Goal: Information Seeking & Learning: Learn about a topic

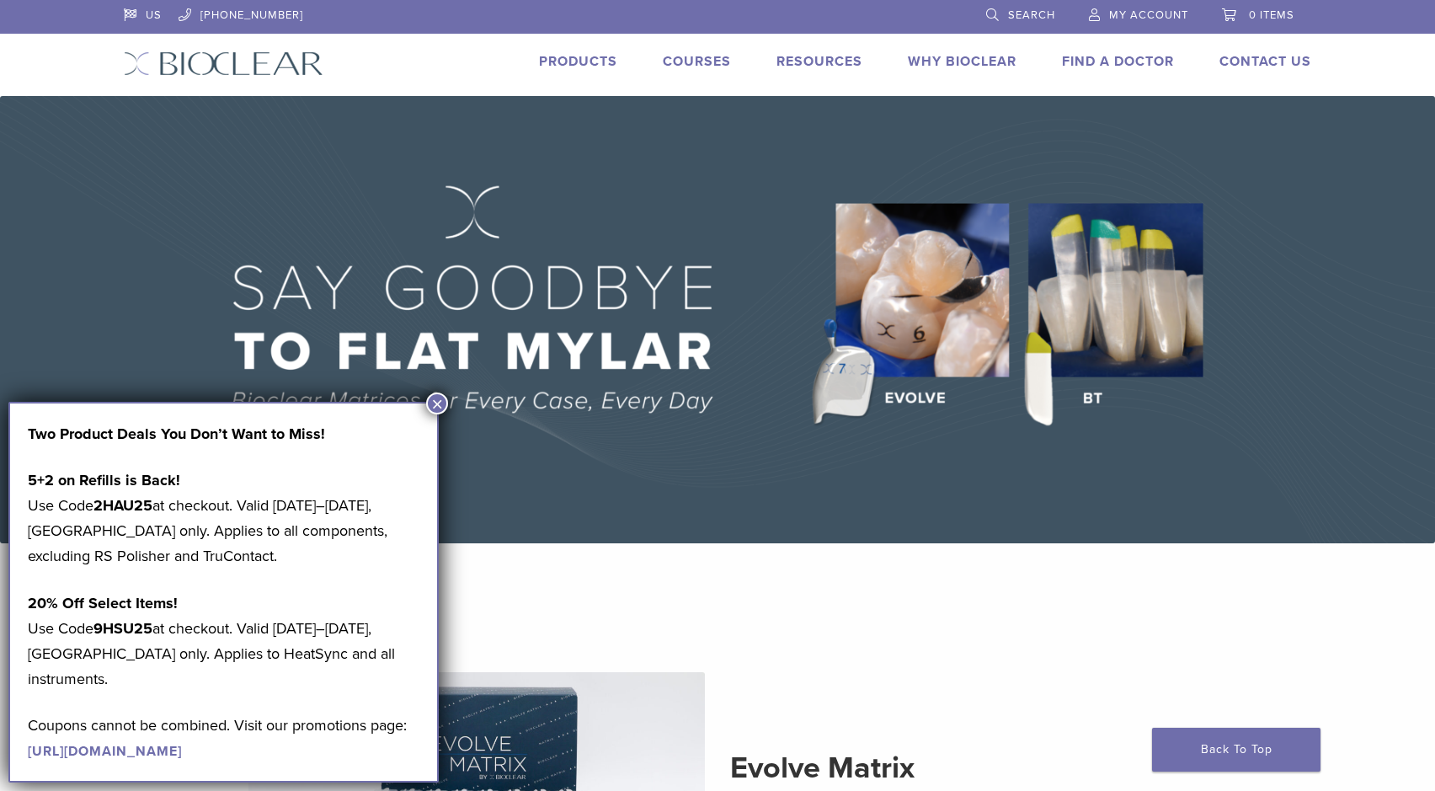
click at [445, 405] on button "×" at bounding box center [437, 403] width 22 height 22
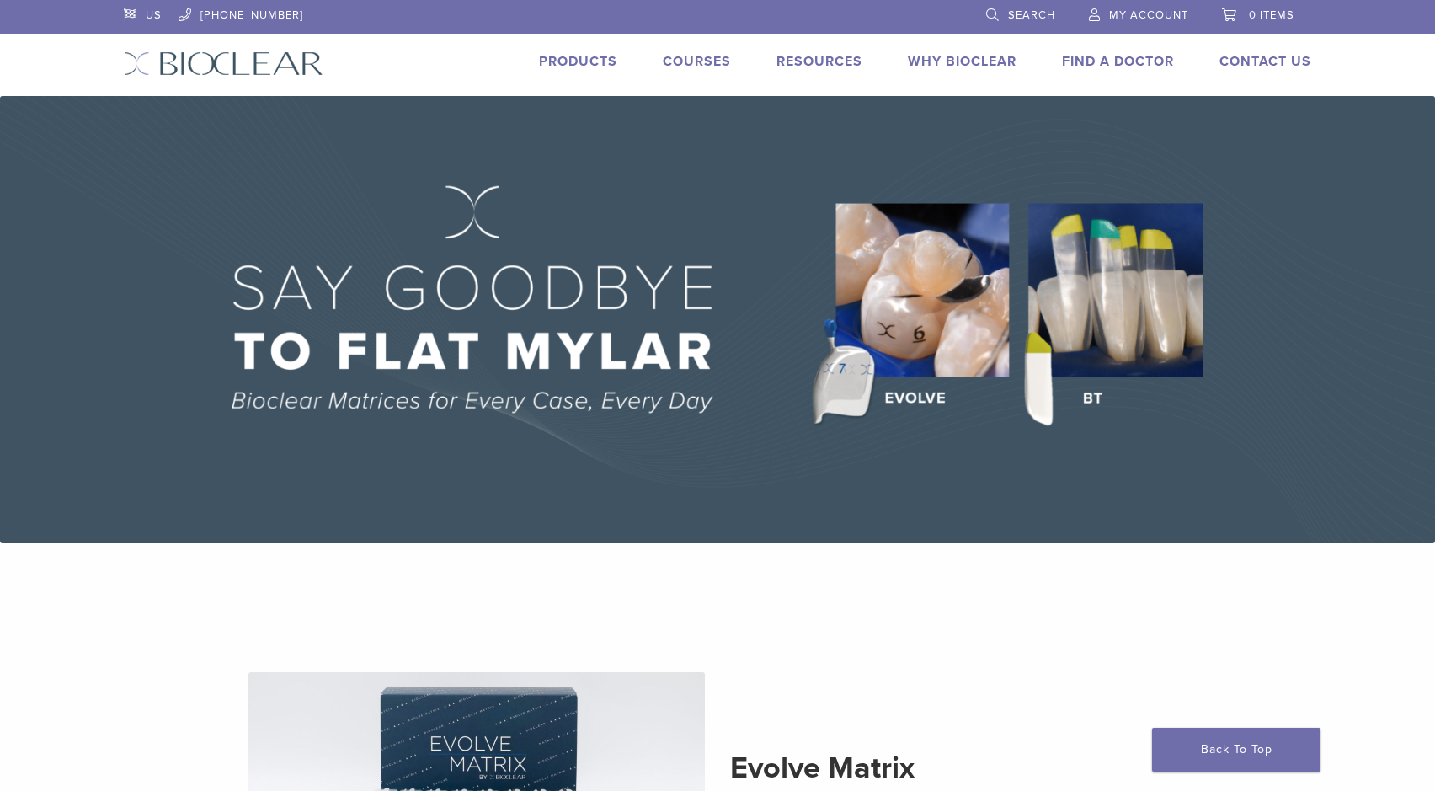
click at [696, 59] on link "Courses" at bounding box center [697, 61] width 68 height 17
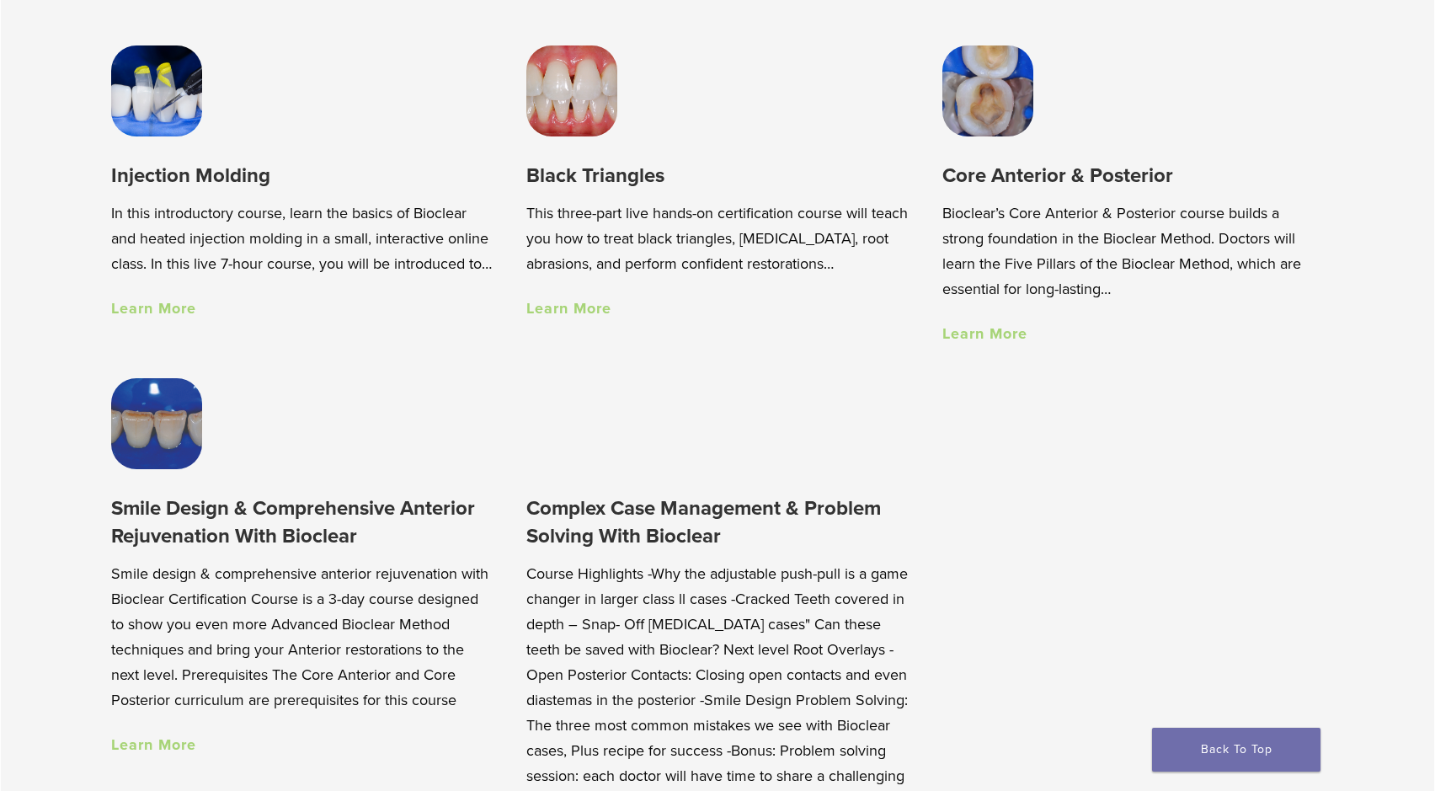
scroll to position [1300, 0]
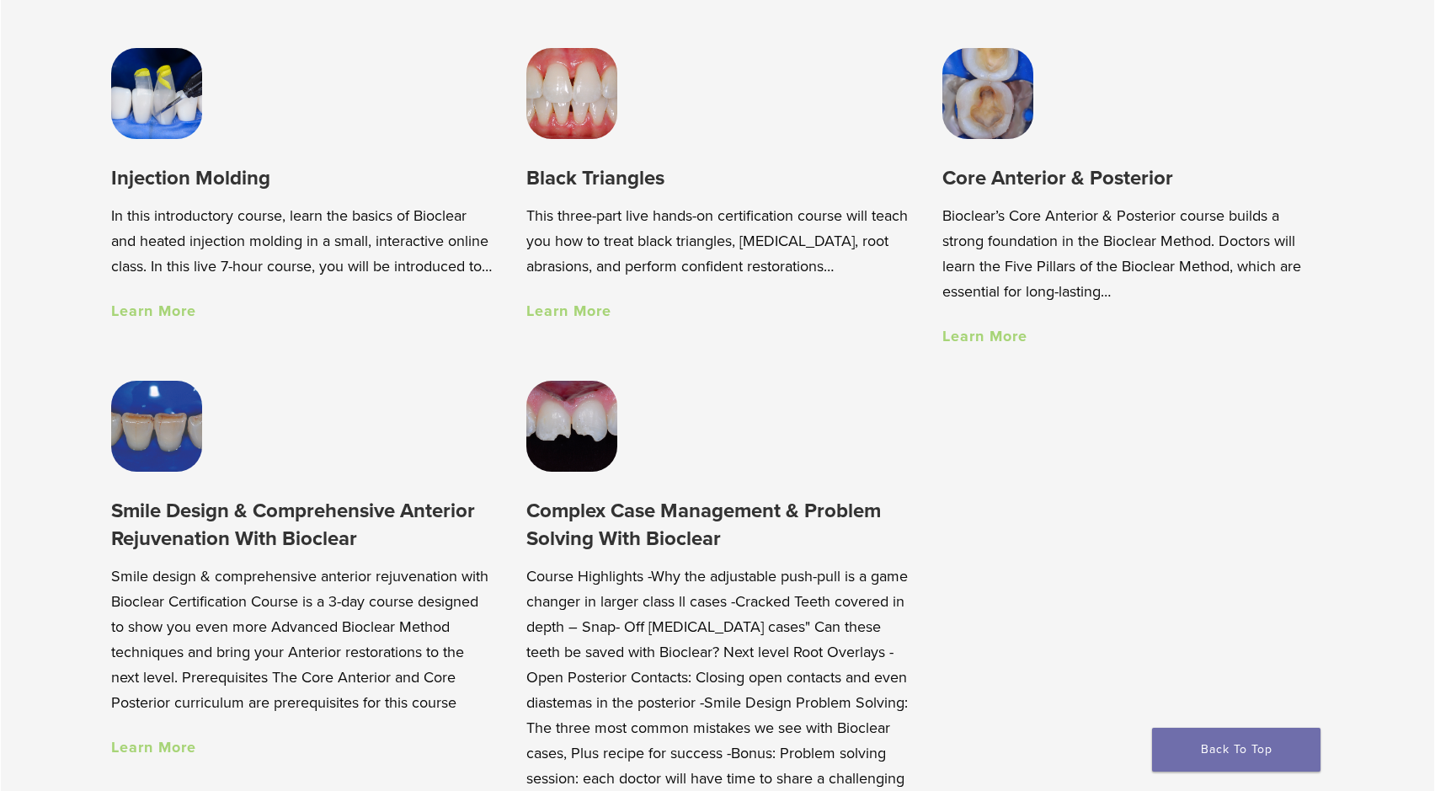
click at [968, 330] on link "Learn More" at bounding box center [984, 336] width 85 height 19
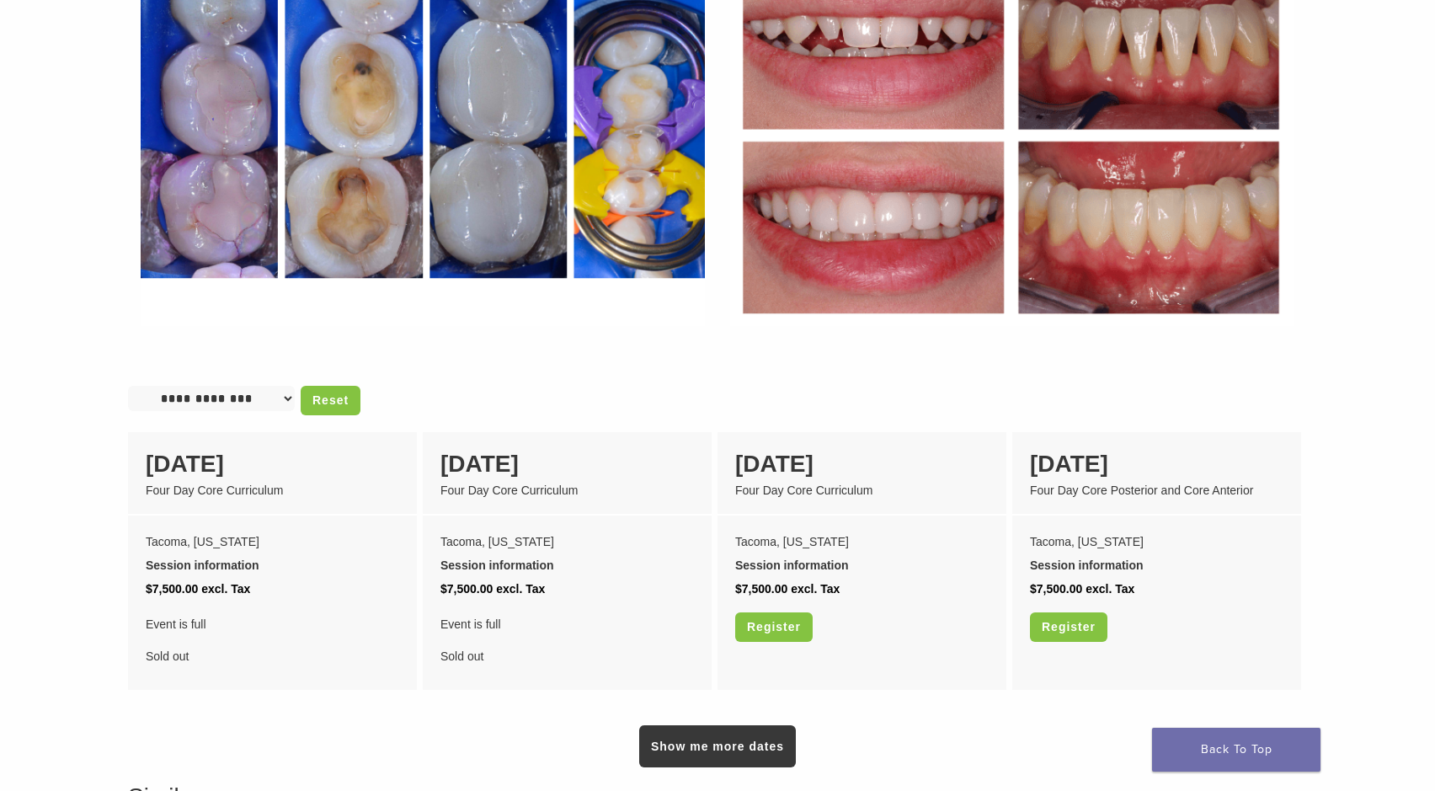
scroll to position [1093, 0]
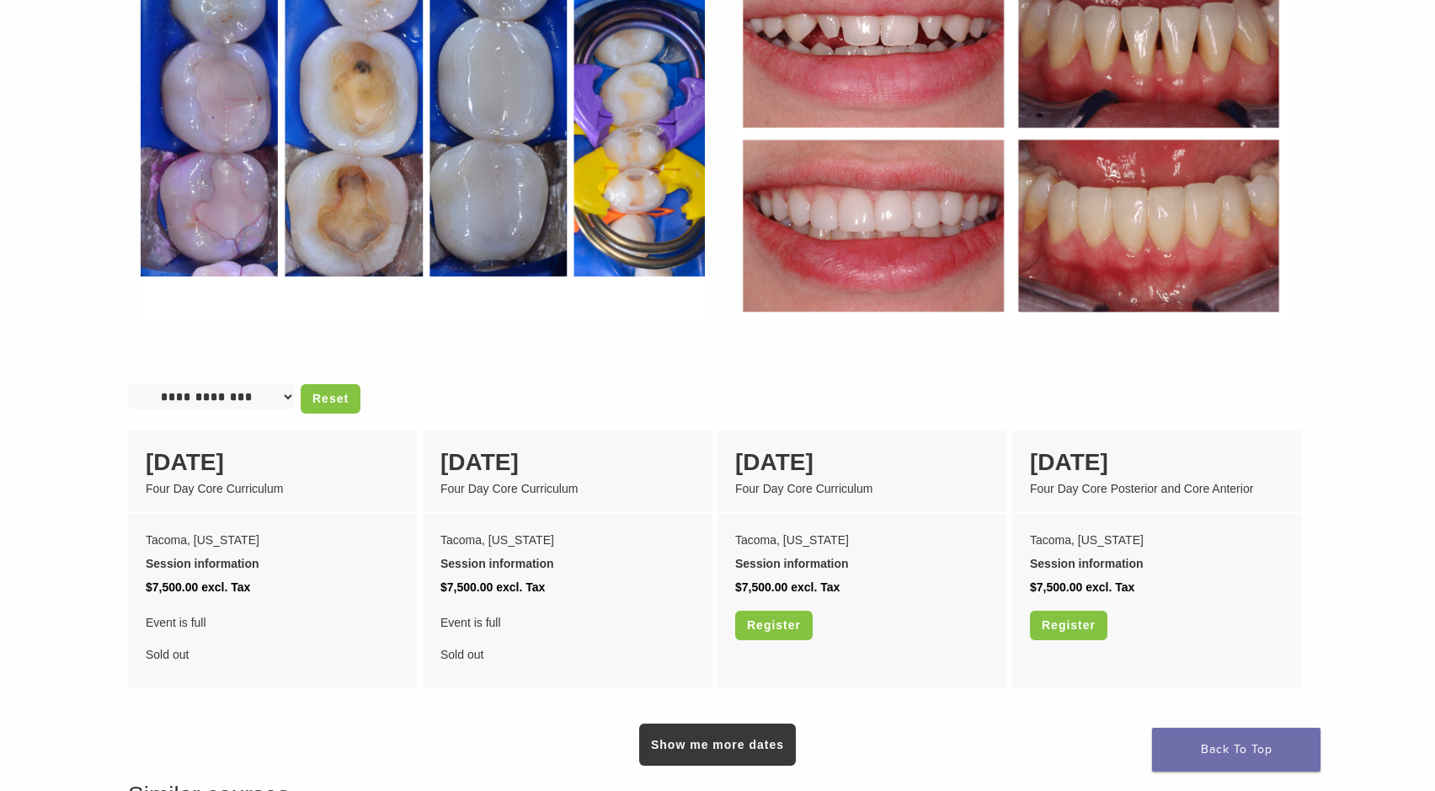
select select "**********"
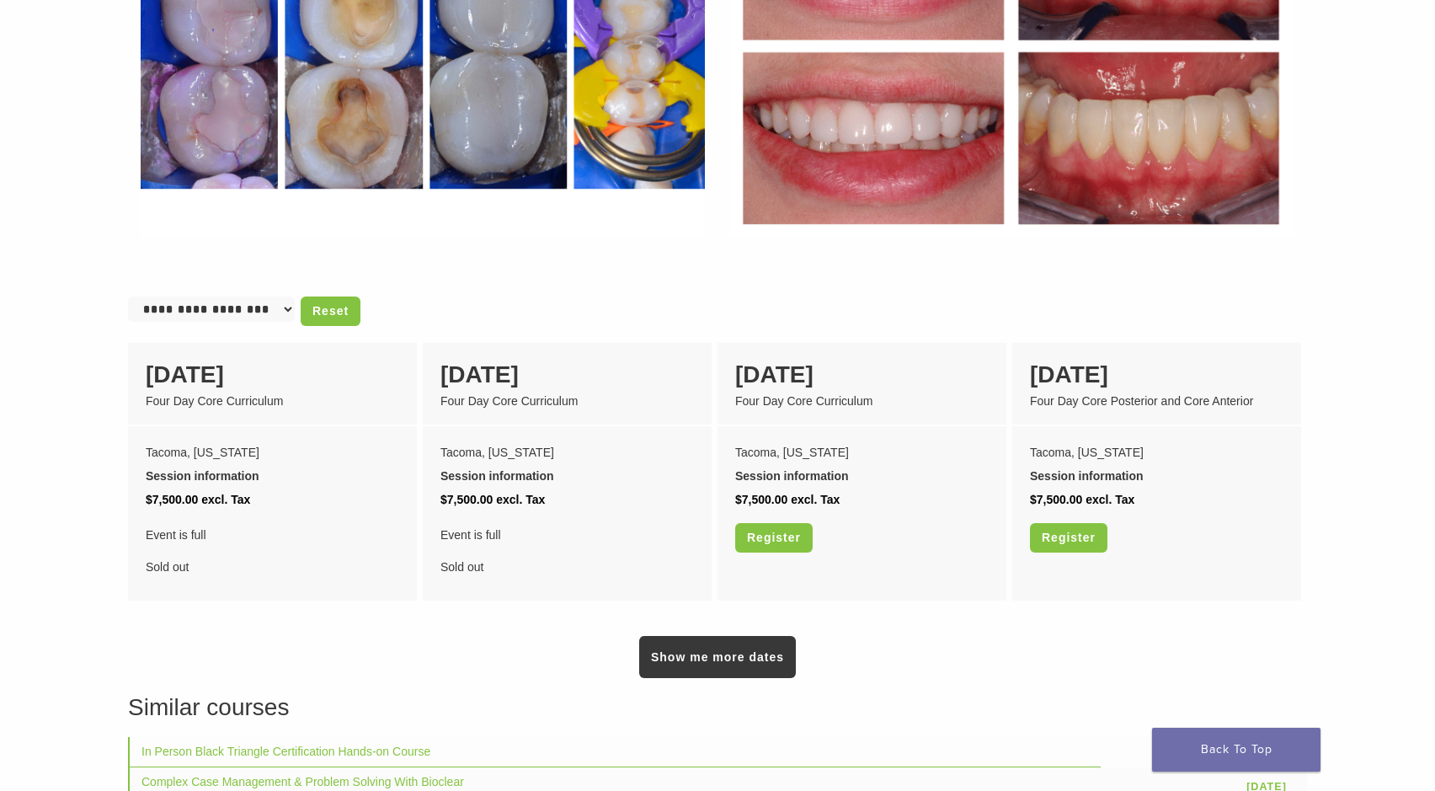
scroll to position [1182, 0]
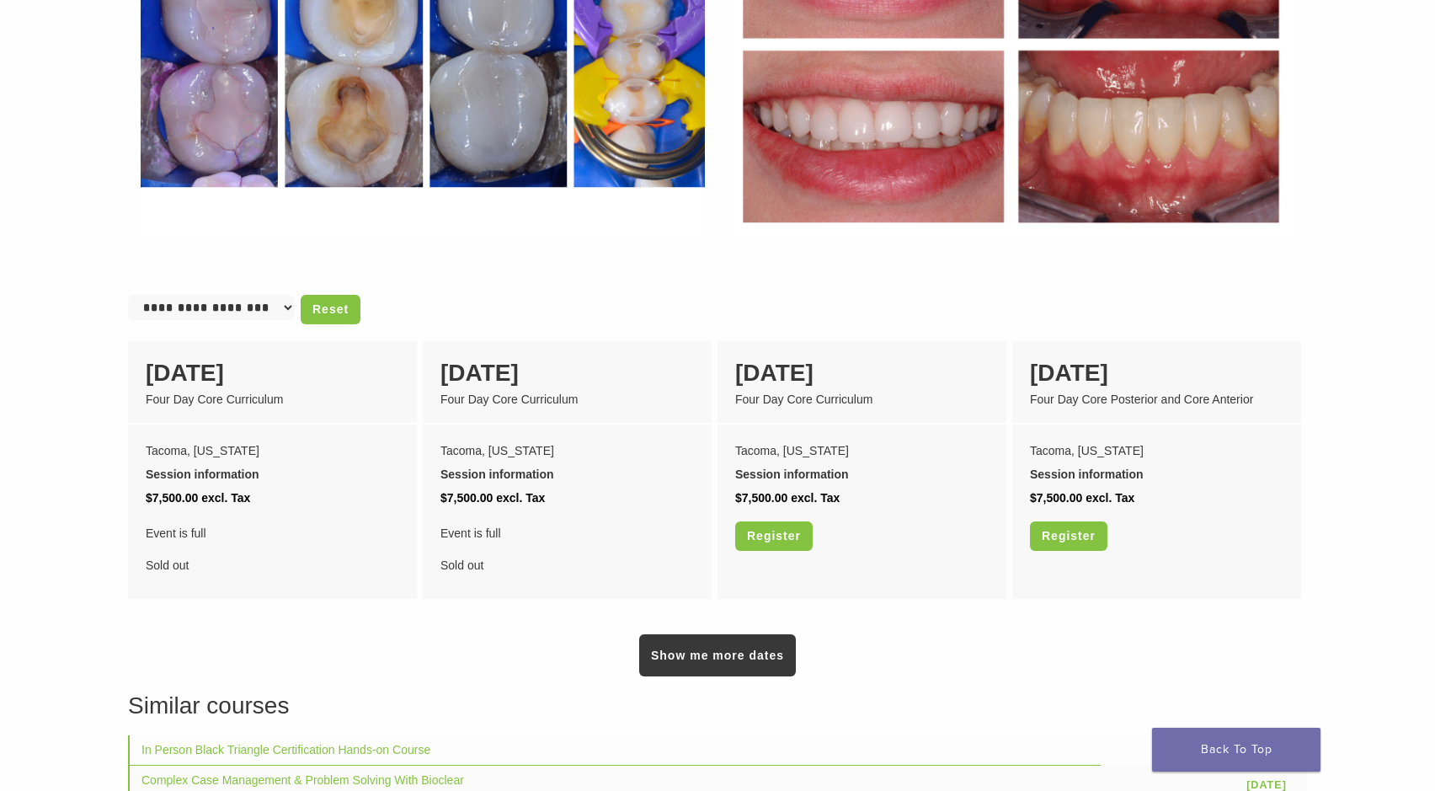
select select
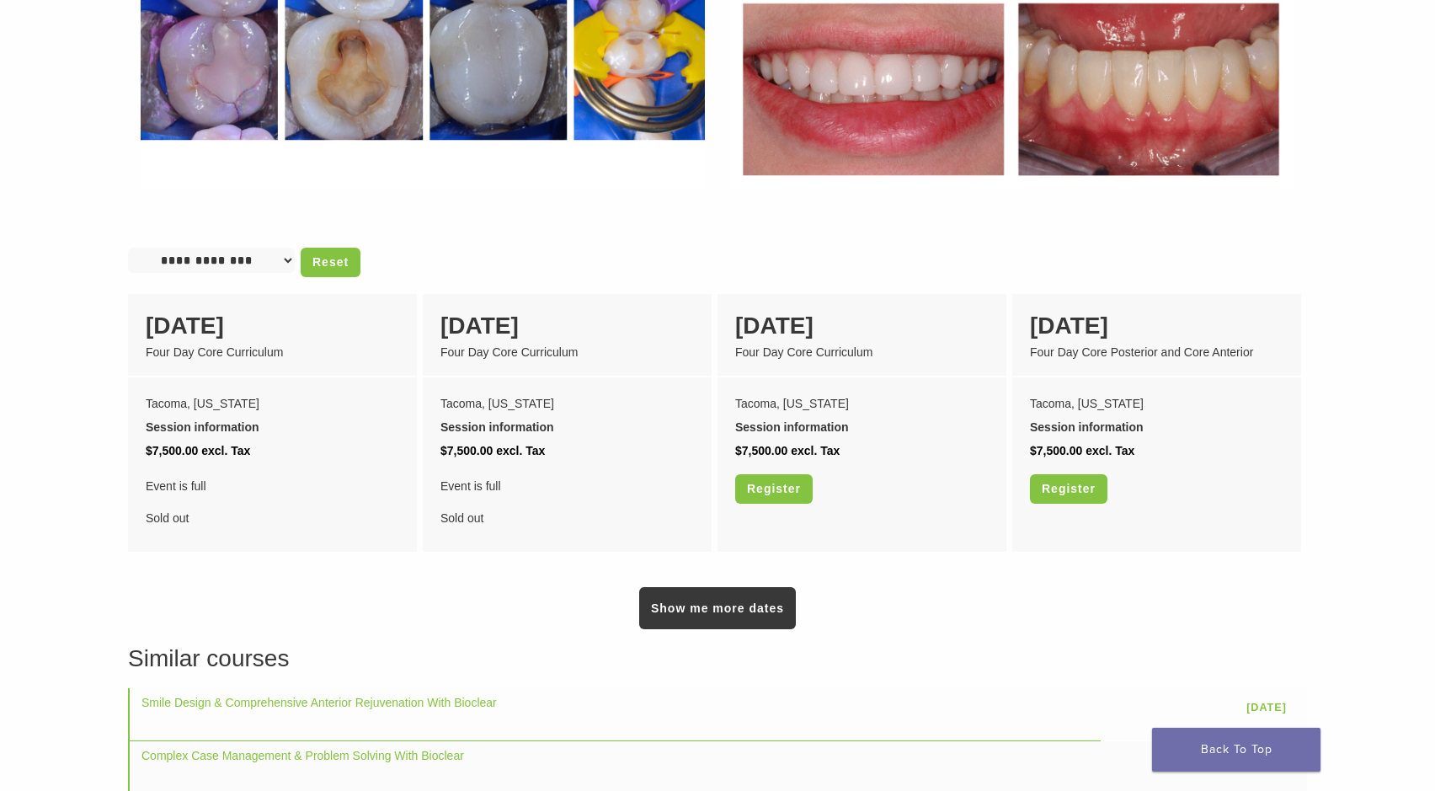
scroll to position [1243, 0]
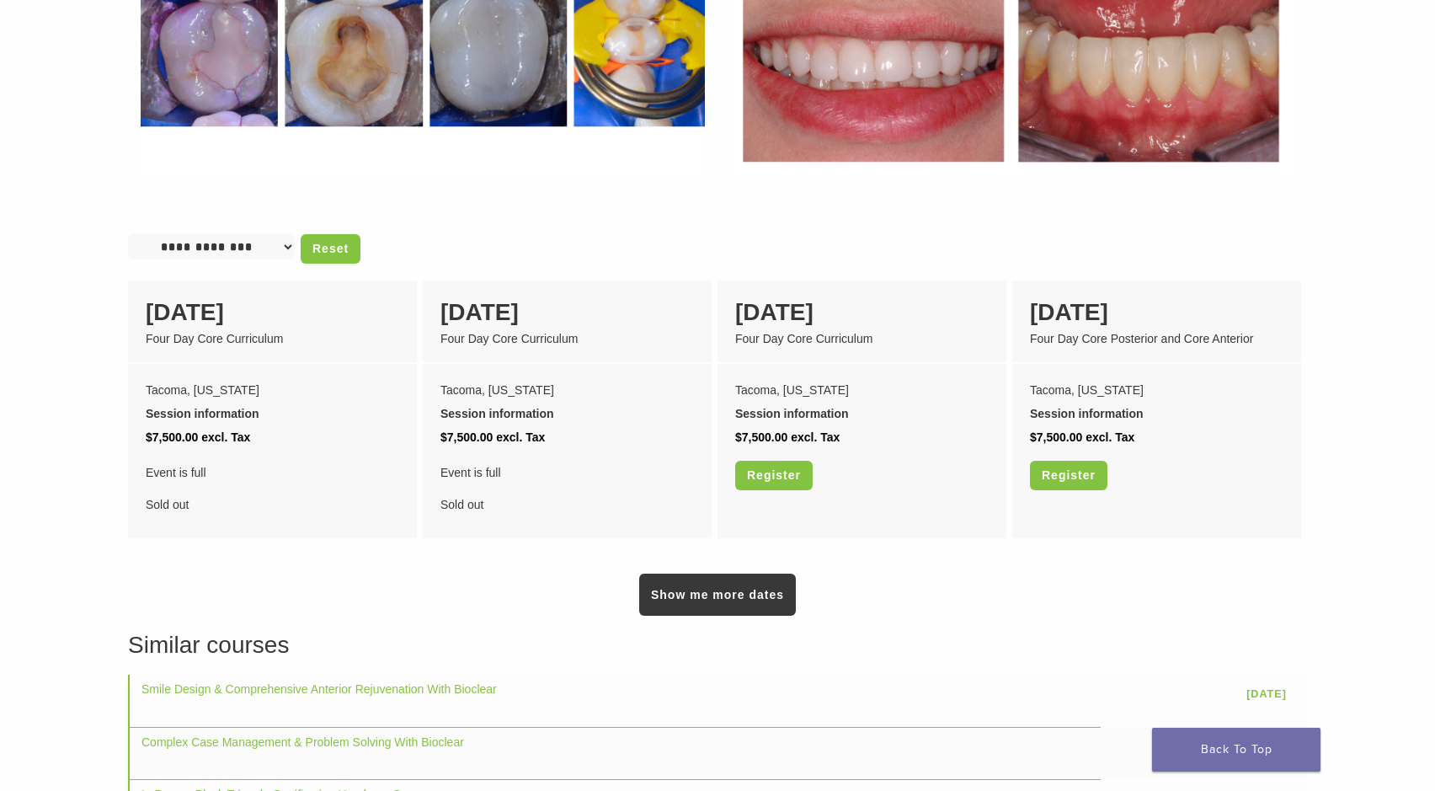
click at [682, 581] on link "Show me more dates" at bounding box center [717, 594] width 157 height 42
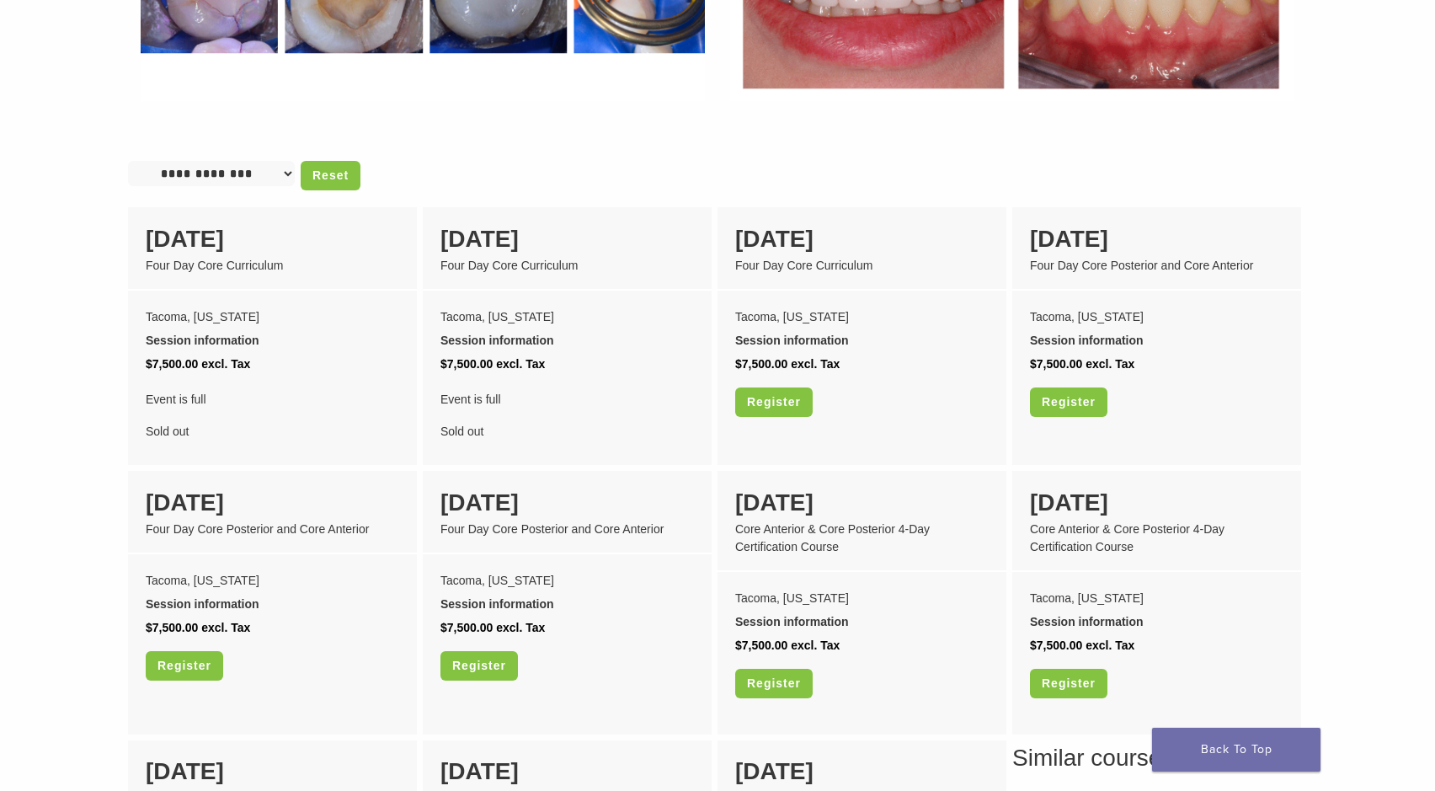
scroll to position [1308, 0]
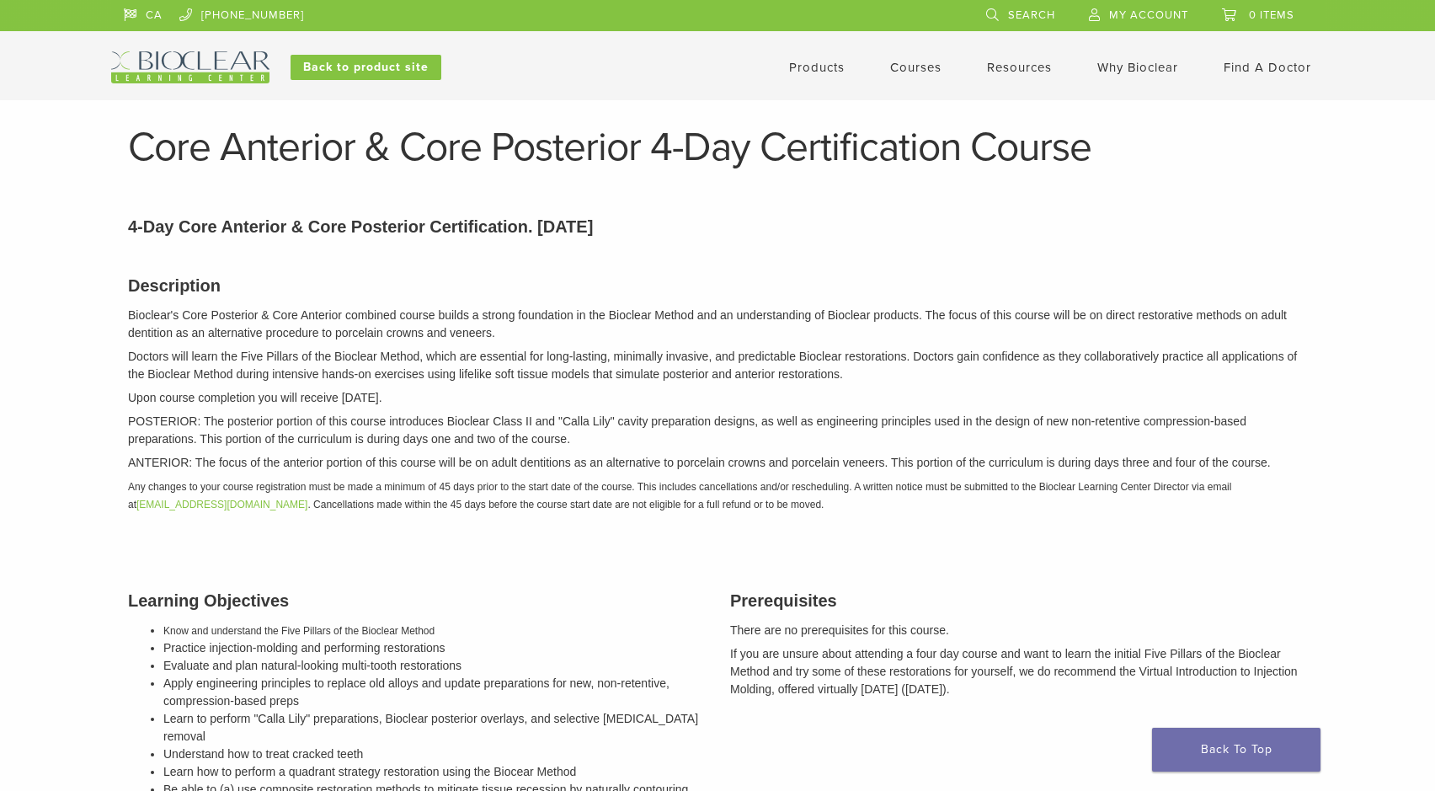
select select
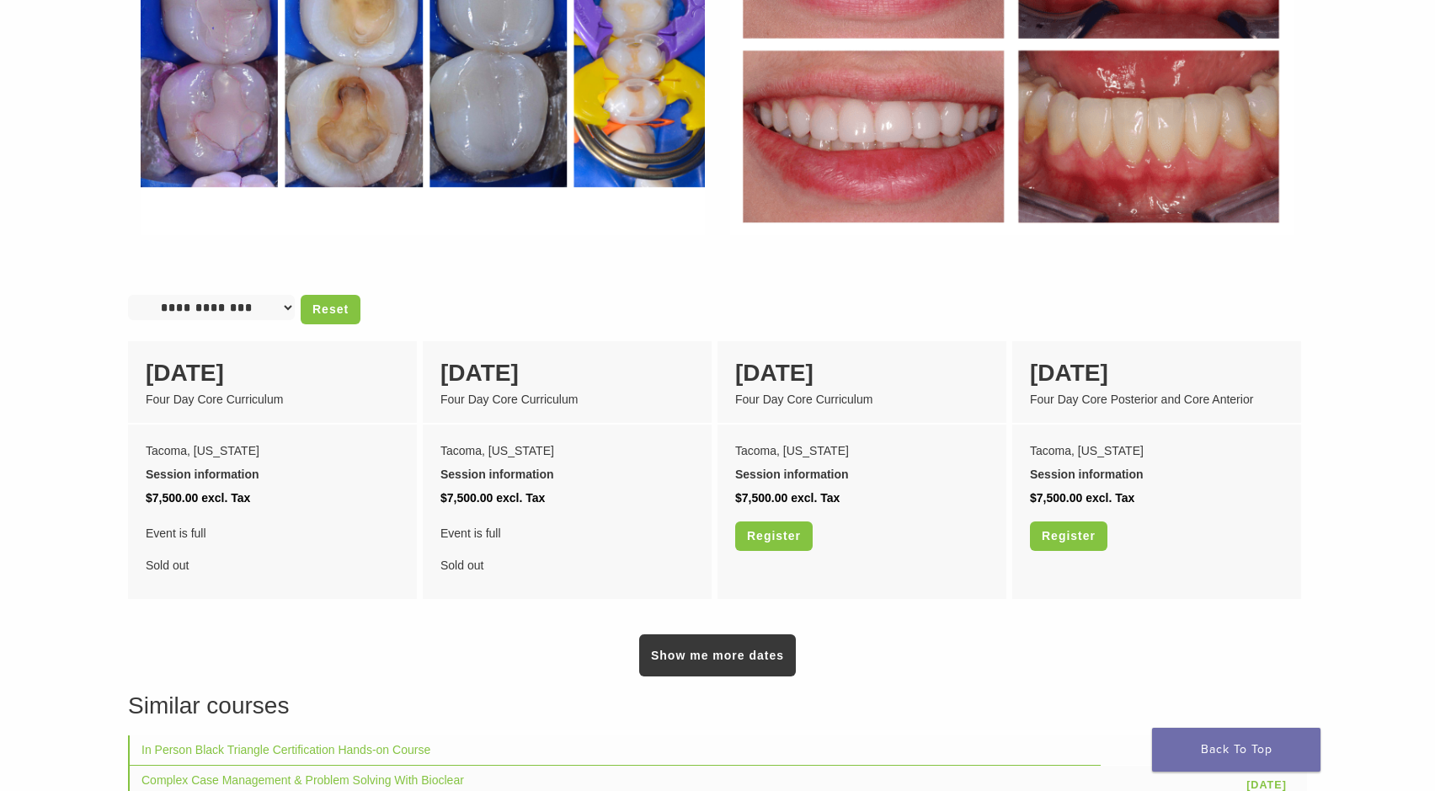
scroll to position [1182, 0]
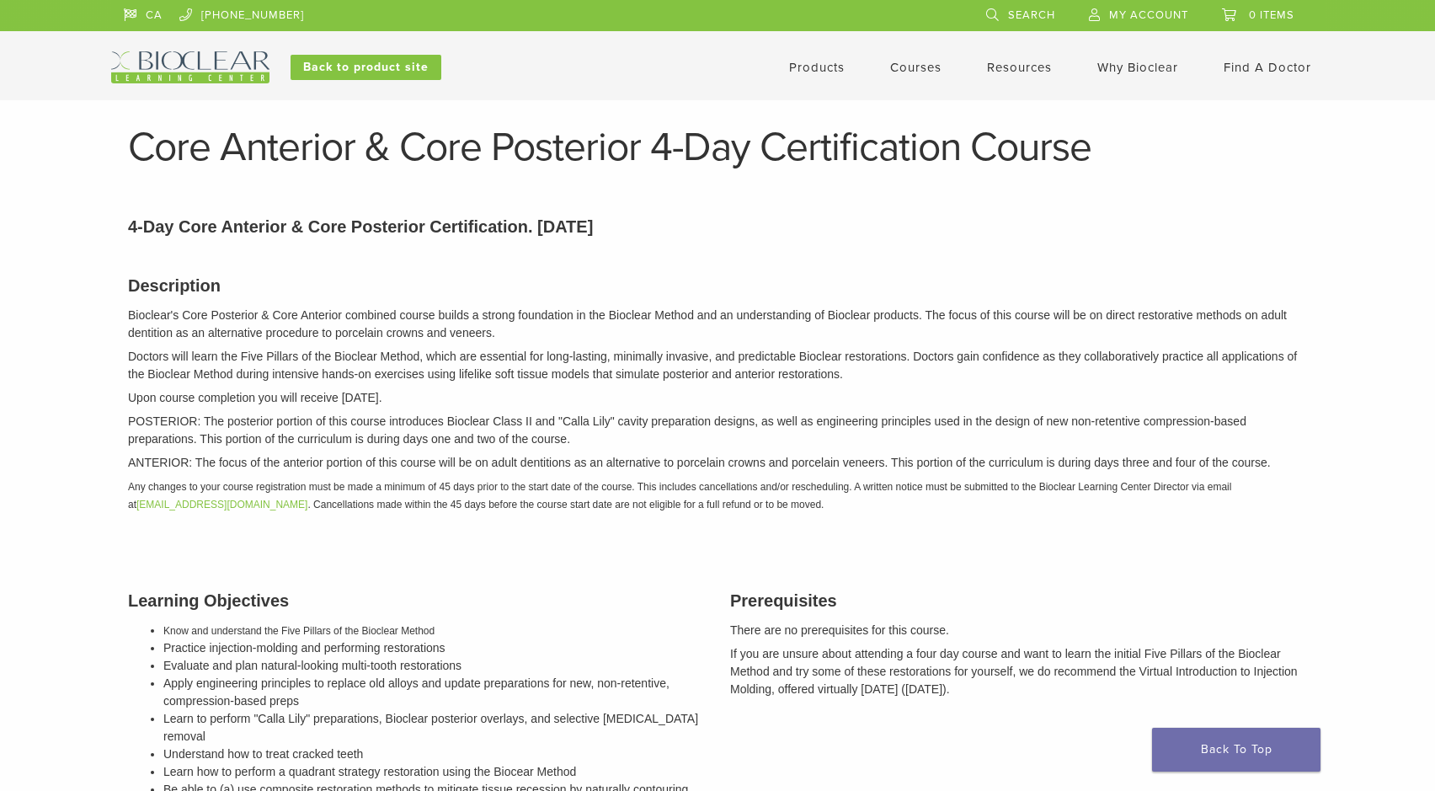
select select "**********"
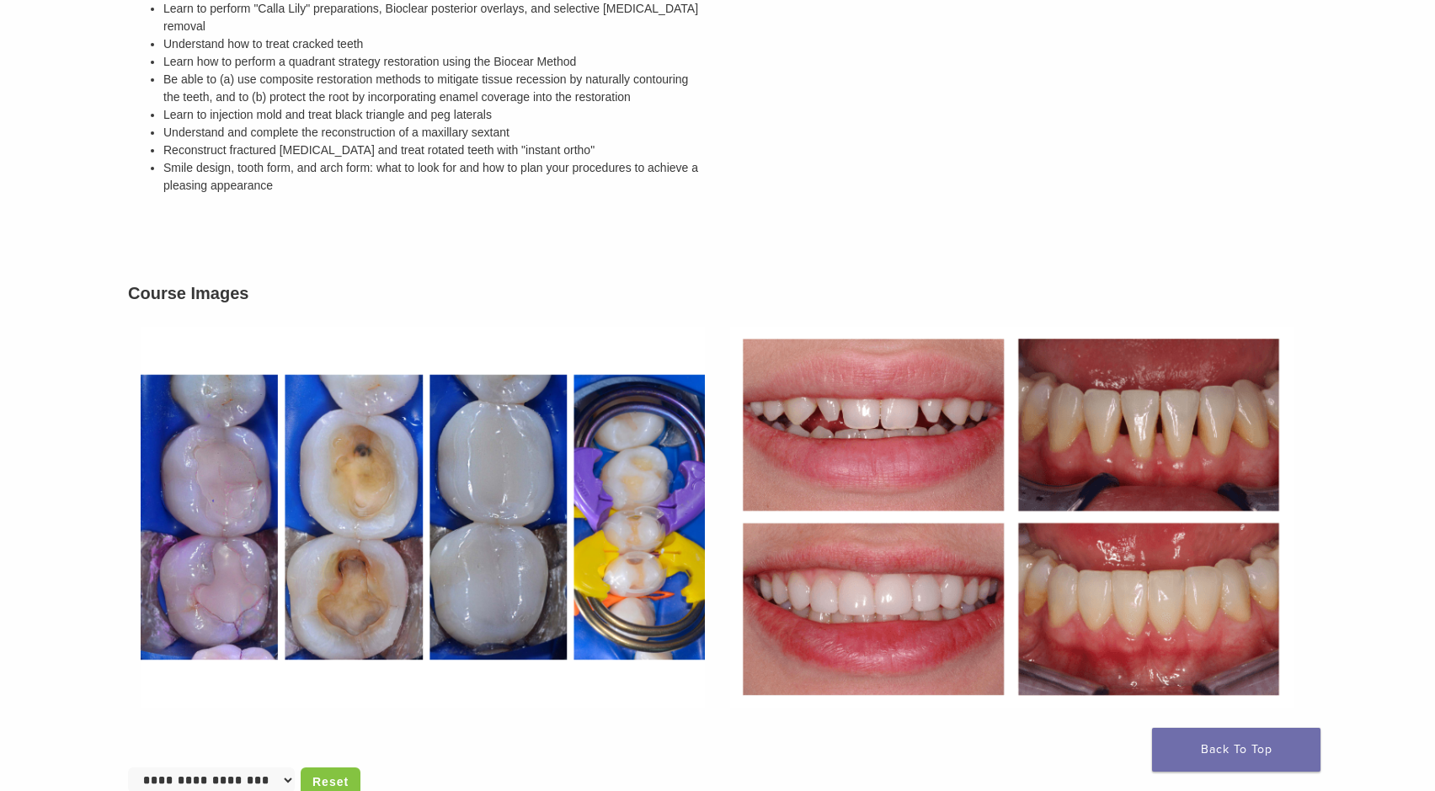
scroll to position [701, 0]
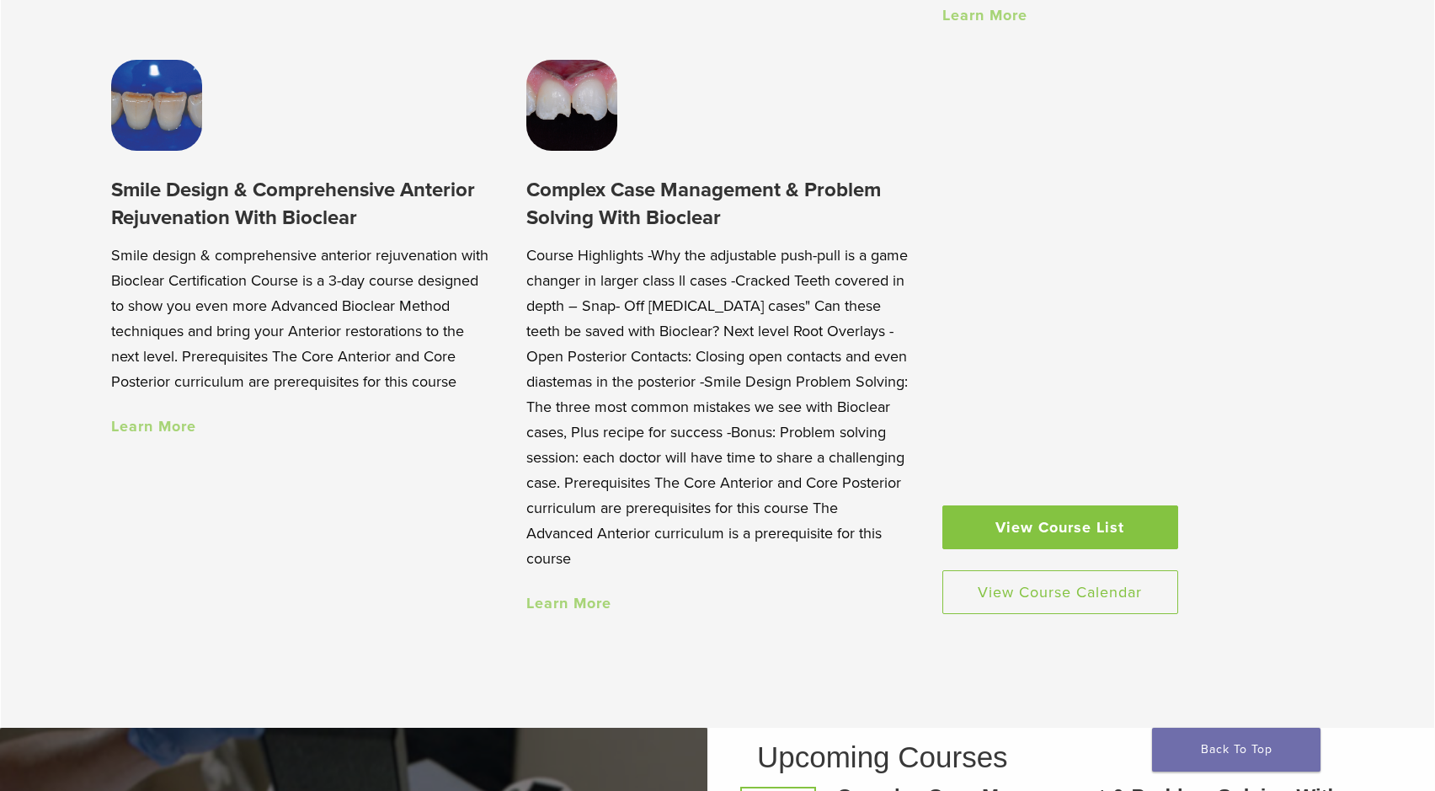
scroll to position [1623, 0]
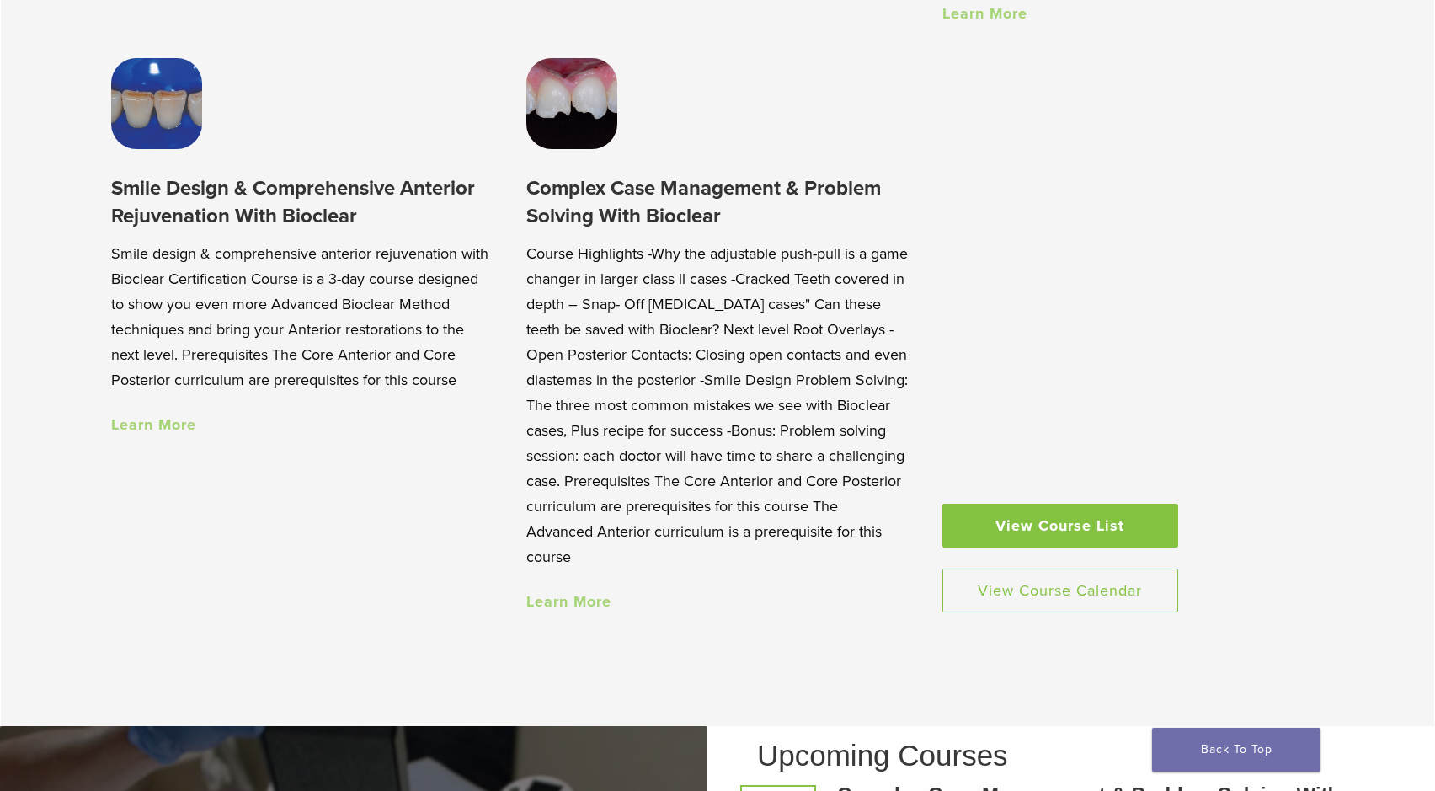
click at [552, 603] on link "Learn More" at bounding box center [568, 601] width 85 height 19
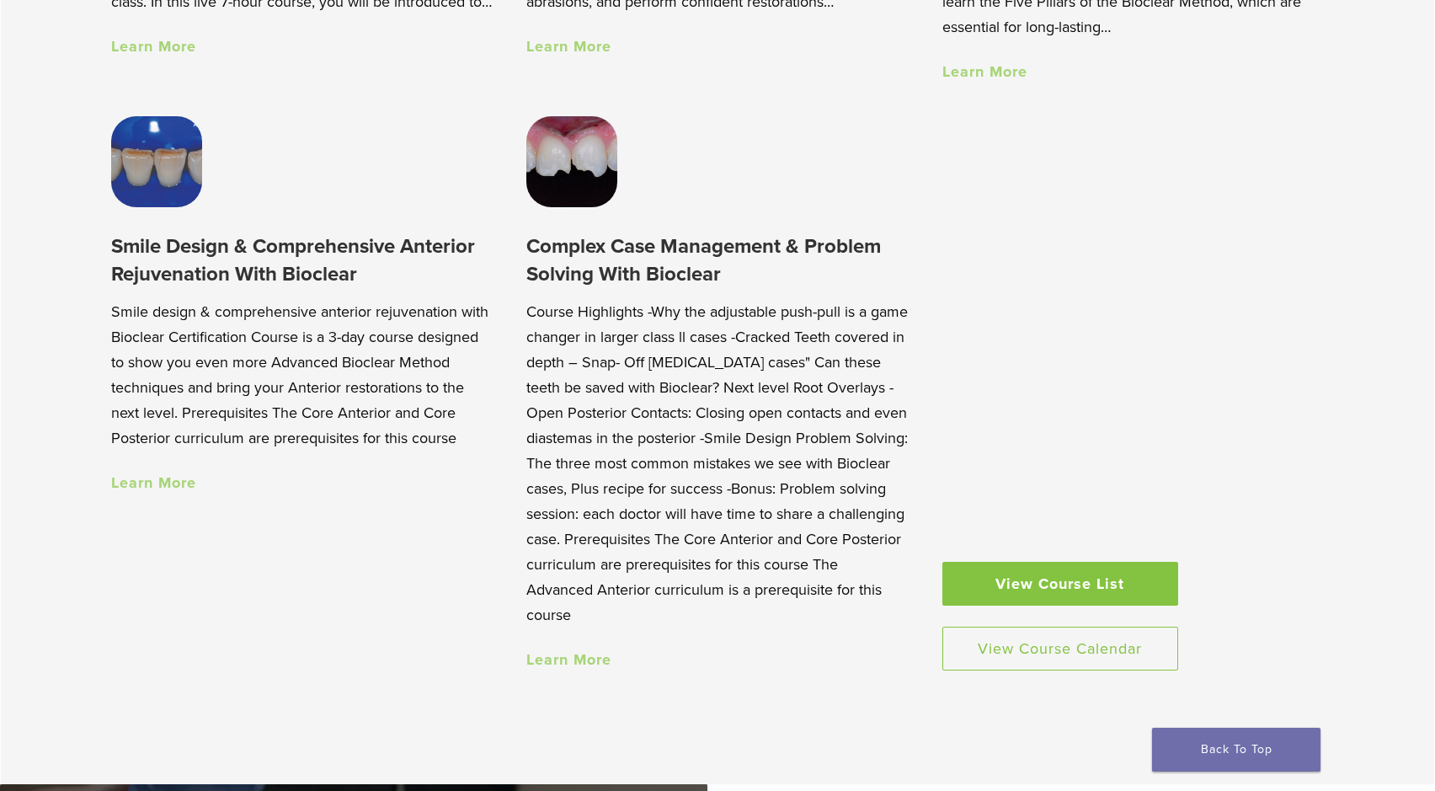
scroll to position [1562, 0]
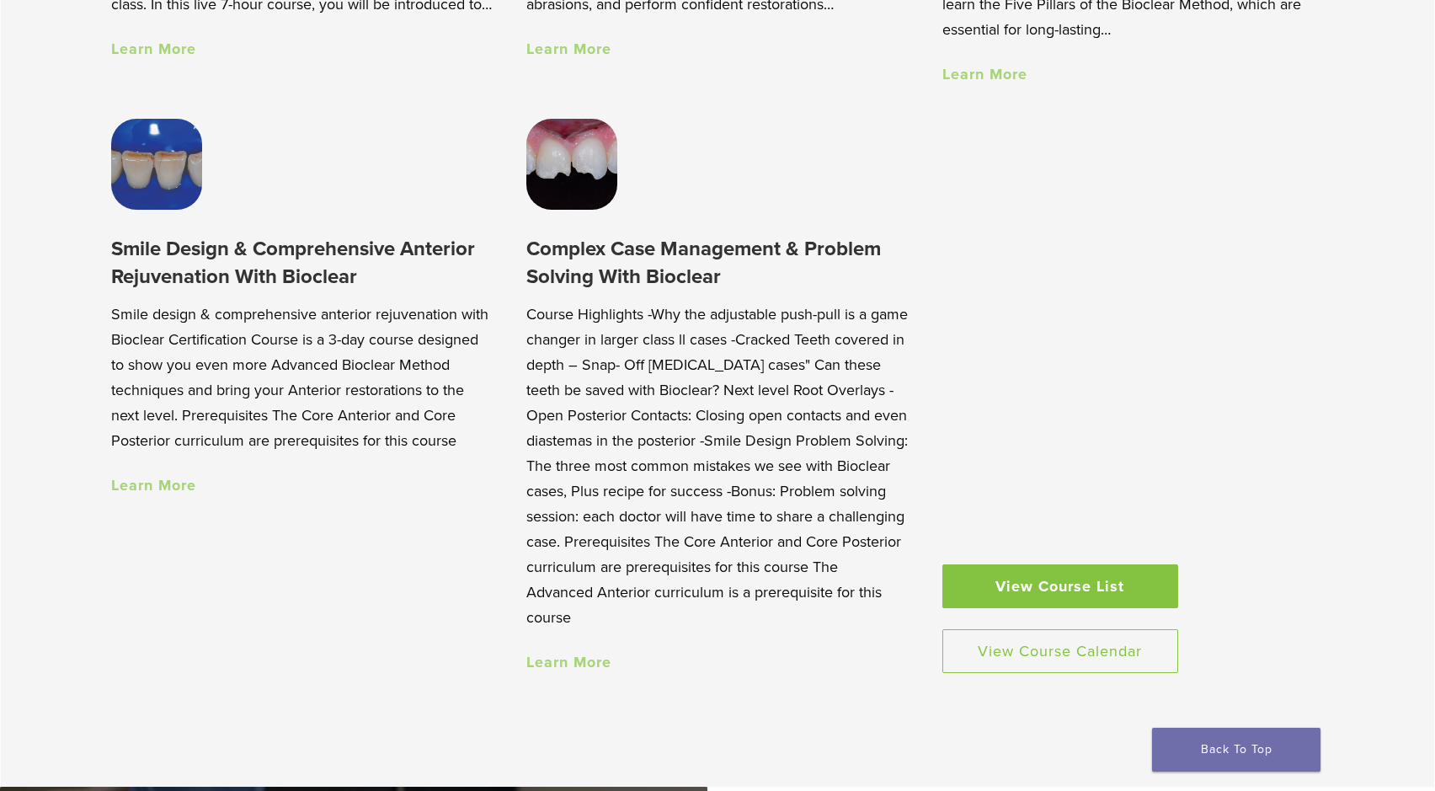
click at [156, 482] on link "Learn More" at bounding box center [153, 485] width 85 height 19
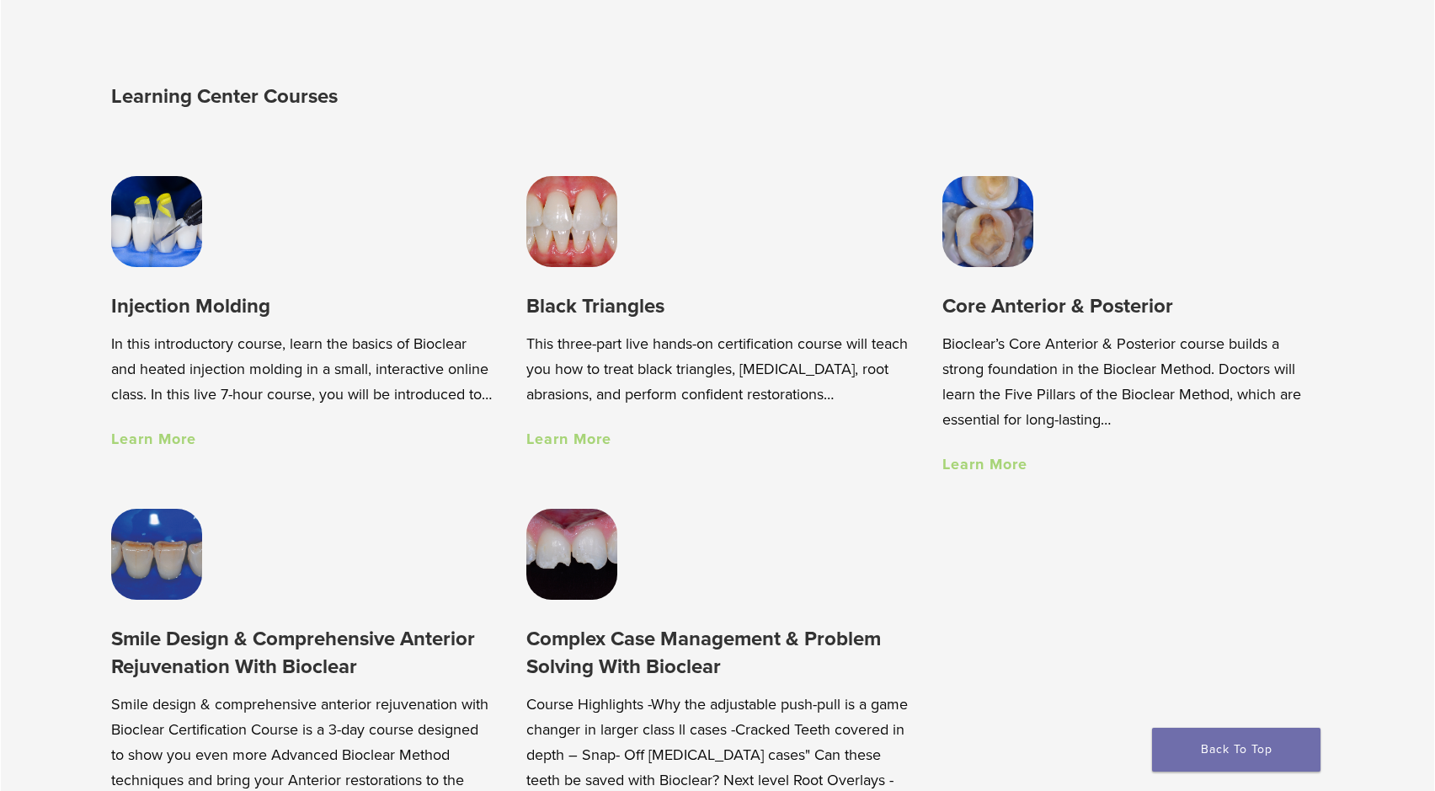
scroll to position [1147, 0]
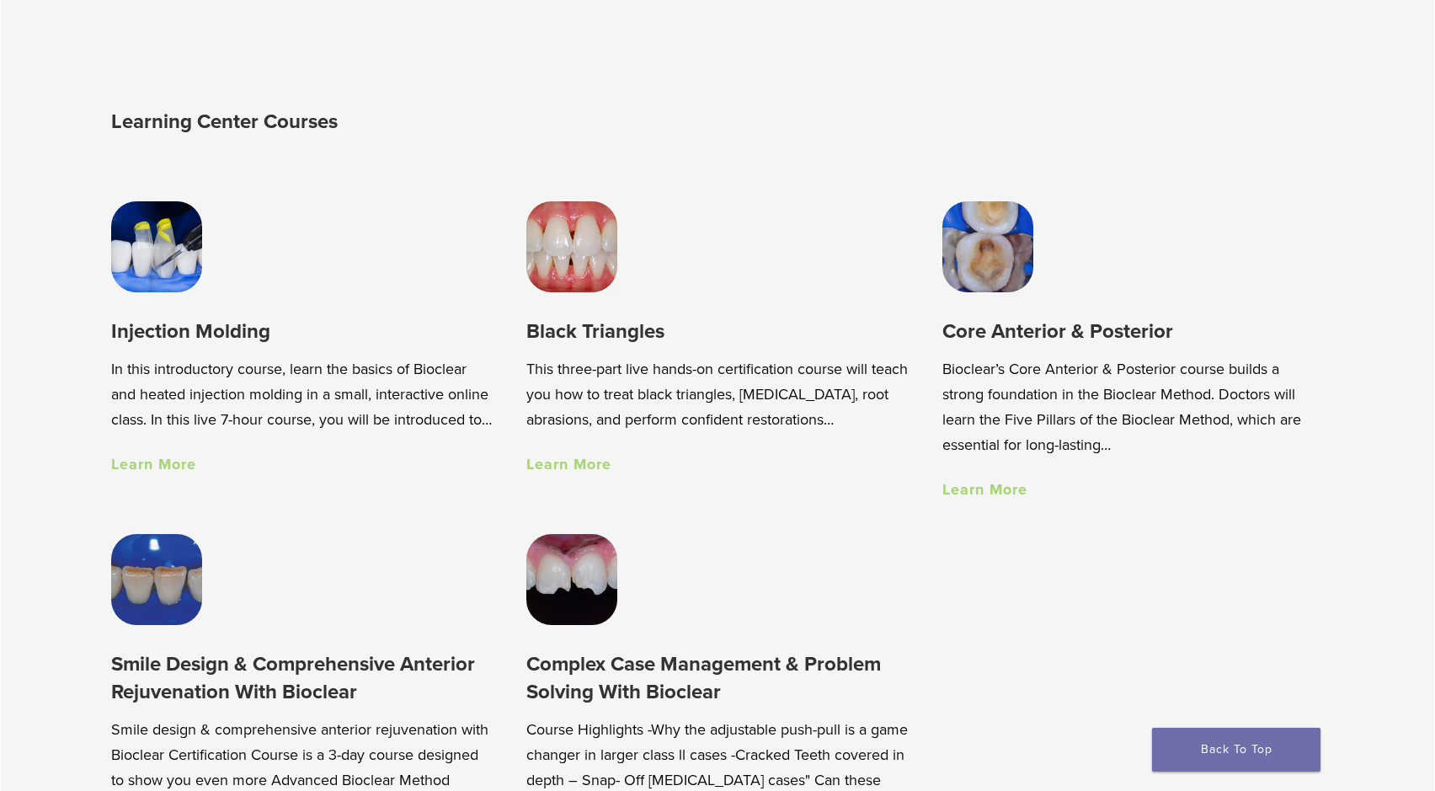
click at [588, 461] on link "Learn More" at bounding box center [568, 464] width 85 height 19
click at [138, 473] on link "Learn More" at bounding box center [153, 464] width 85 height 19
click at [978, 487] on link "Learn More" at bounding box center [984, 489] width 85 height 19
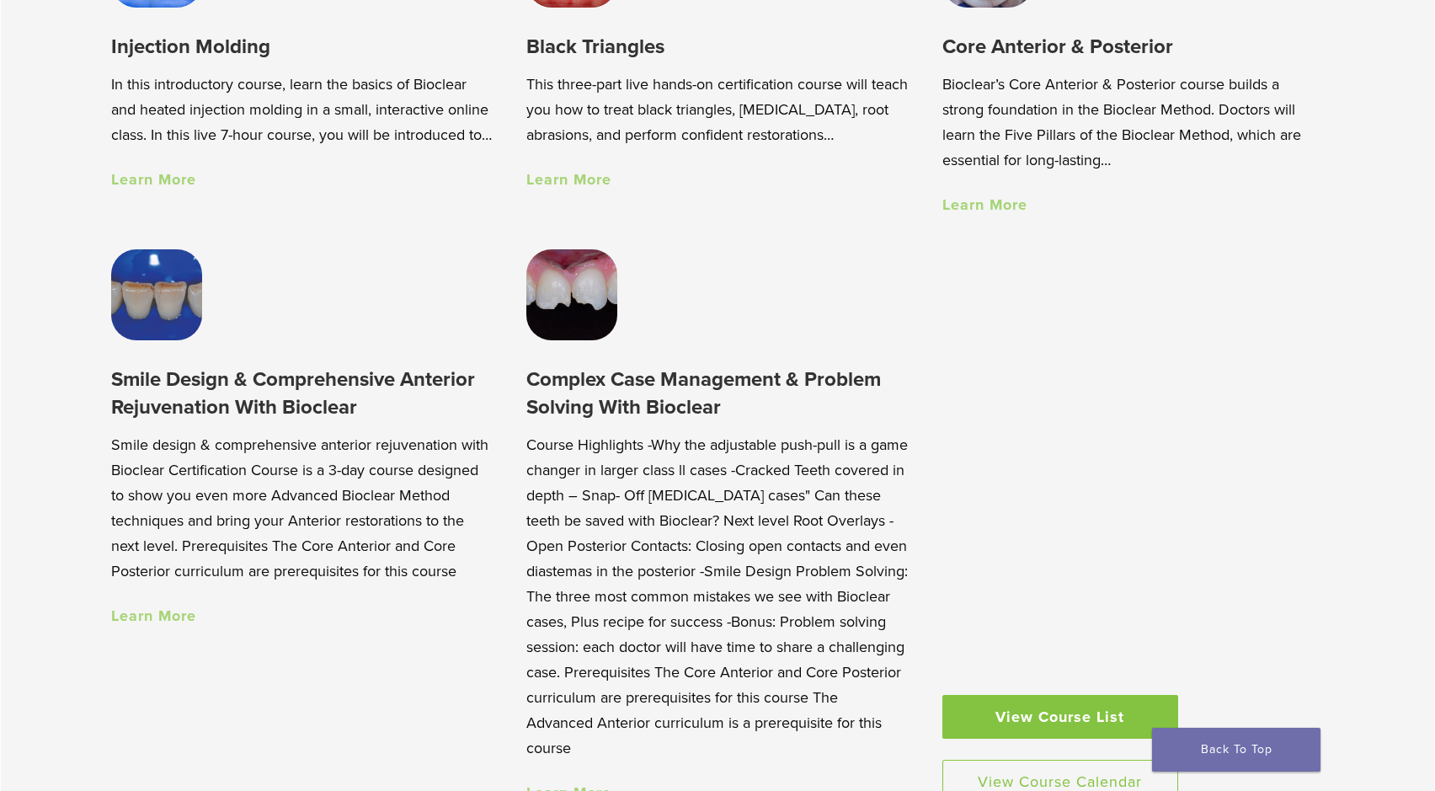
scroll to position [1438, 0]
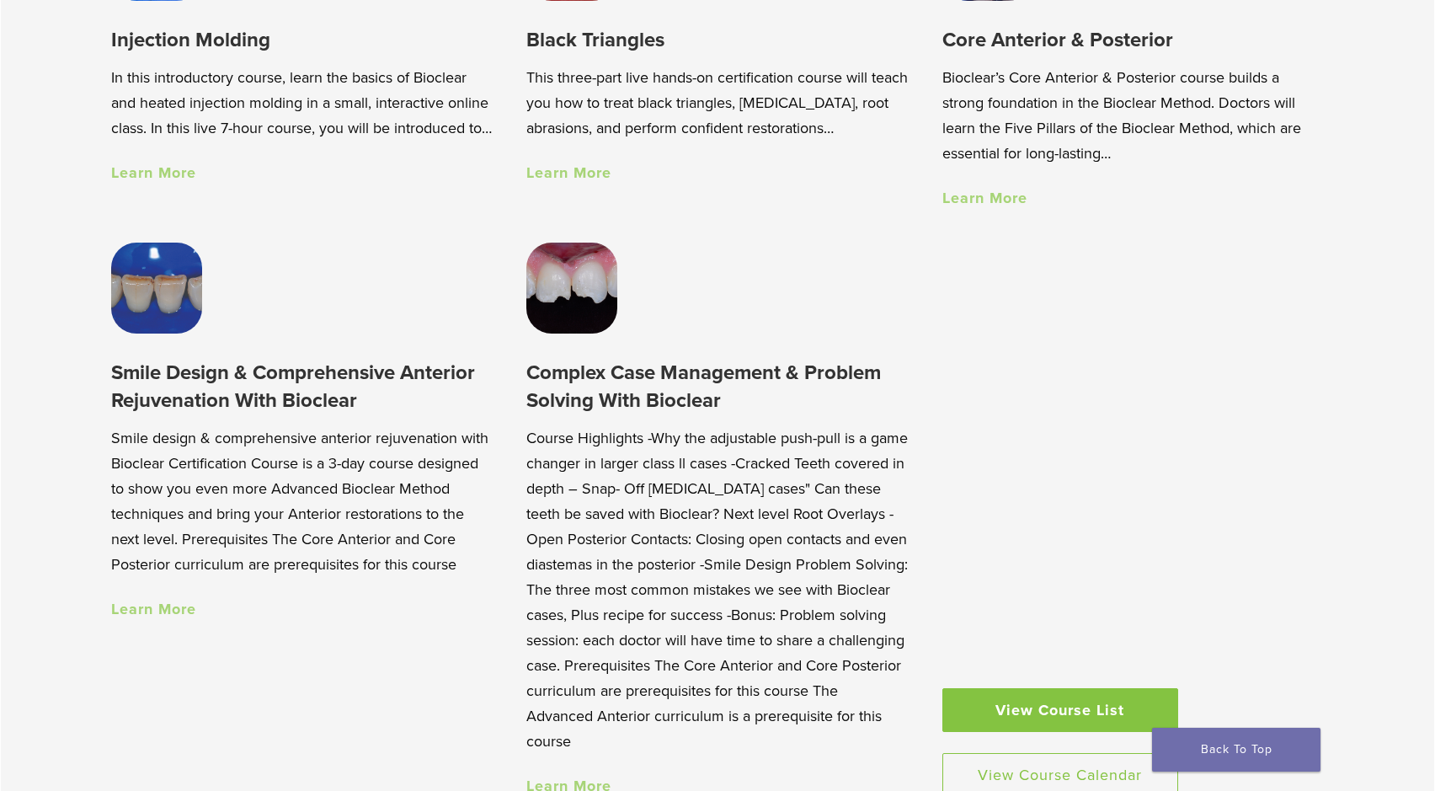
click at [145, 604] on link "Learn More" at bounding box center [153, 609] width 85 height 19
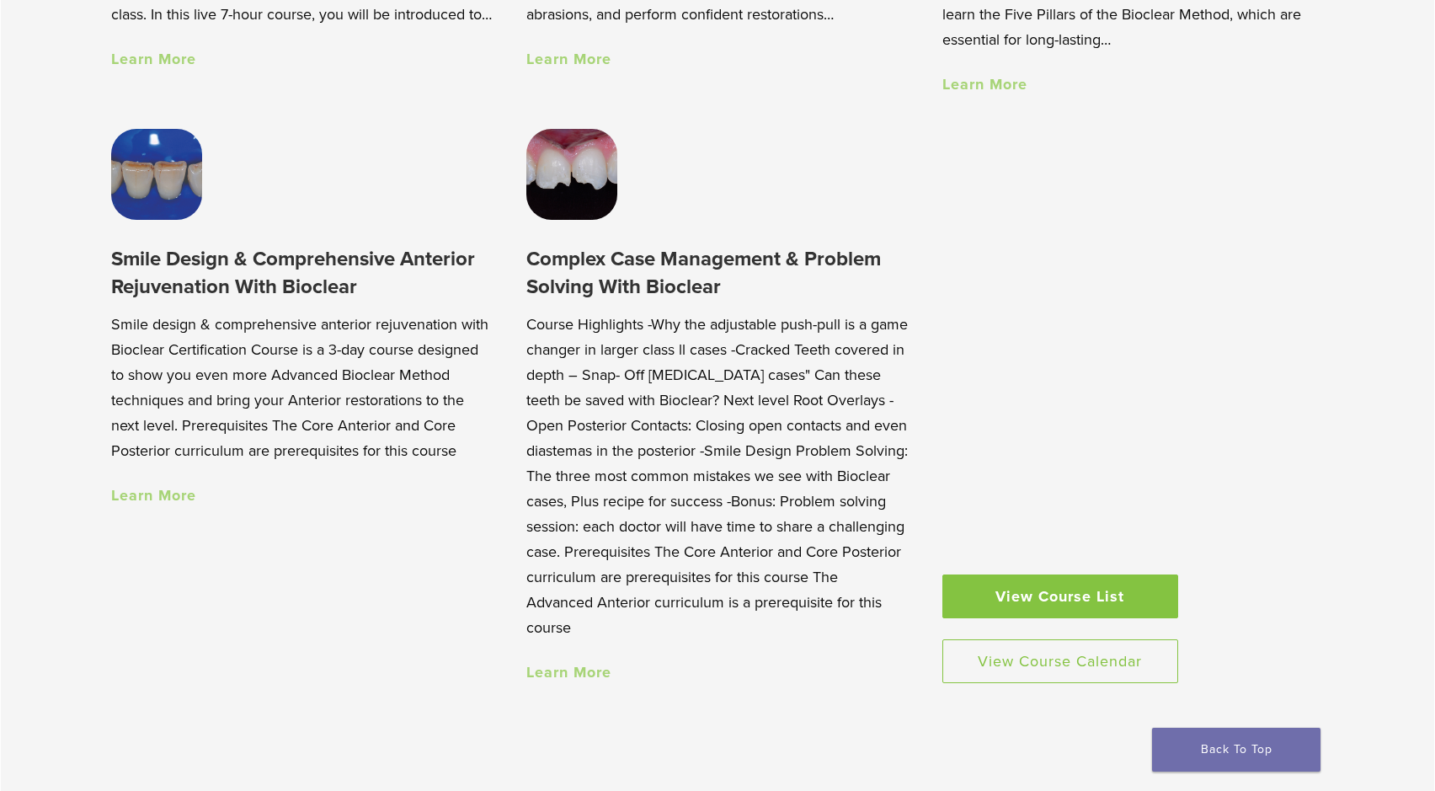
scroll to position [1554, 0]
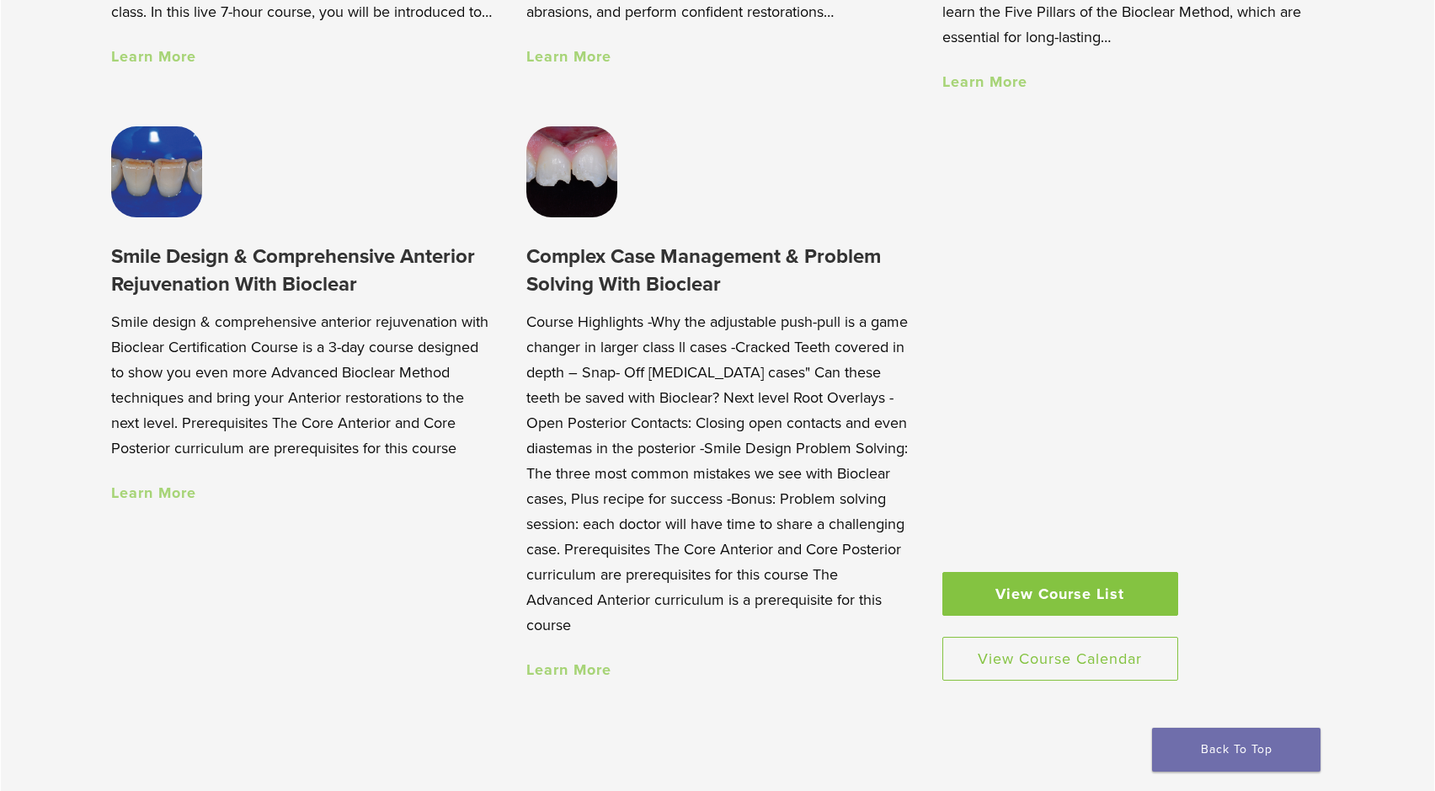
click at [587, 669] on link "Learn More" at bounding box center [568, 669] width 85 height 19
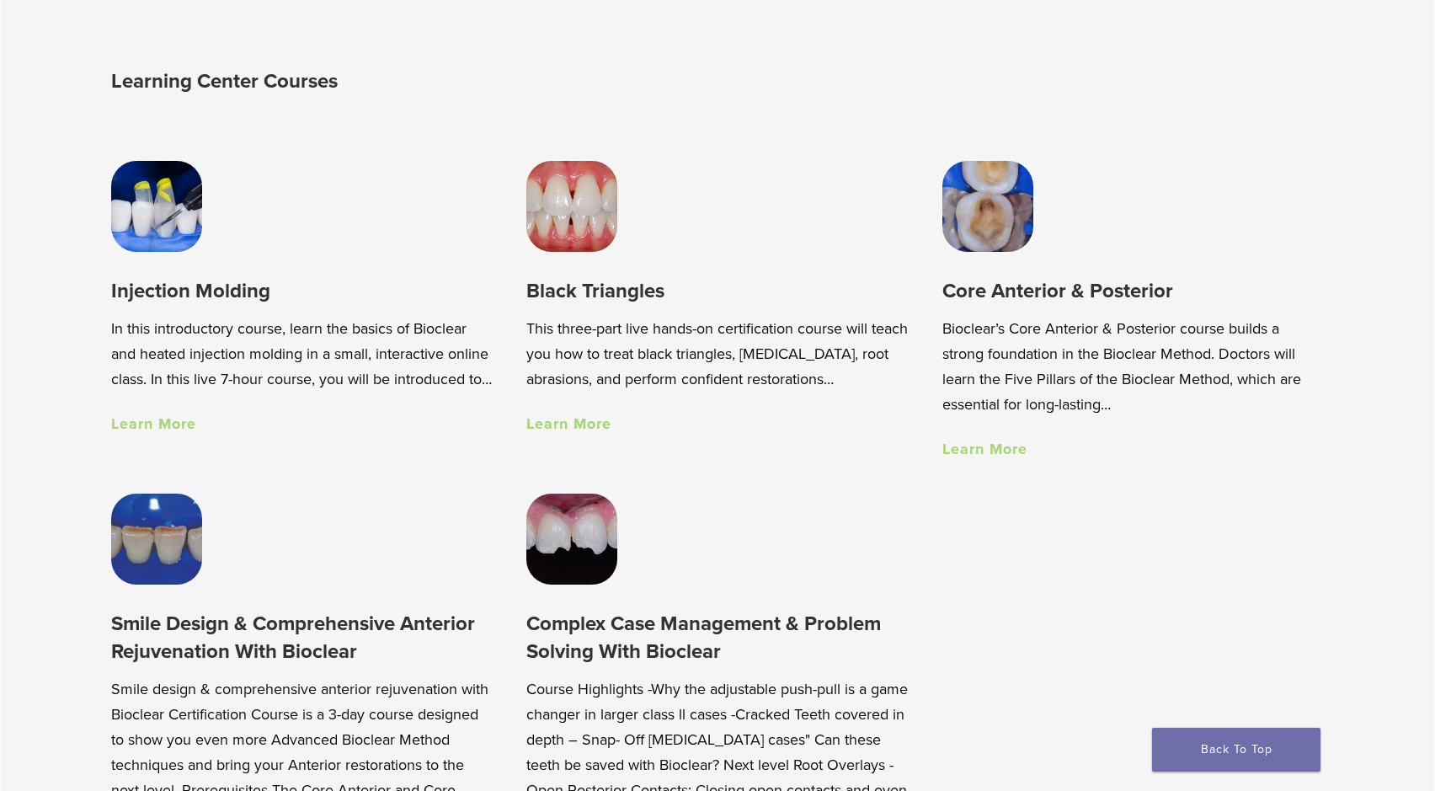
scroll to position [1186, 0]
click at [583, 421] on link "Learn More" at bounding box center [568, 424] width 85 height 19
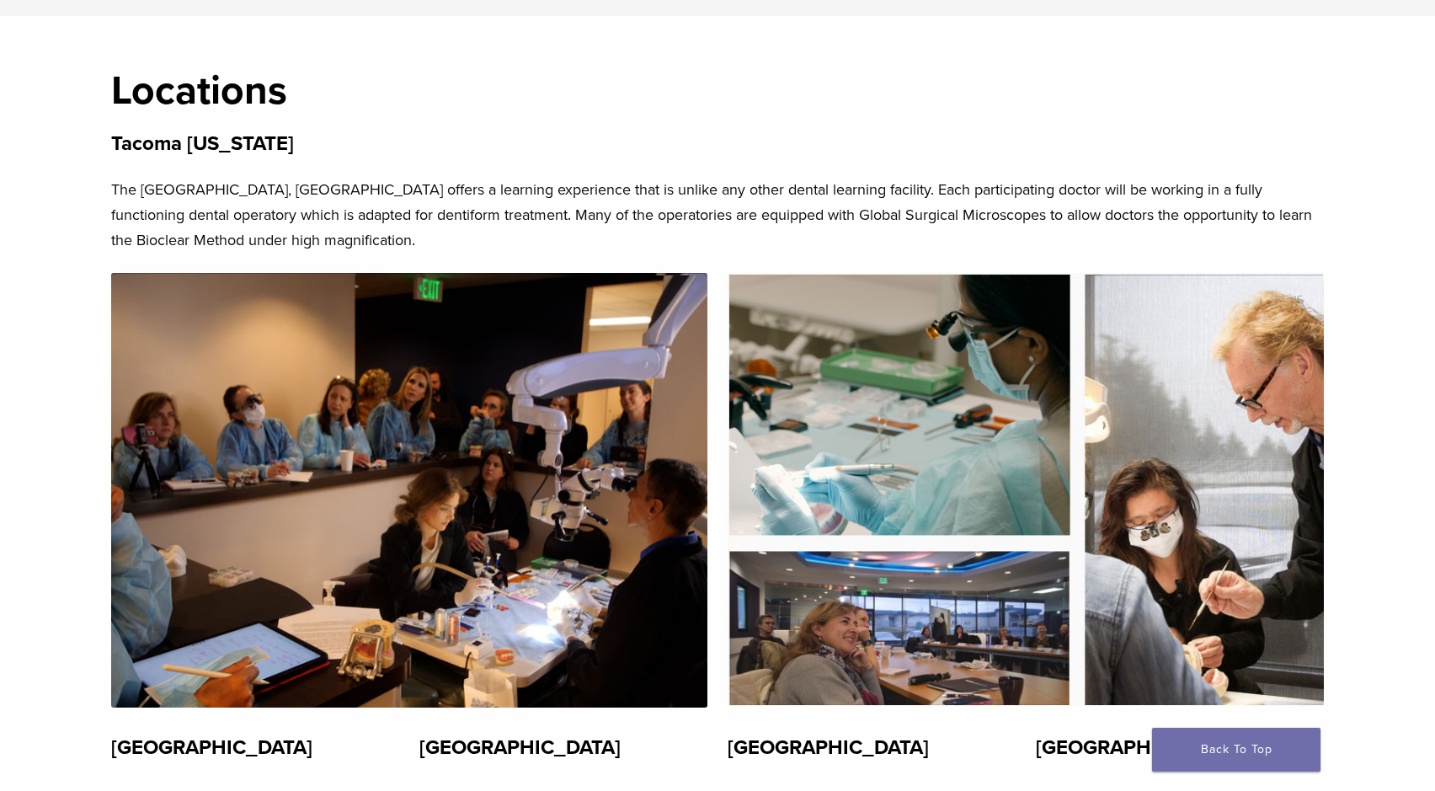
scroll to position [3483, 0]
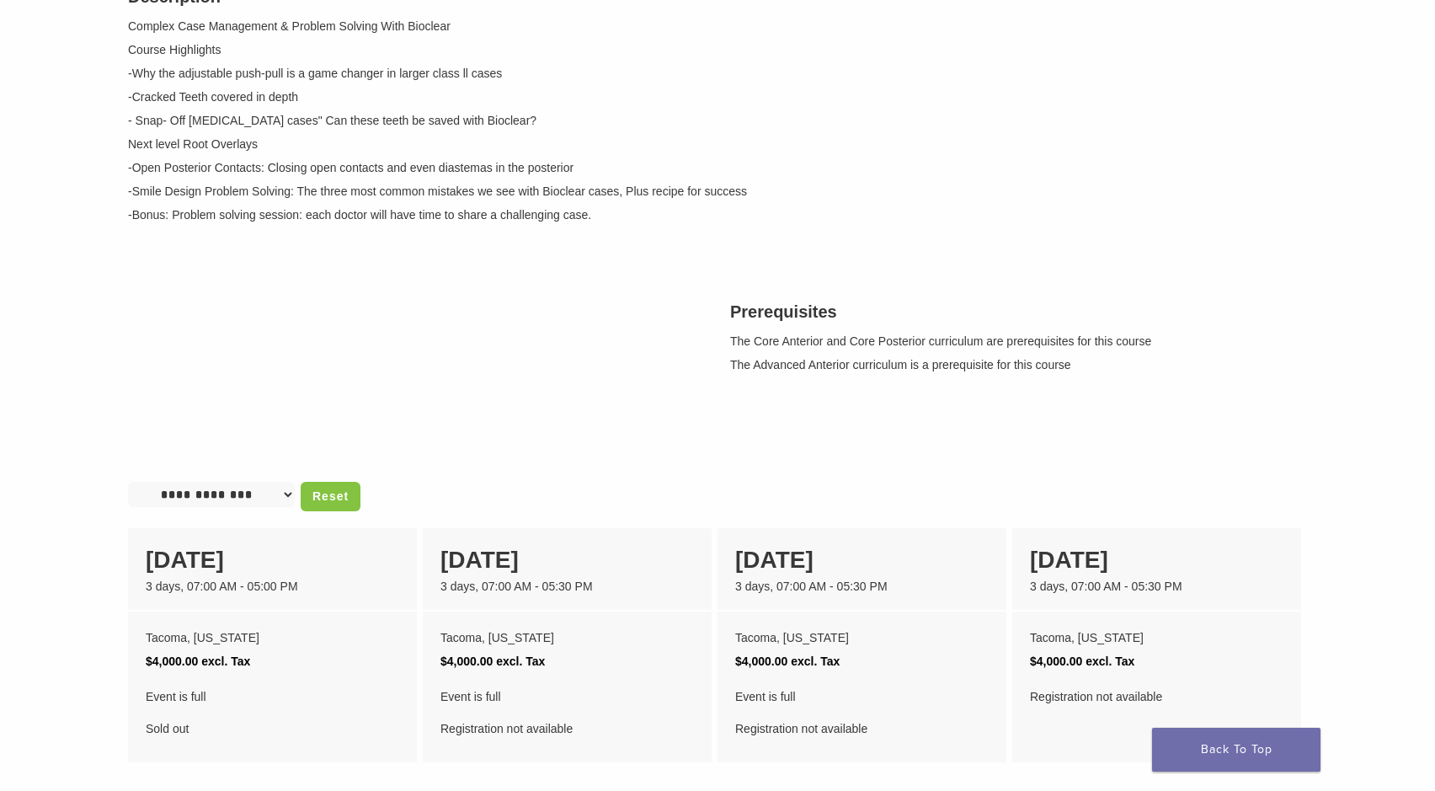
scroll to position [265, 0]
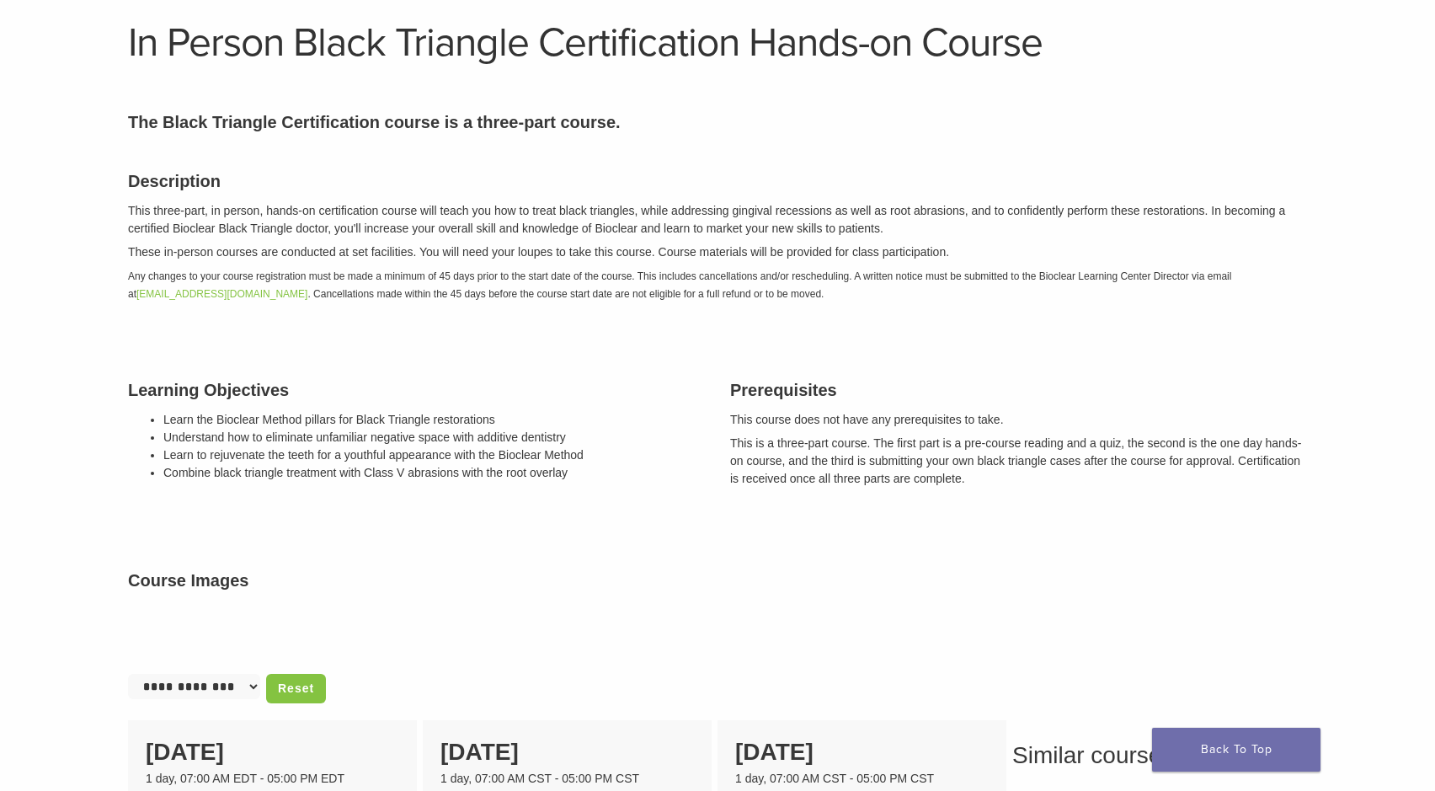
scroll to position [96, 0]
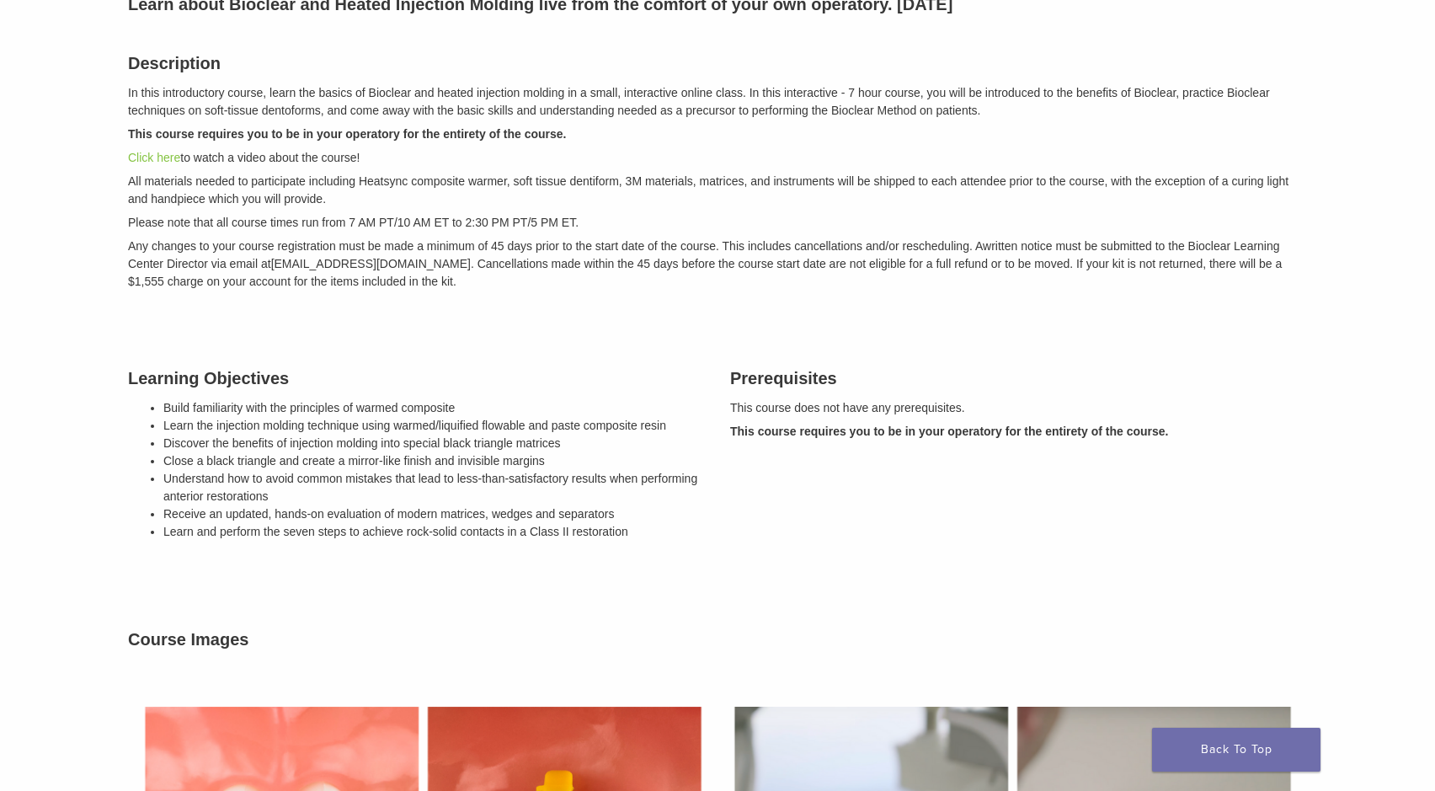
scroll to position [145, 0]
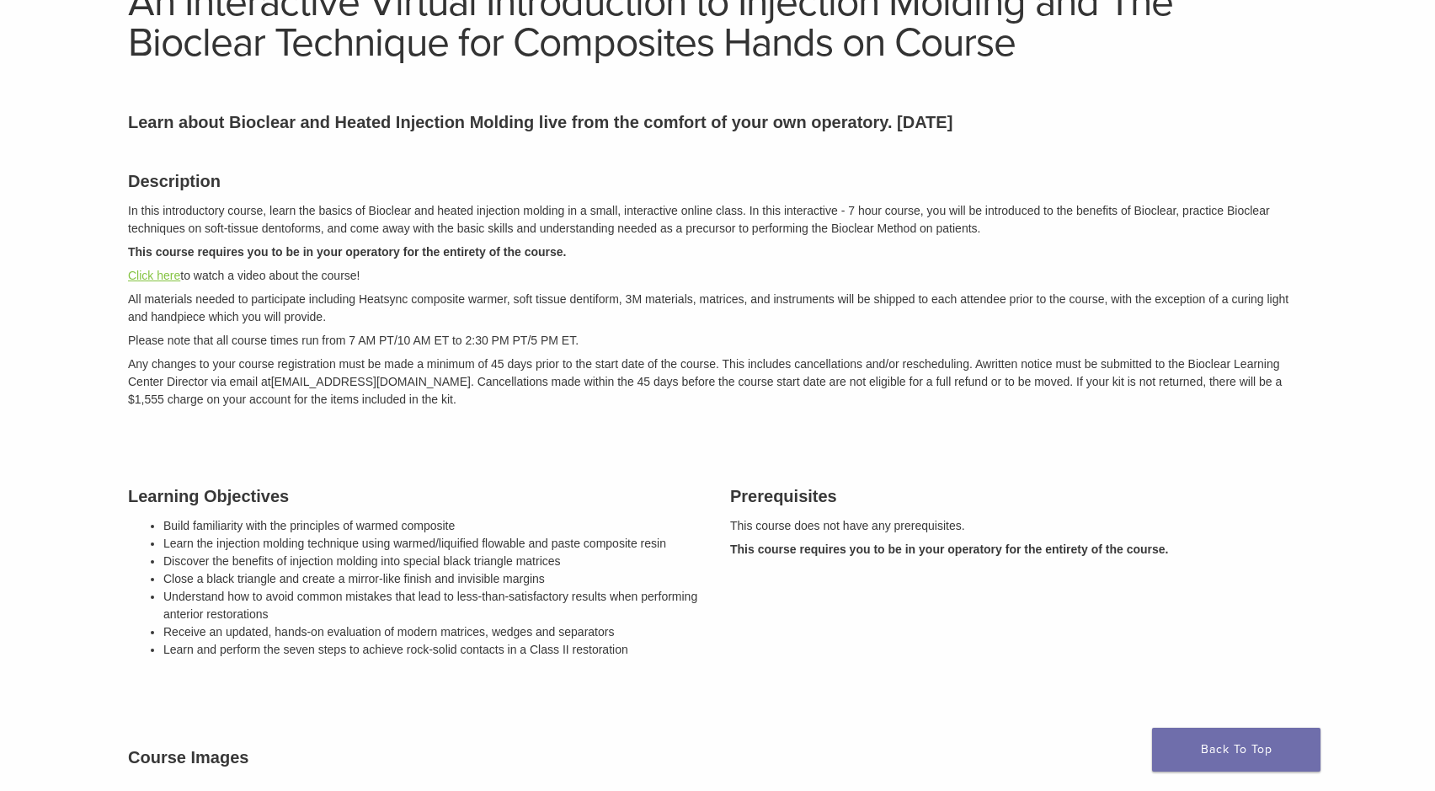
click at [152, 272] on link "Click here" at bounding box center [154, 275] width 52 height 13
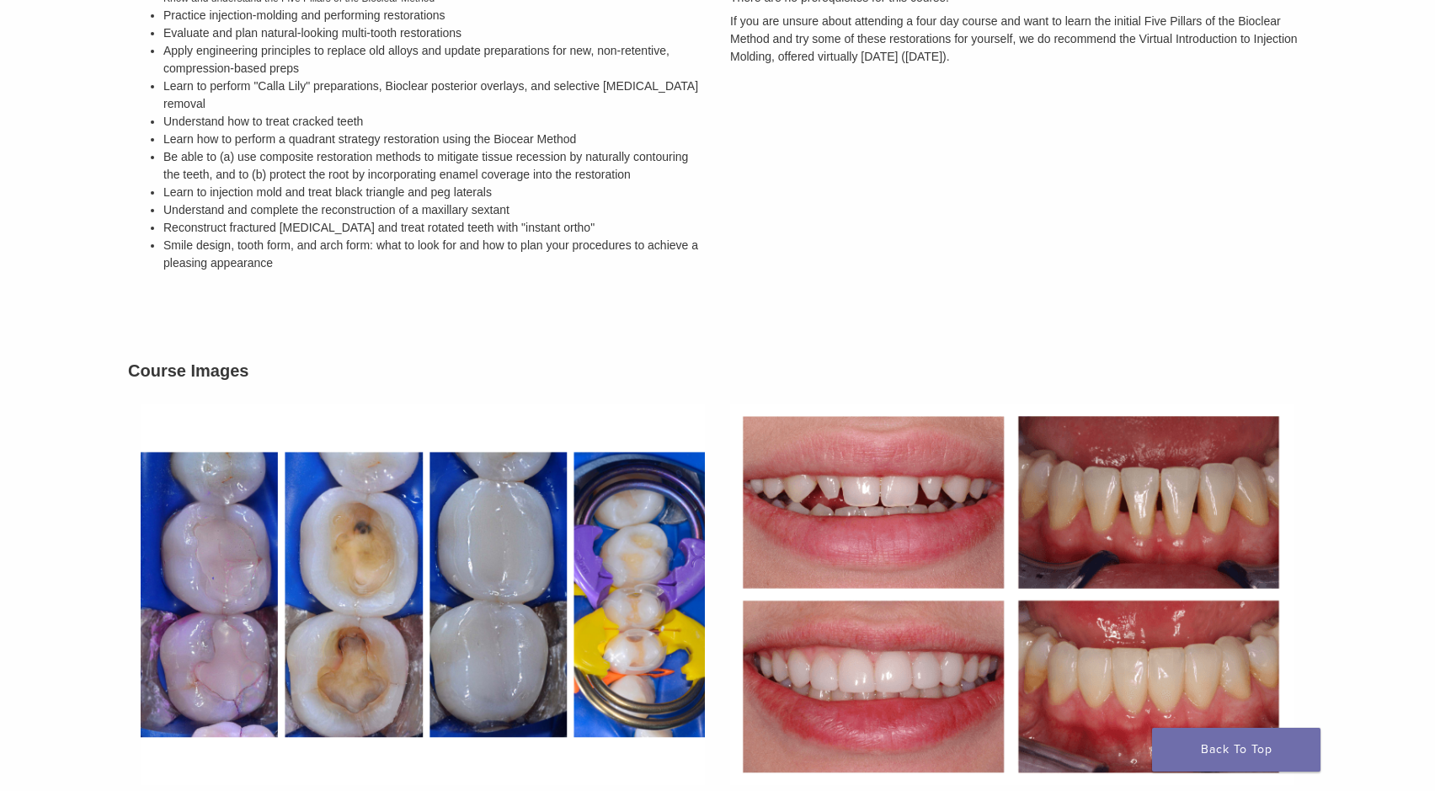
scroll to position [643, 0]
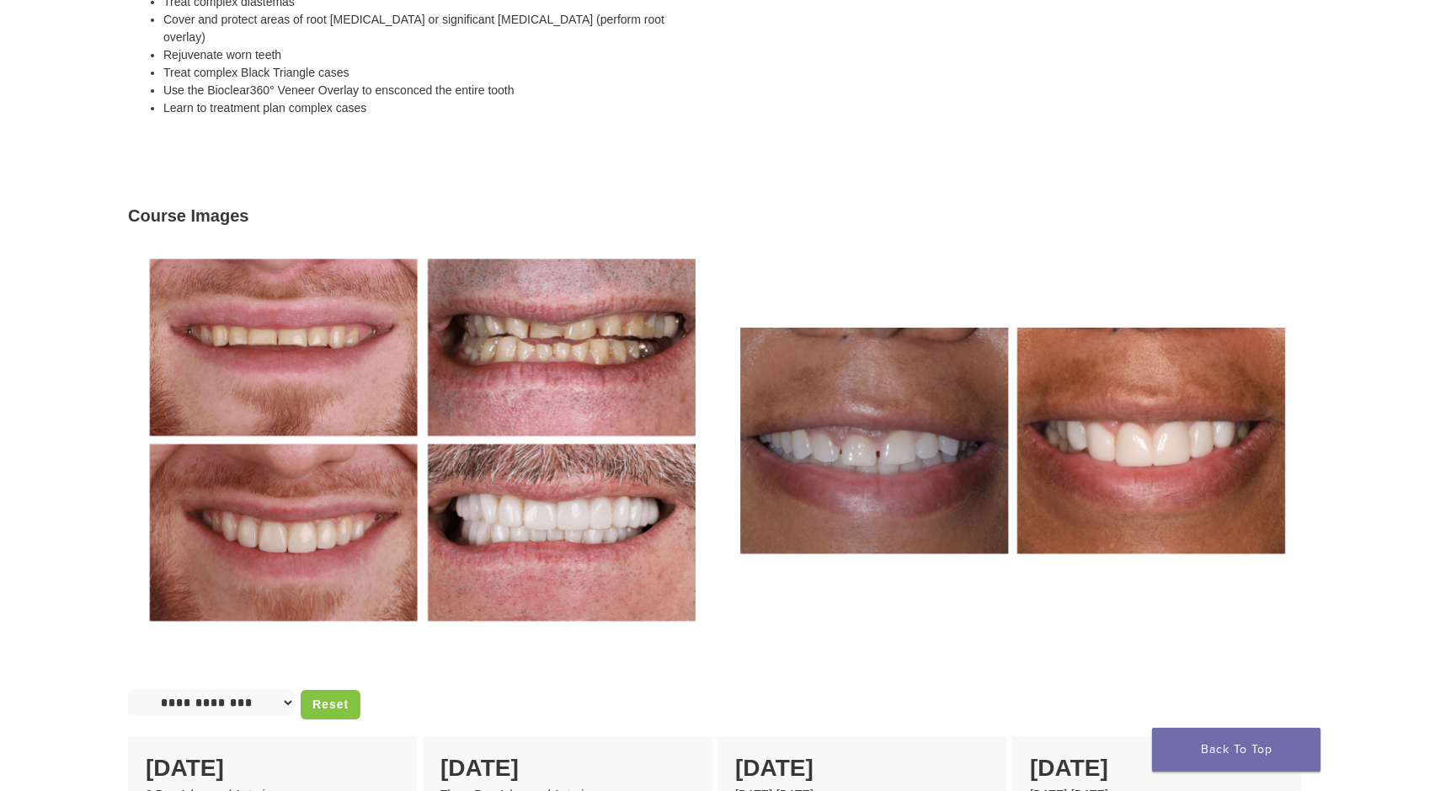
scroll to position [636, 0]
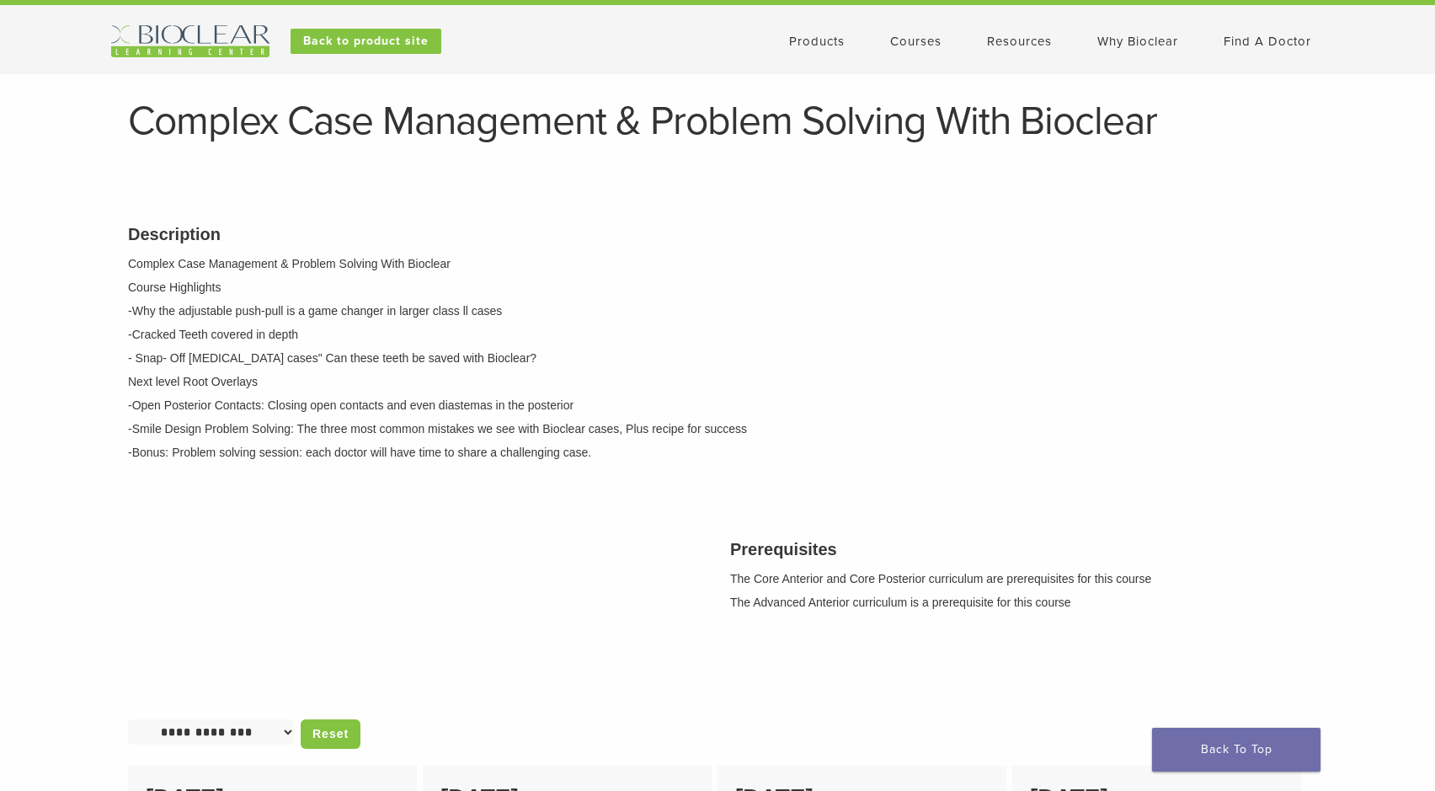
scroll to position [29, 0]
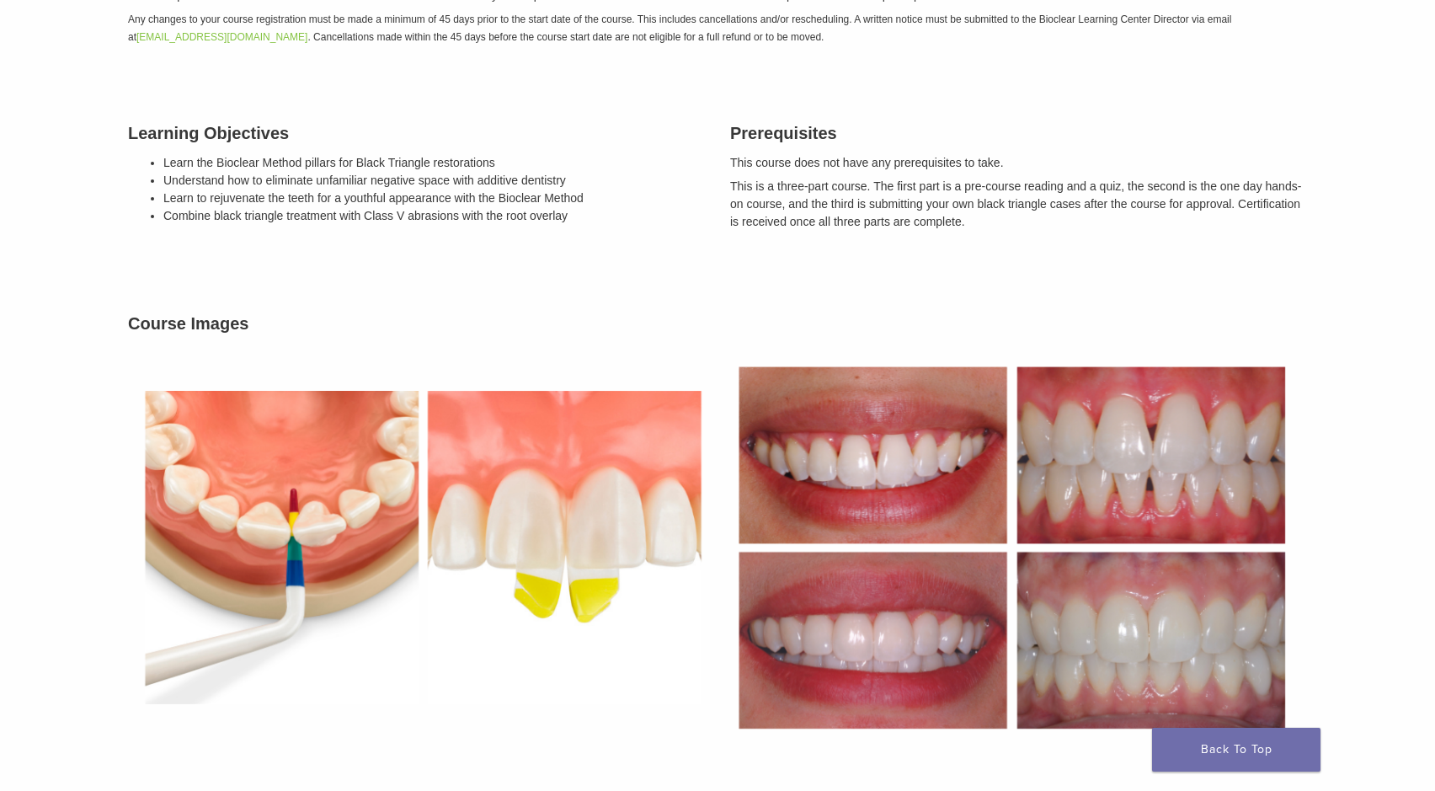
scroll to position [362, 0]
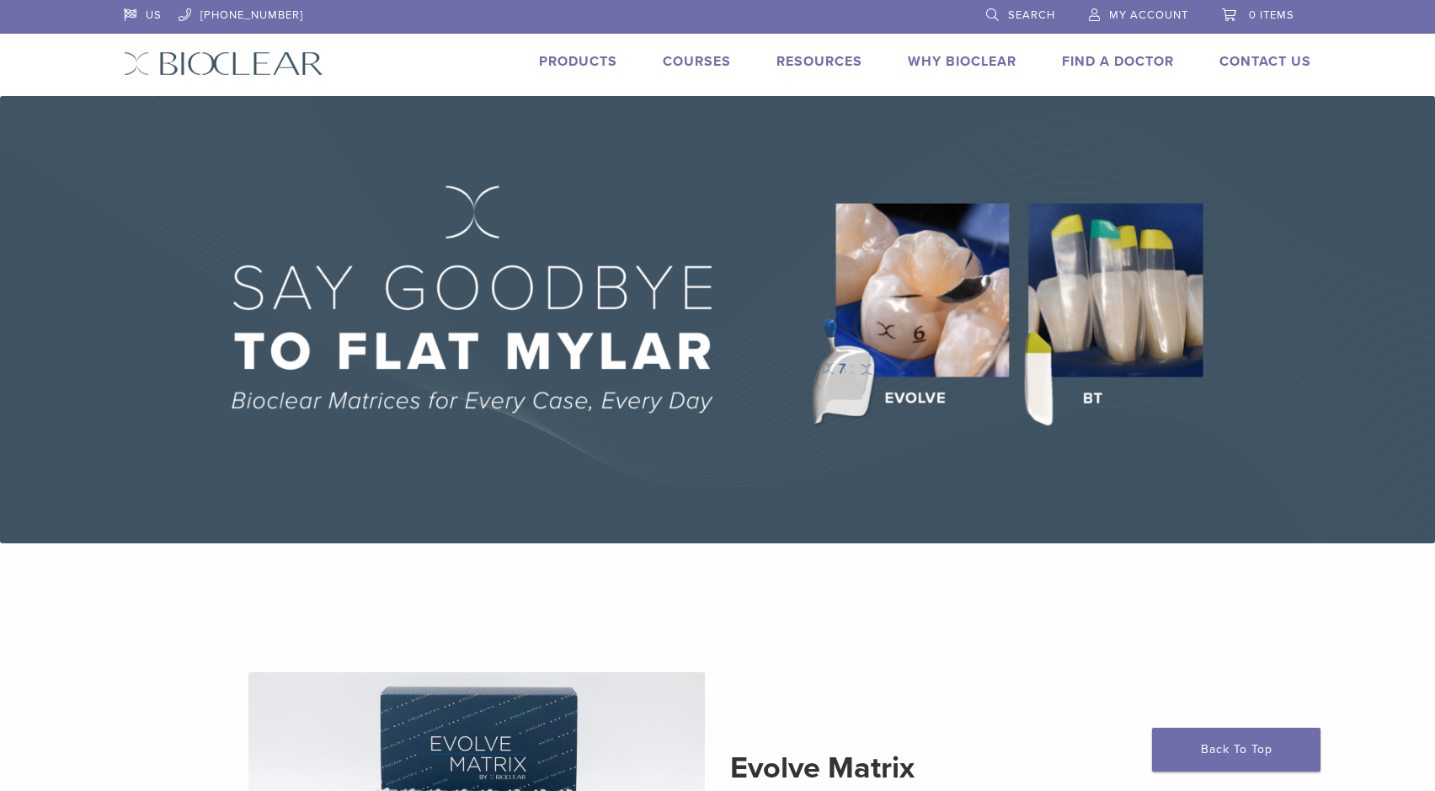
click at [568, 61] on link "Products" at bounding box center [578, 61] width 78 height 17
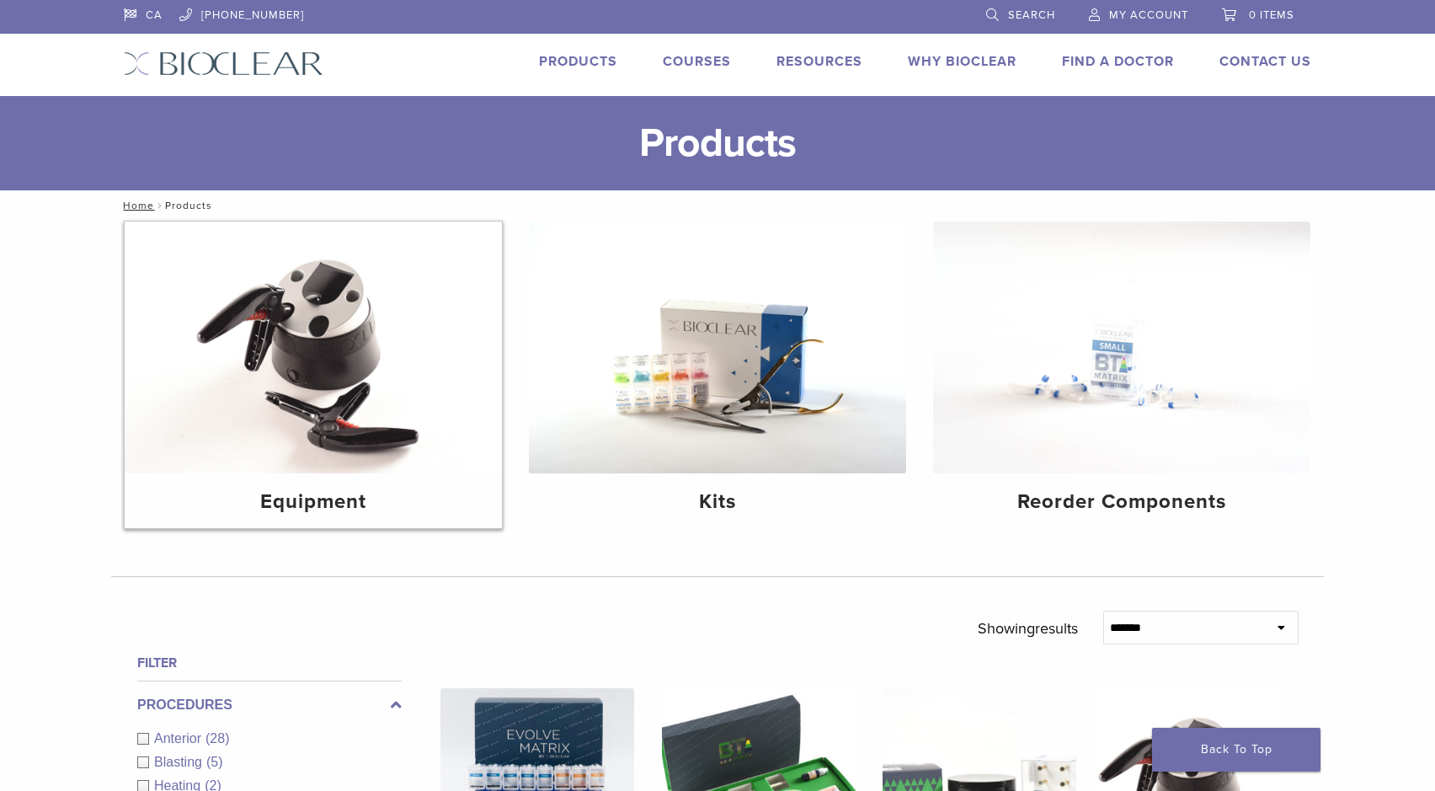
click at [301, 497] on h4 "Equipment" at bounding box center [313, 502] width 350 height 30
click at [1104, 64] on link "Find A Doctor" at bounding box center [1118, 61] width 112 height 17
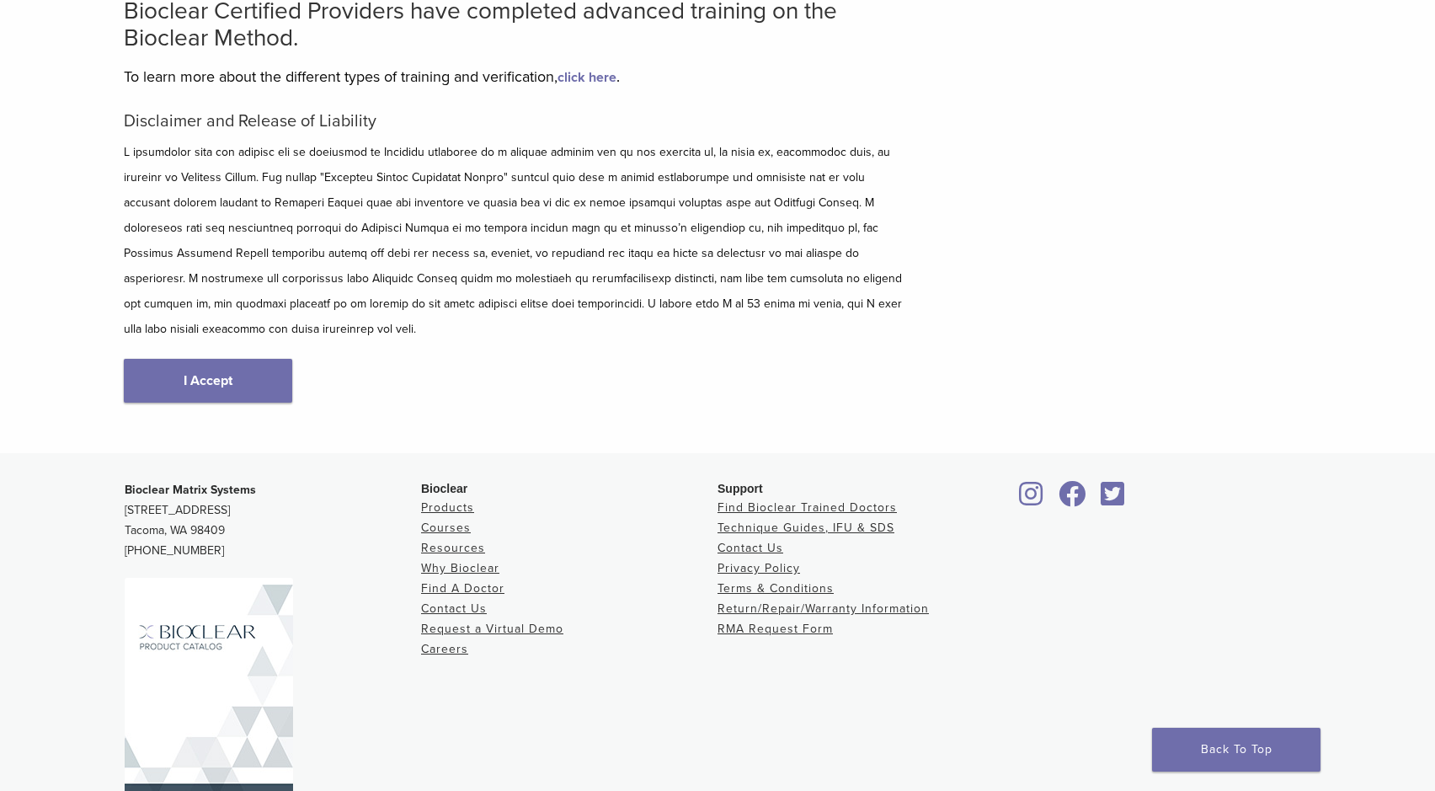
scroll to position [184, 0]
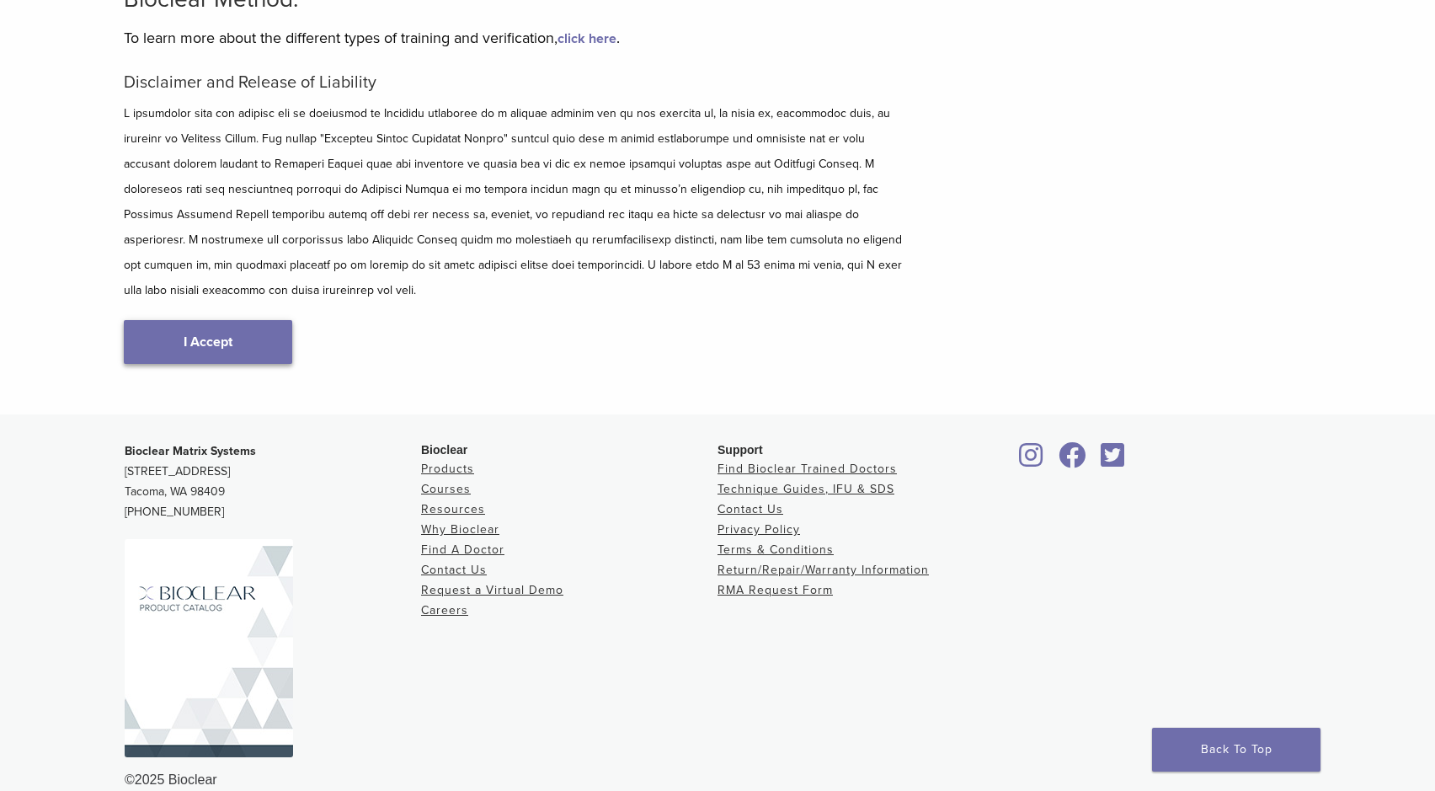
click at [248, 322] on link "I Accept" at bounding box center [208, 342] width 168 height 44
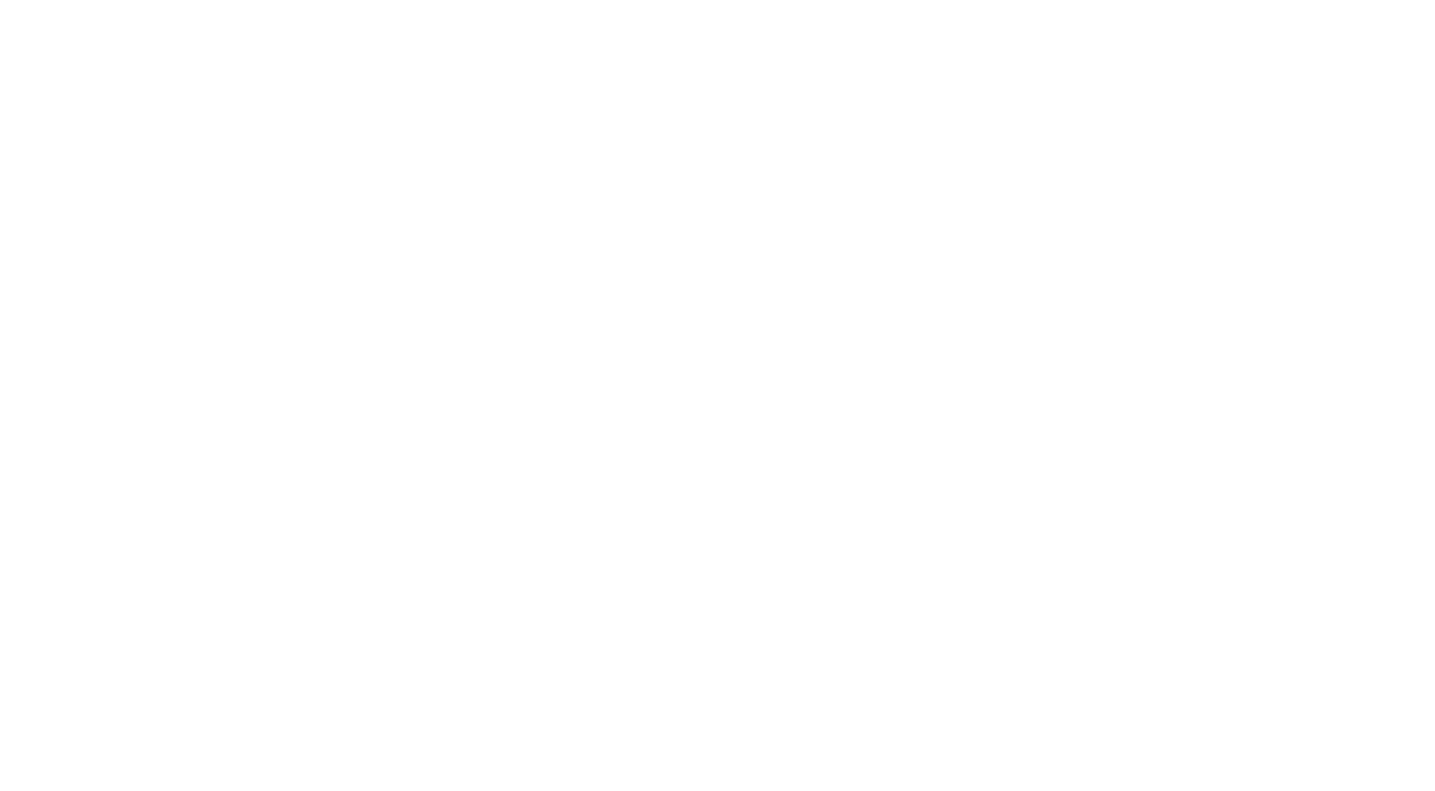
scroll to position [341, 0]
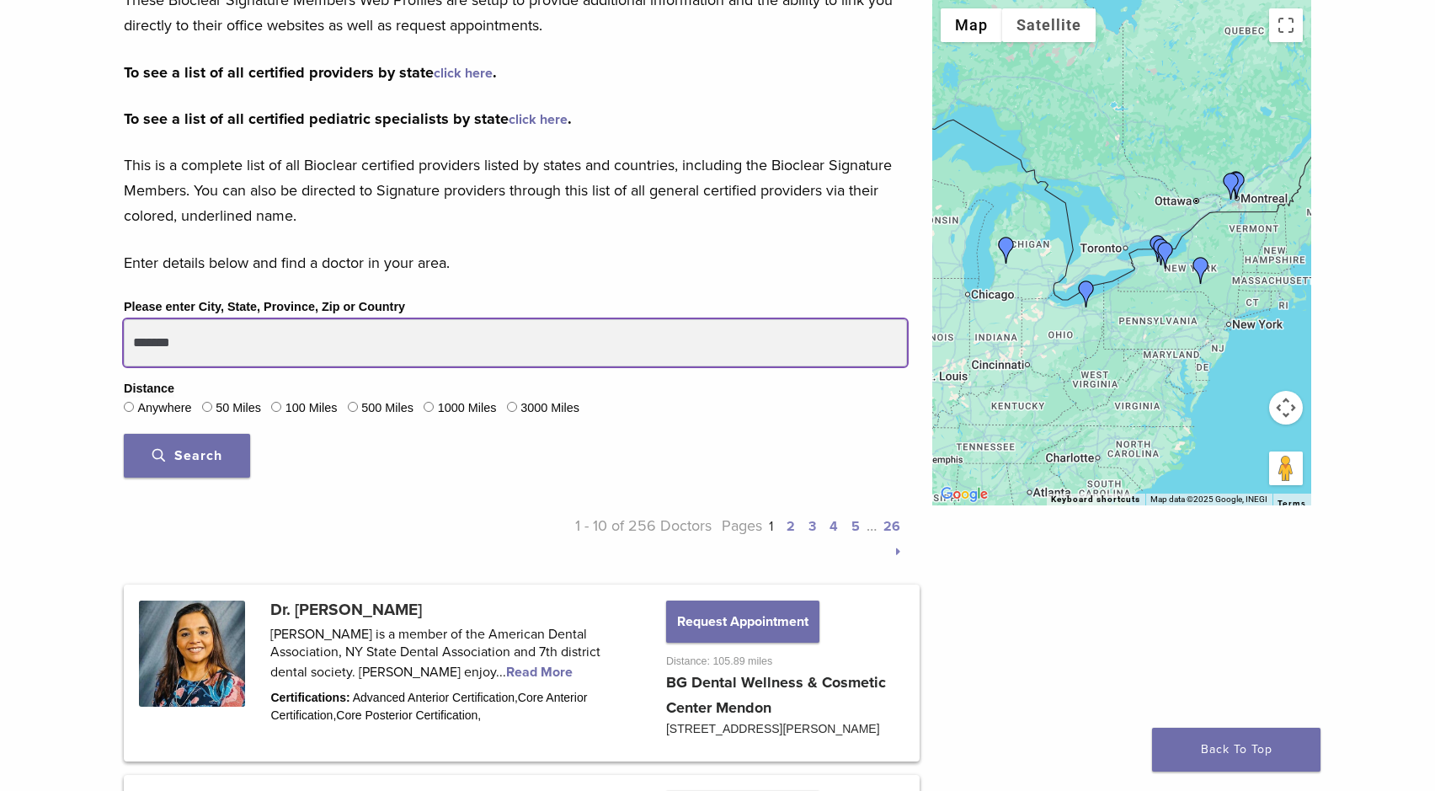
drag, startPoint x: 176, startPoint y: 343, endPoint x: 105, endPoint y: 341, distance: 70.8
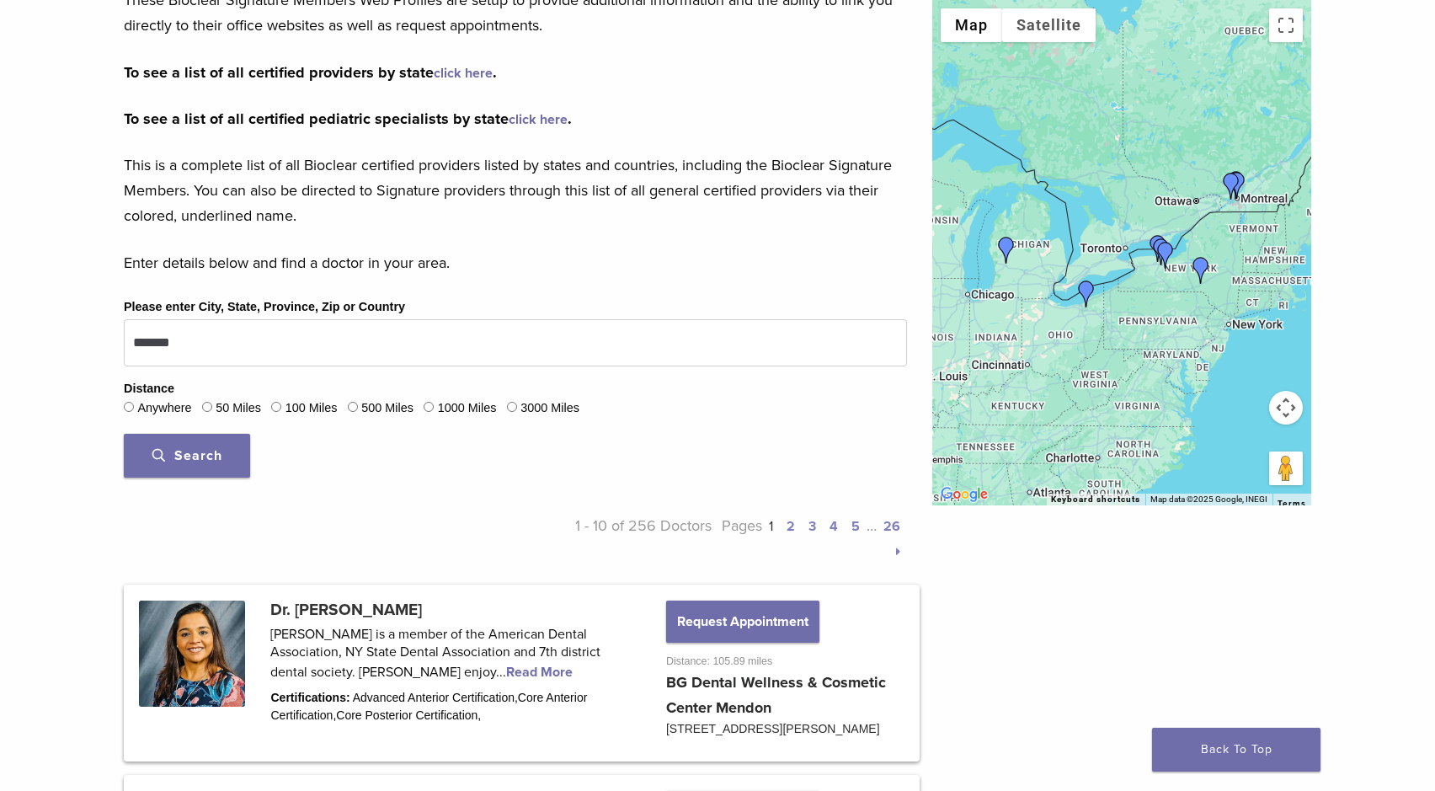
click at [188, 462] on button "Search" at bounding box center [187, 456] width 126 height 44
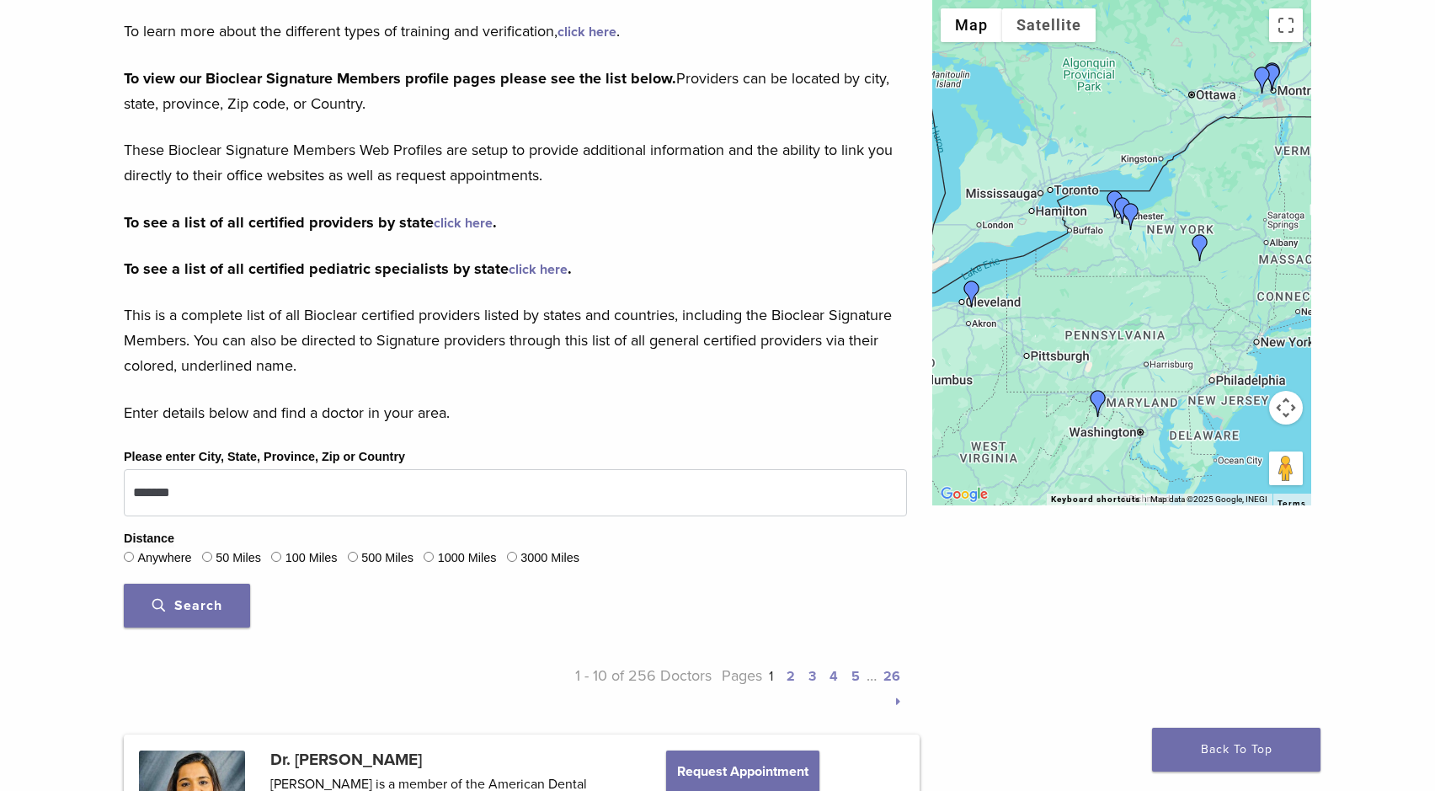
scroll to position [193, 0]
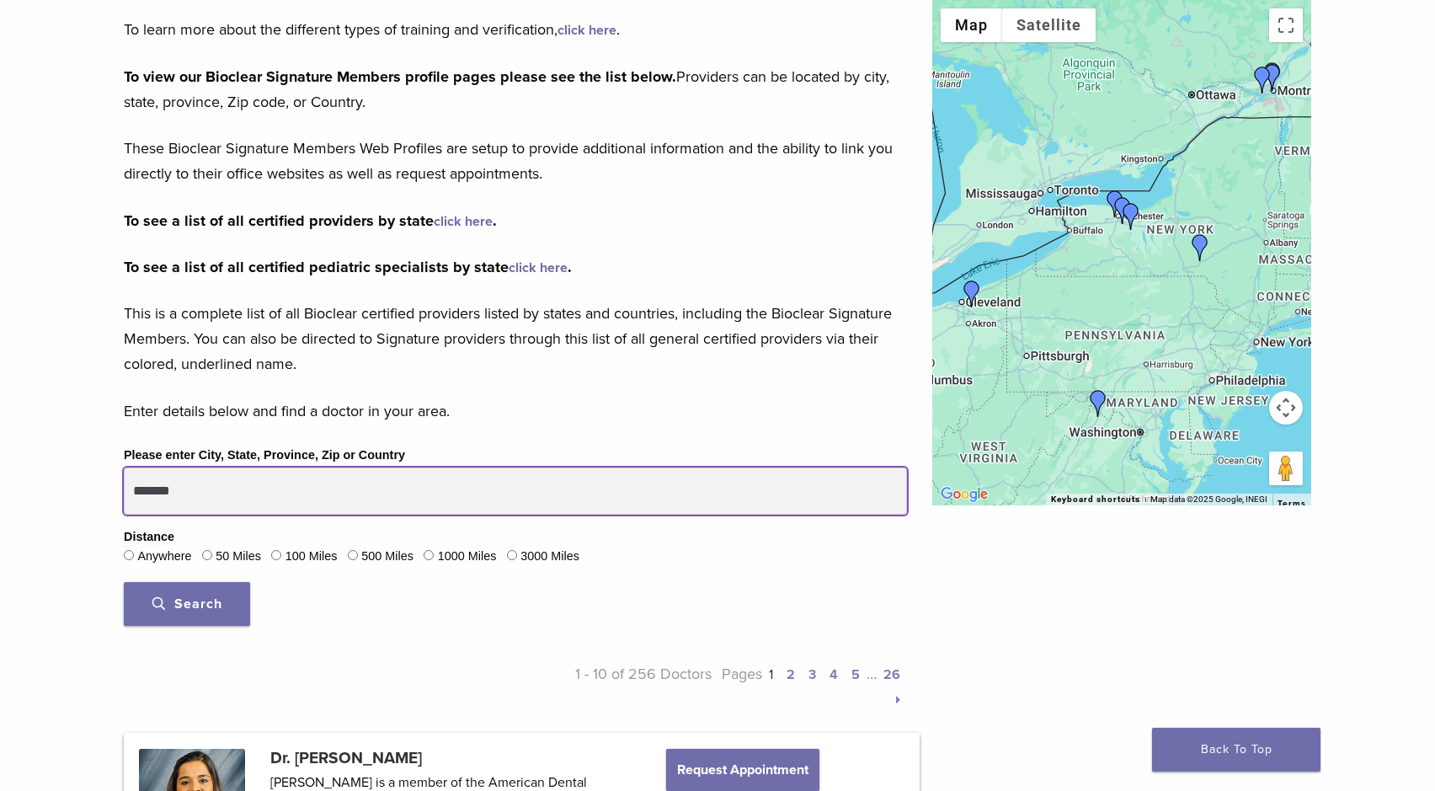
drag, startPoint x: 197, startPoint y: 488, endPoint x: 115, endPoint y: 482, distance: 81.9
click at [115, 482] on div "Please enter City, State, Province, Zip or Country ******* Distance Anywhere 50…" at bounding box center [515, 542] width 808 height 194
type input "********"
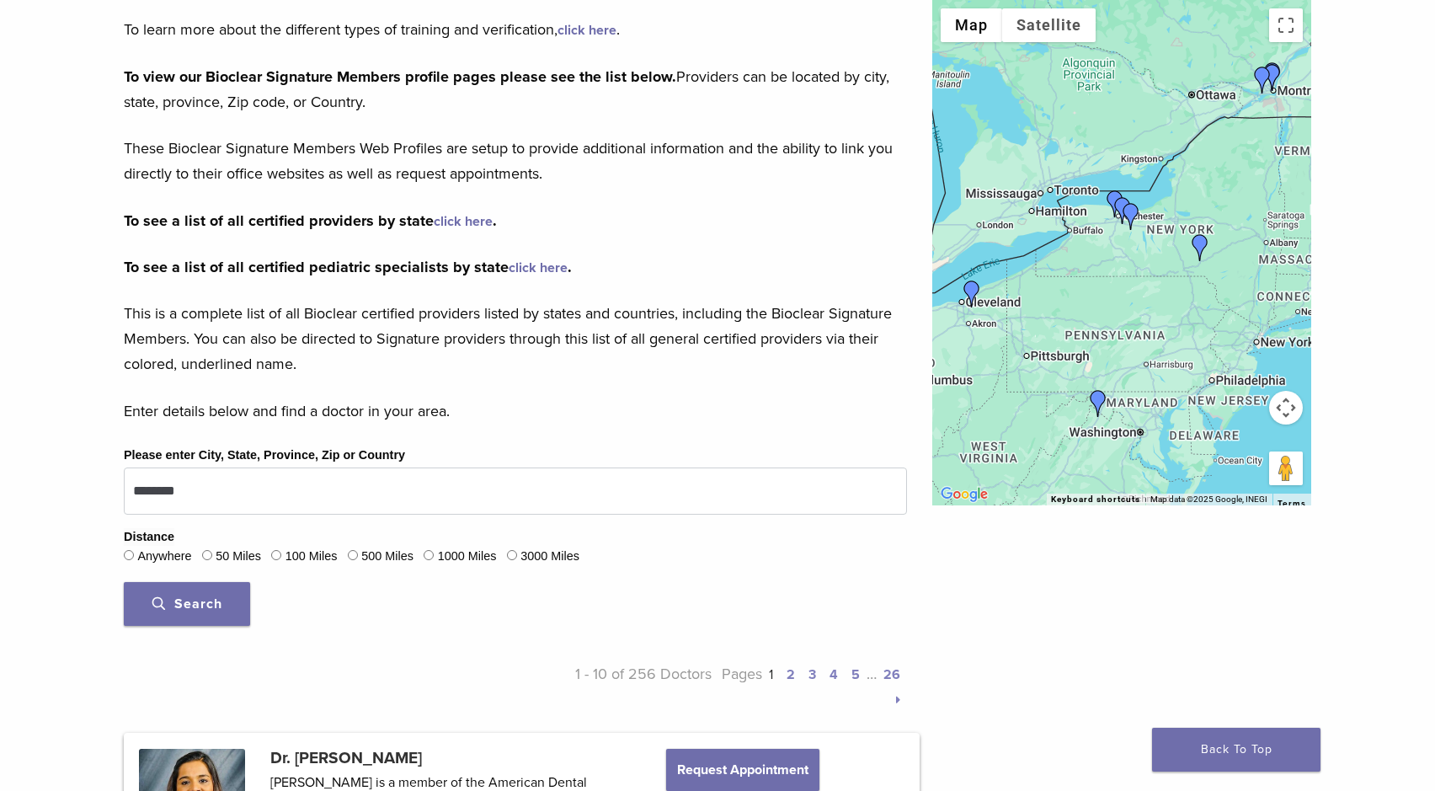
click at [204, 613] on button "Search" at bounding box center [187, 604] width 126 height 44
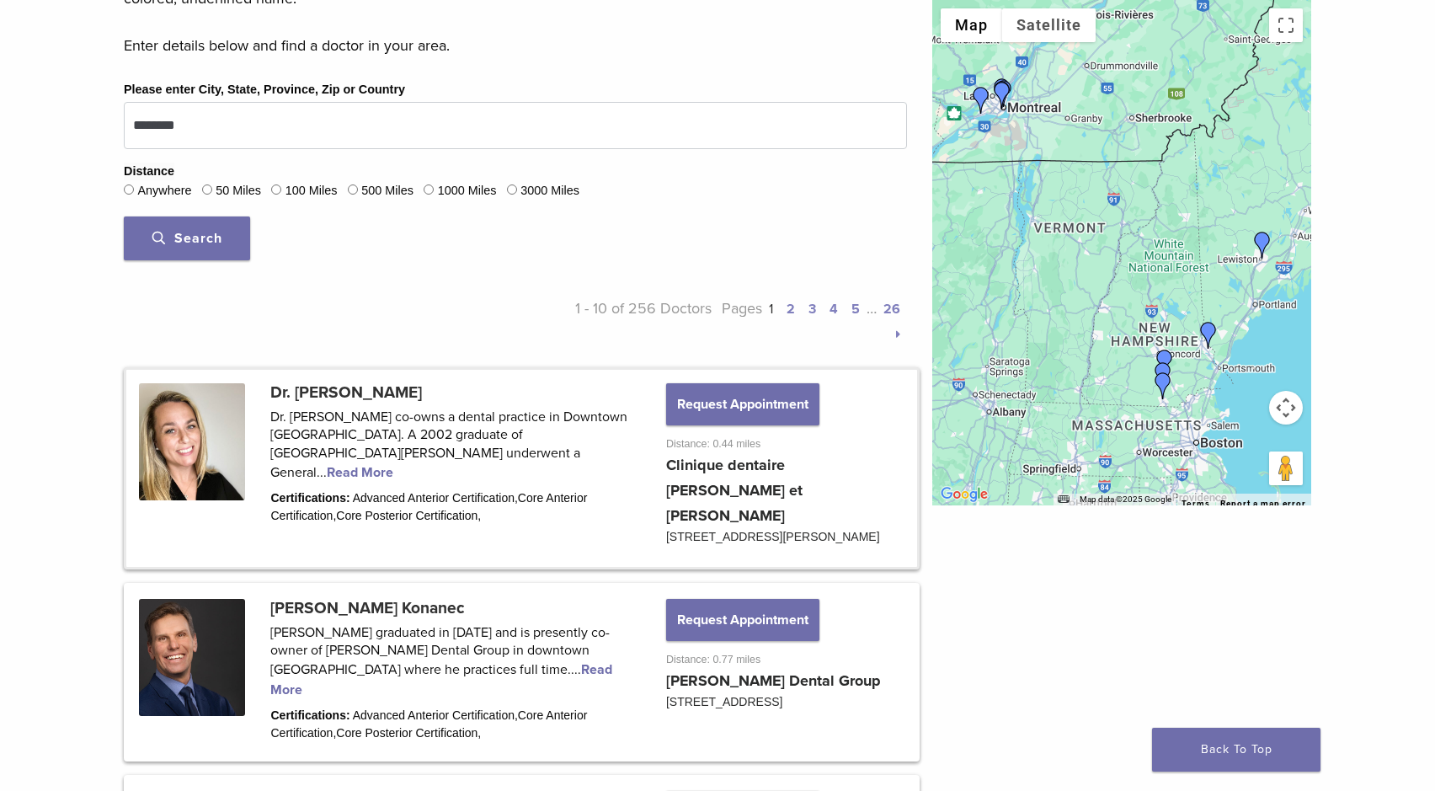
scroll to position [558, 0]
click at [431, 450] on link at bounding box center [521, 468] width 791 height 197
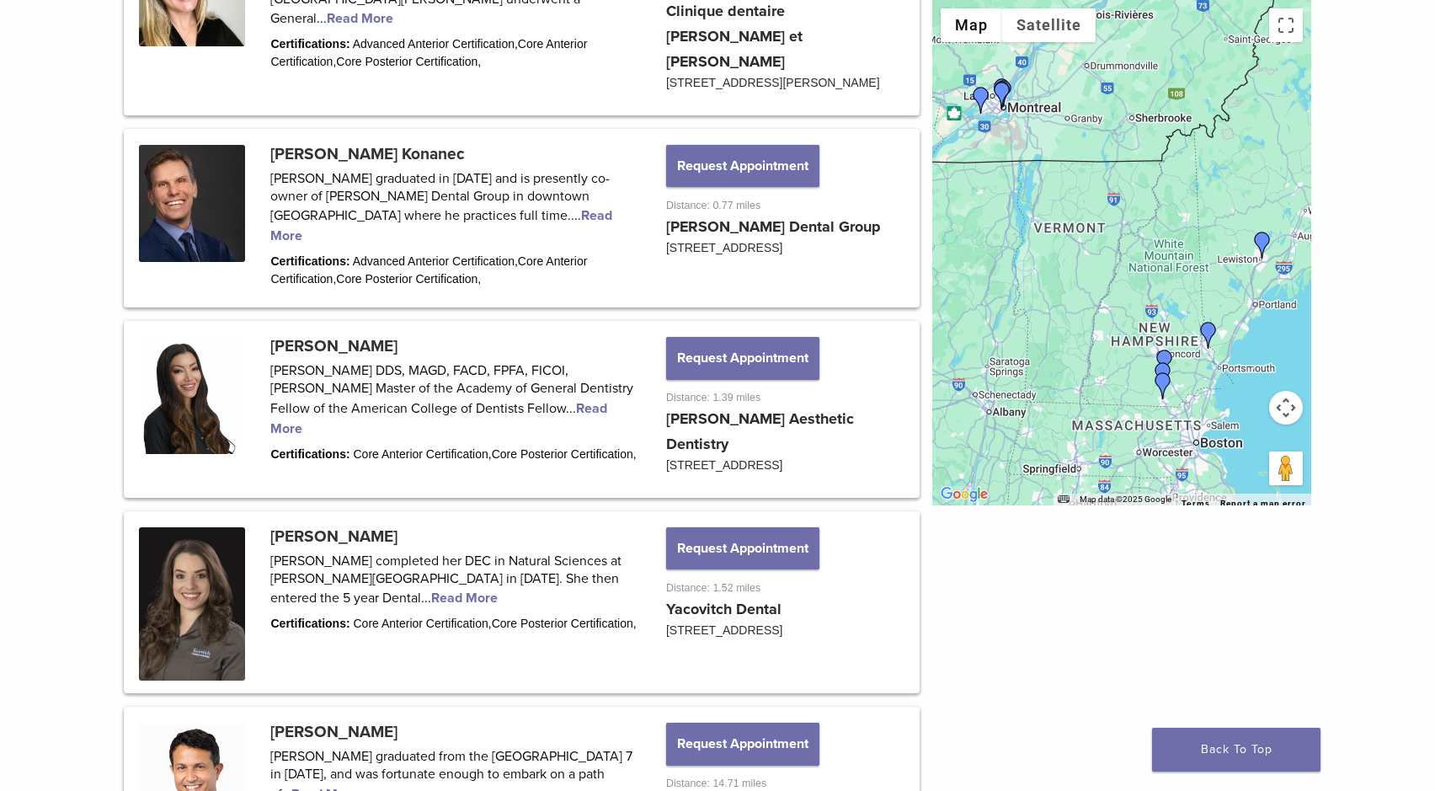
scroll to position [1019, 0]
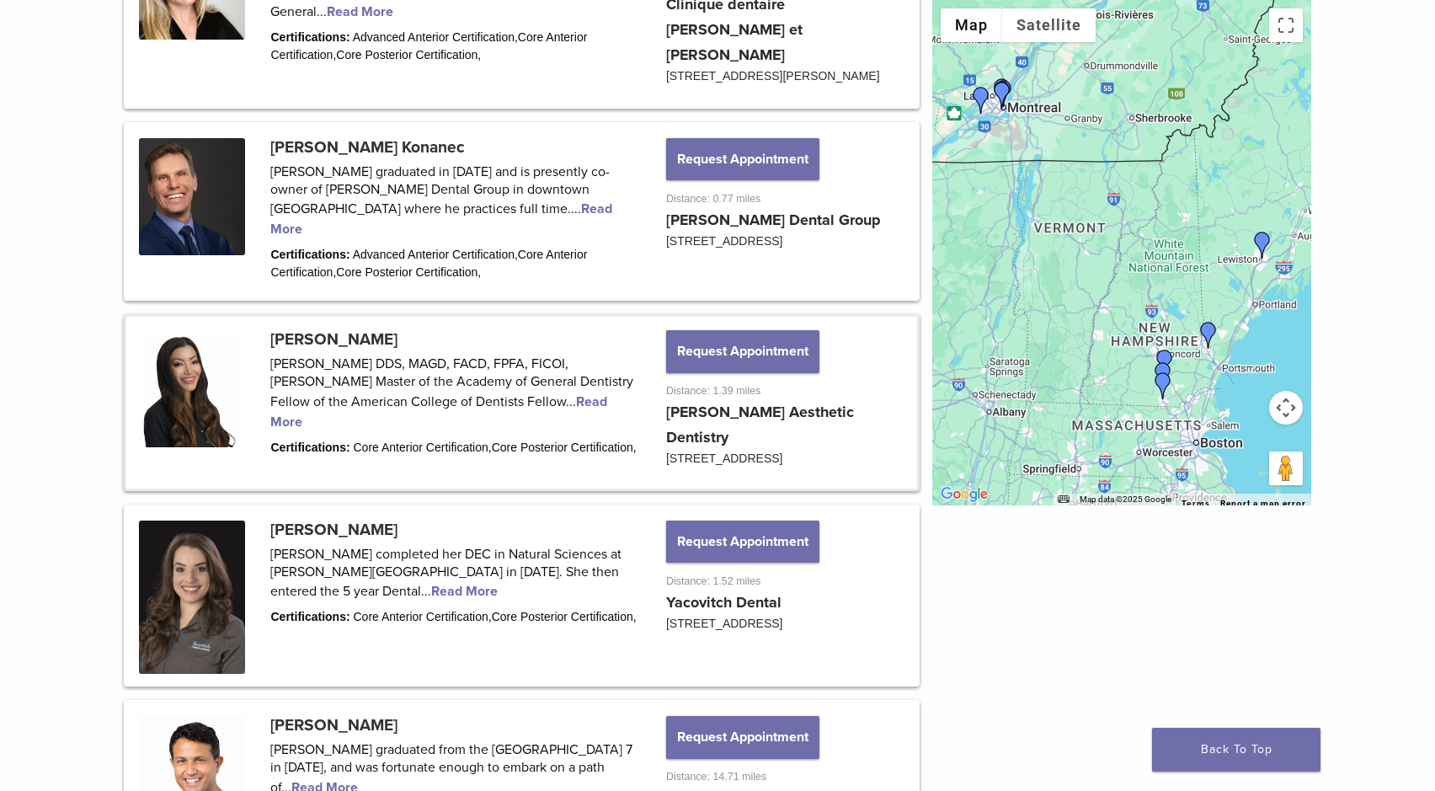
click at [529, 379] on link at bounding box center [521, 403] width 791 height 172
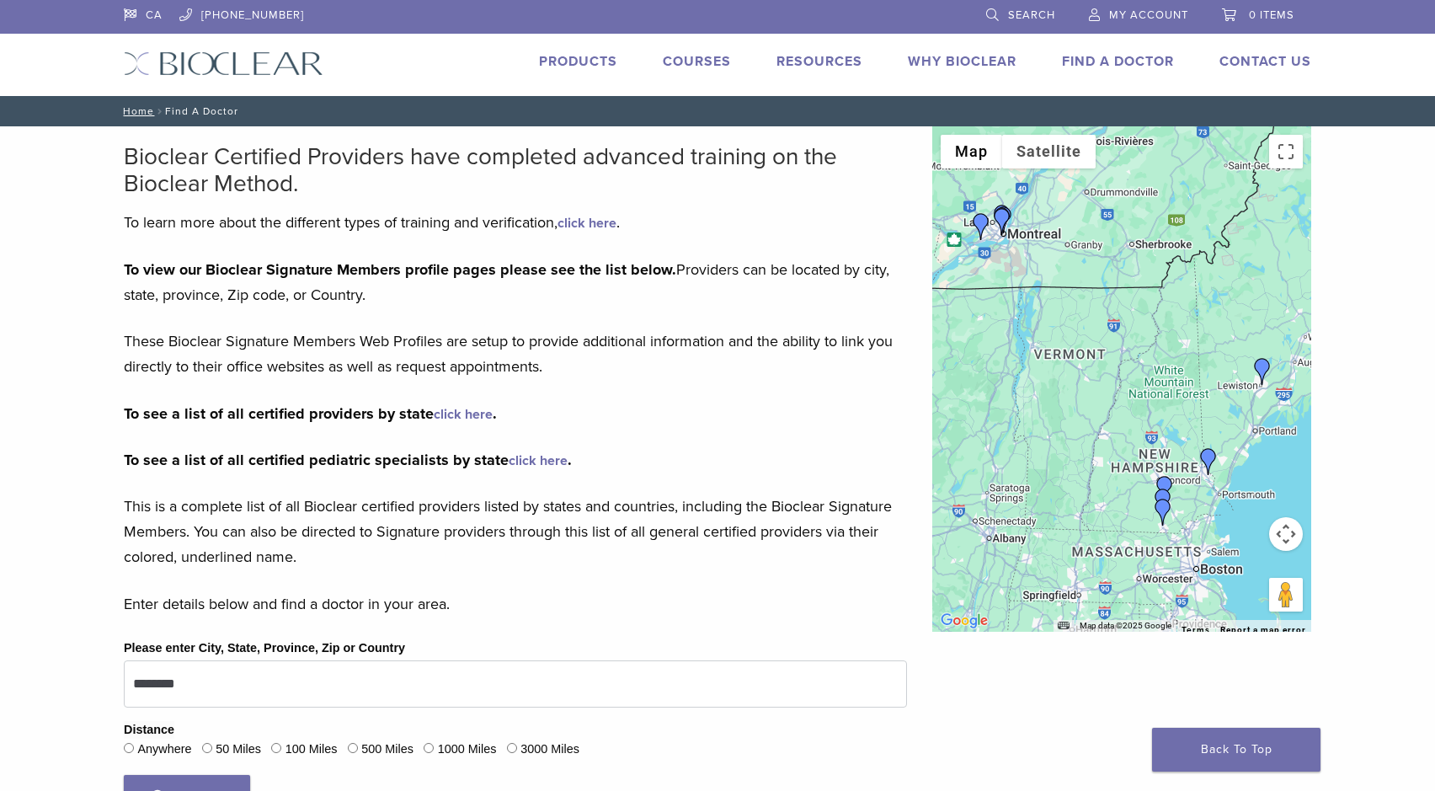
scroll to position [0, 0]
click at [826, 92] on link "Technique Guides, IFU, & SDS" at bounding box center [893, 90] width 225 height 37
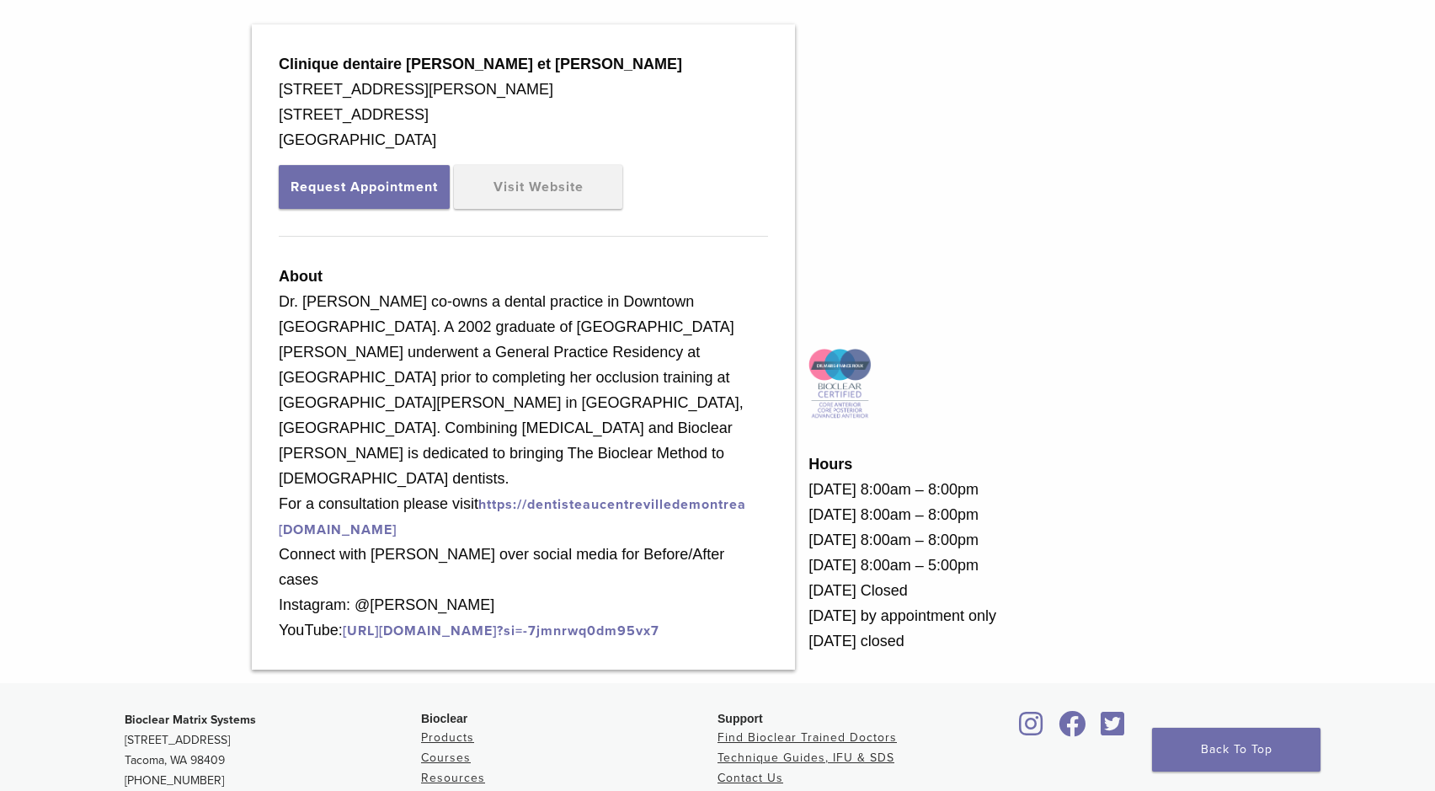
scroll to position [541, 0]
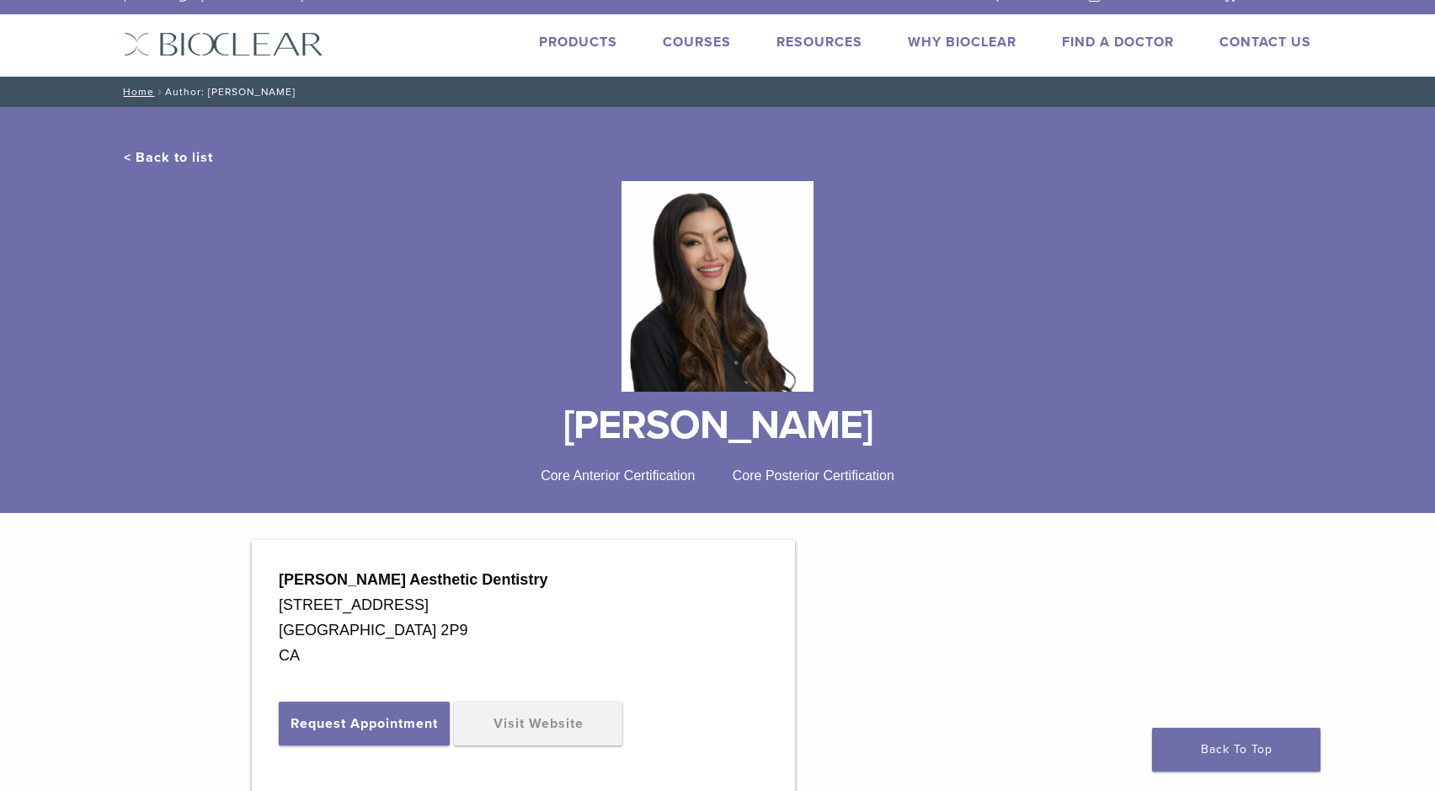
scroll to position [16, 0]
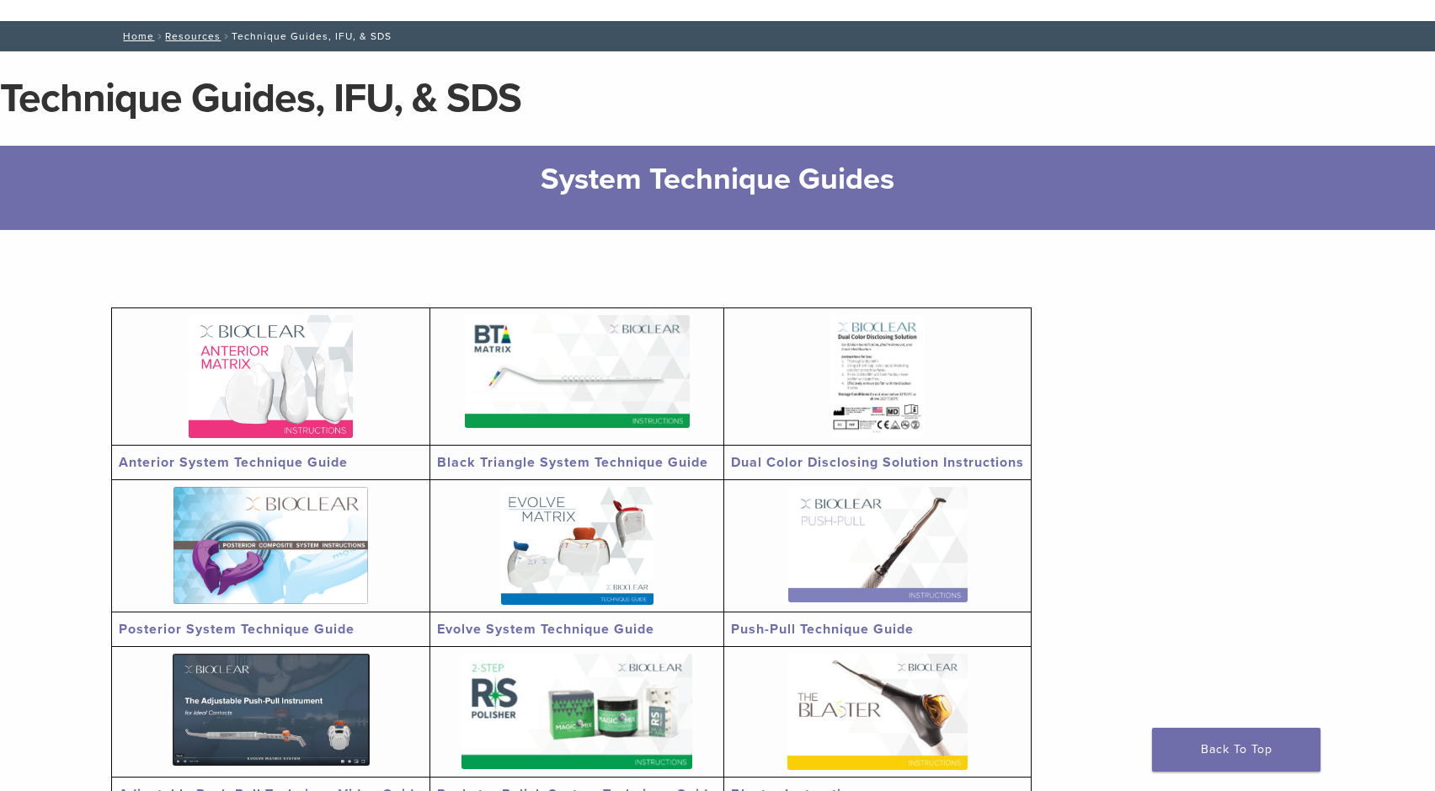
scroll to position [100, 0]
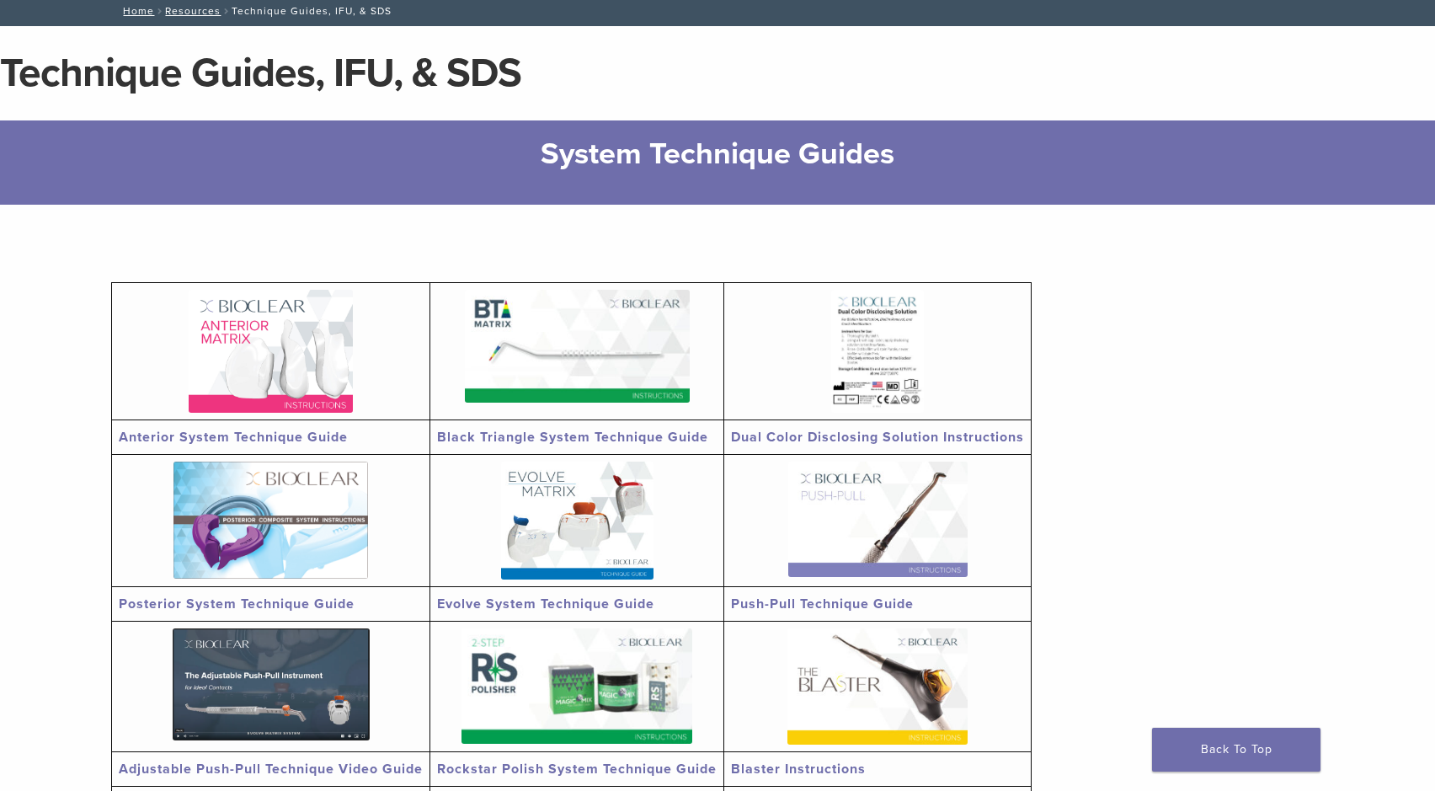
click at [264, 369] on img at bounding box center [271, 351] width 164 height 123
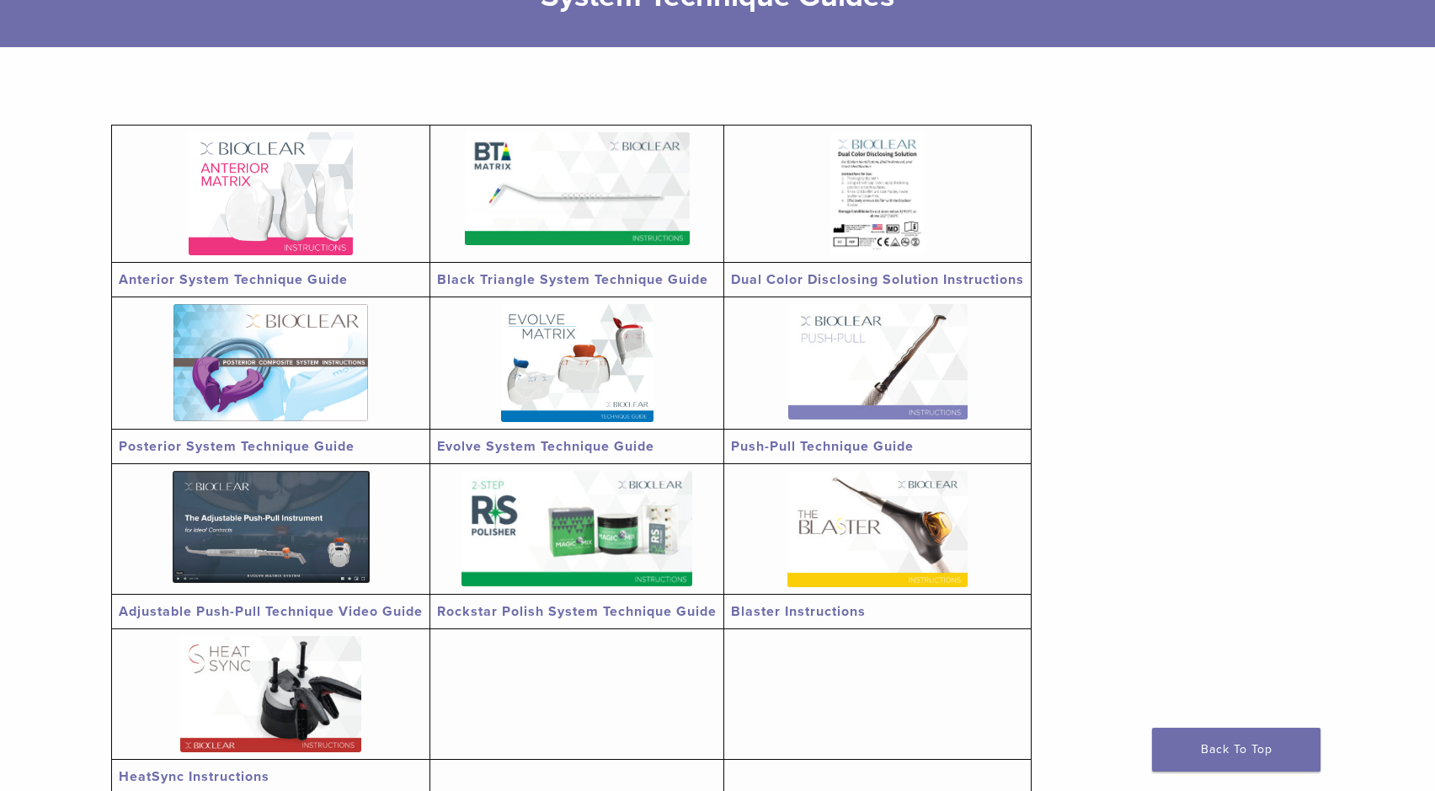
scroll to position [260, 0]
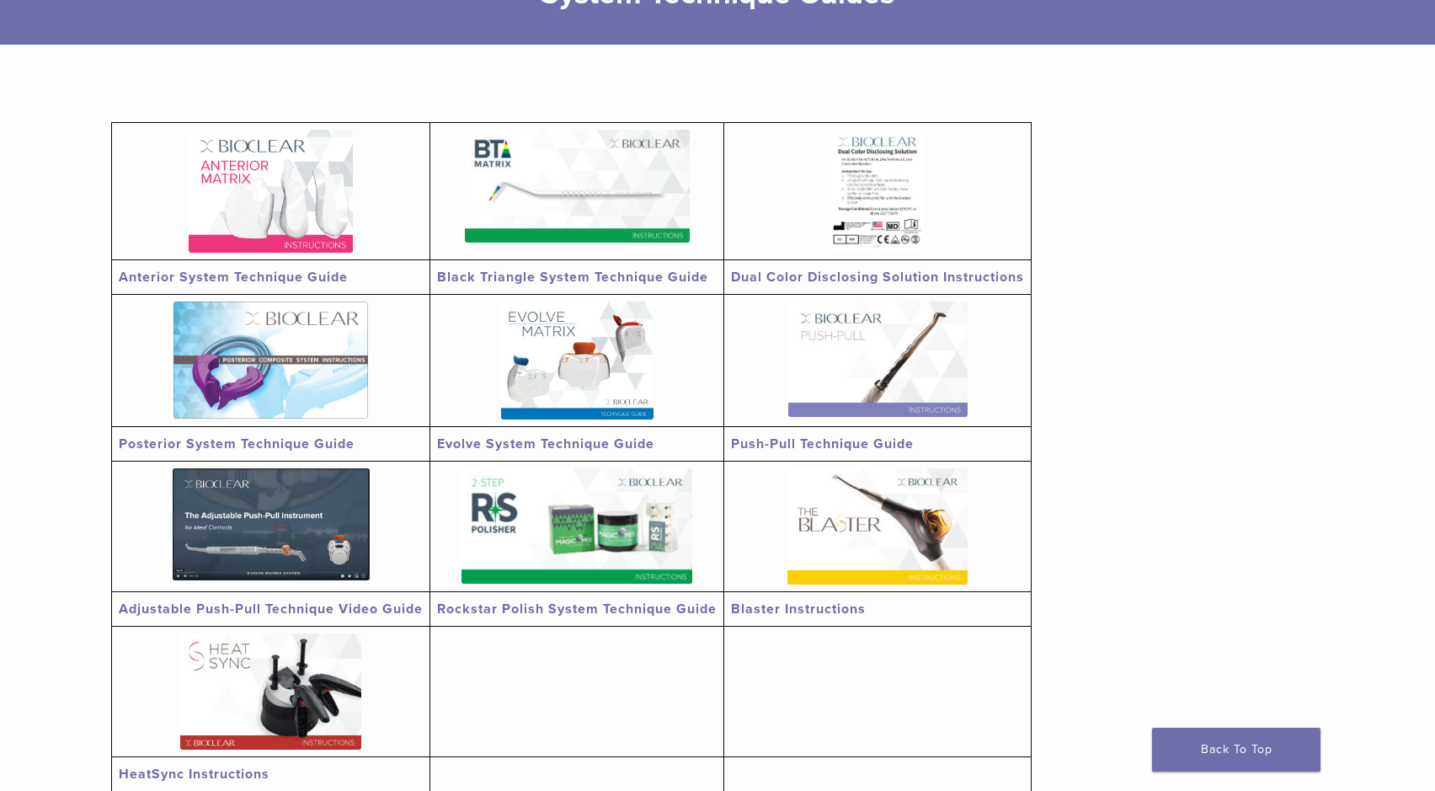
click at [270, 356] on img at bounding box center [270, 359] width 195 height 117
click at [616, 340] on img at bounding box center [577, 360] width 152 height 118
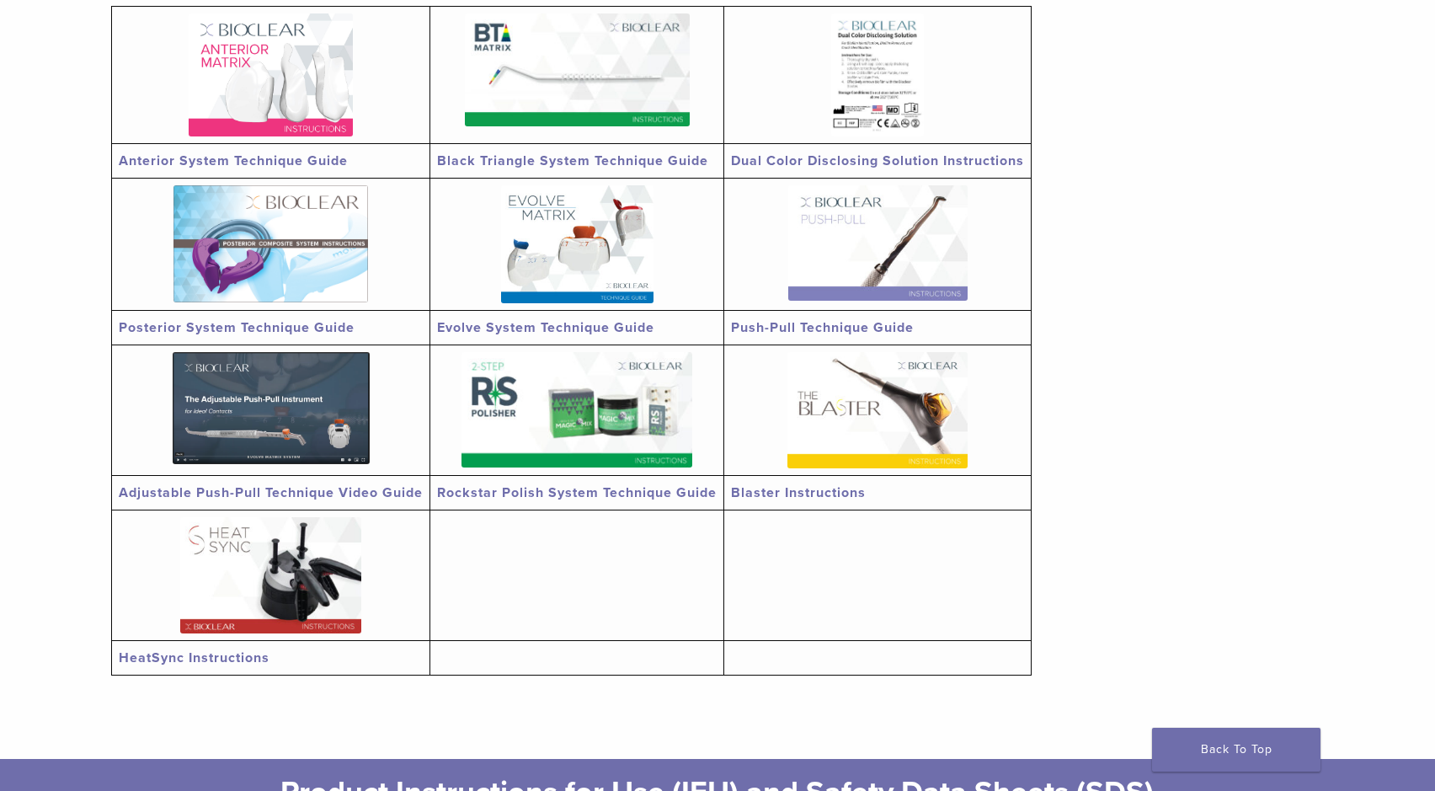
scroll to position [377, 0]
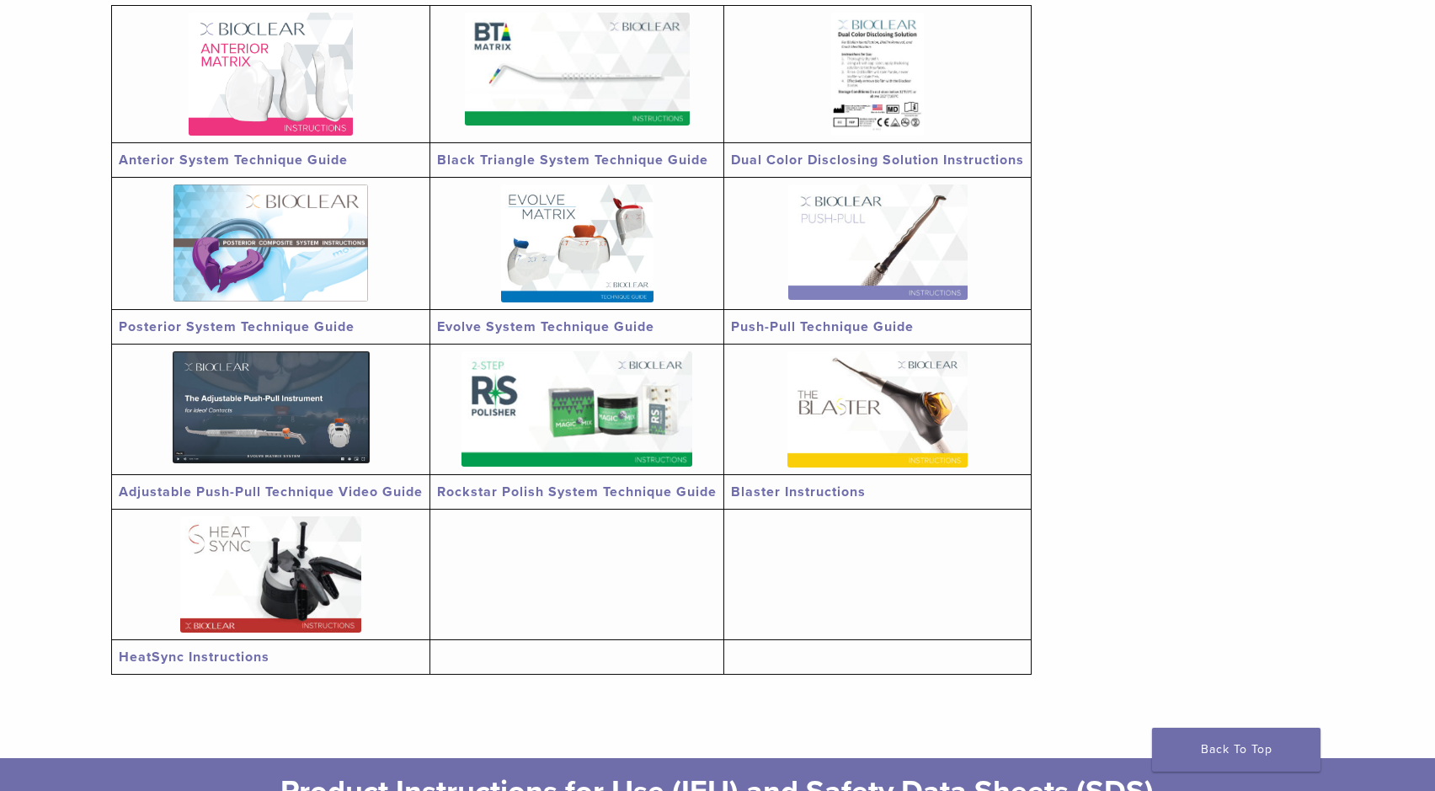
drag, startPoint x: 302, startPoint y: 593, endPoint x: 302, endPoint y: 569, distance: 23.6
click at [302, 593] on img at bounding box center [270, 574] width 181 height 116
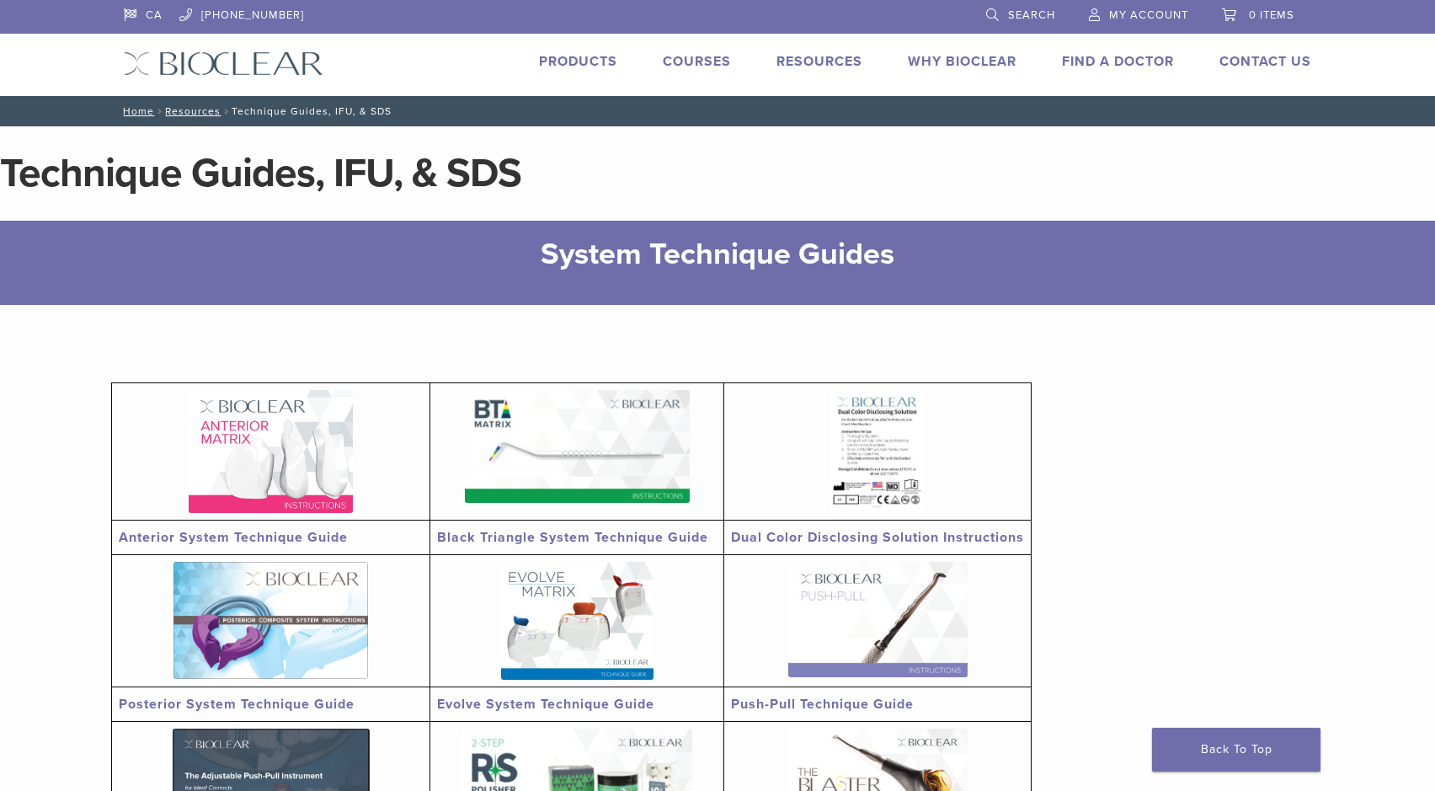
scroll to position [0, 0]
click at [896, 432] on img at bounding box center [877, 451] width 93 height 122
click at [587, 56] on link "Products" at bounding box center [578, 61] width 78 height 17
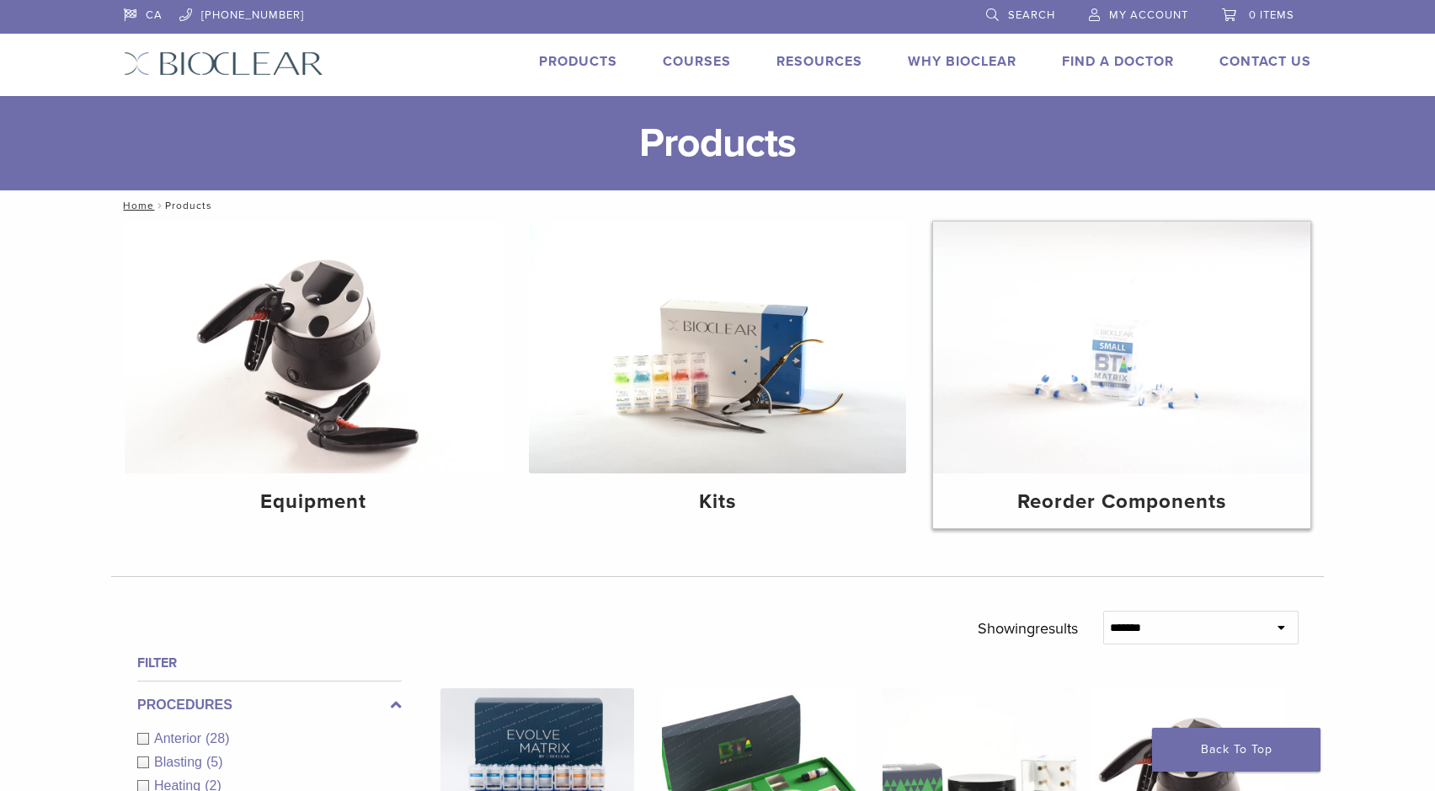
click at [1142, 408] on img at bounding box center [1121, 347] width 377 height 252
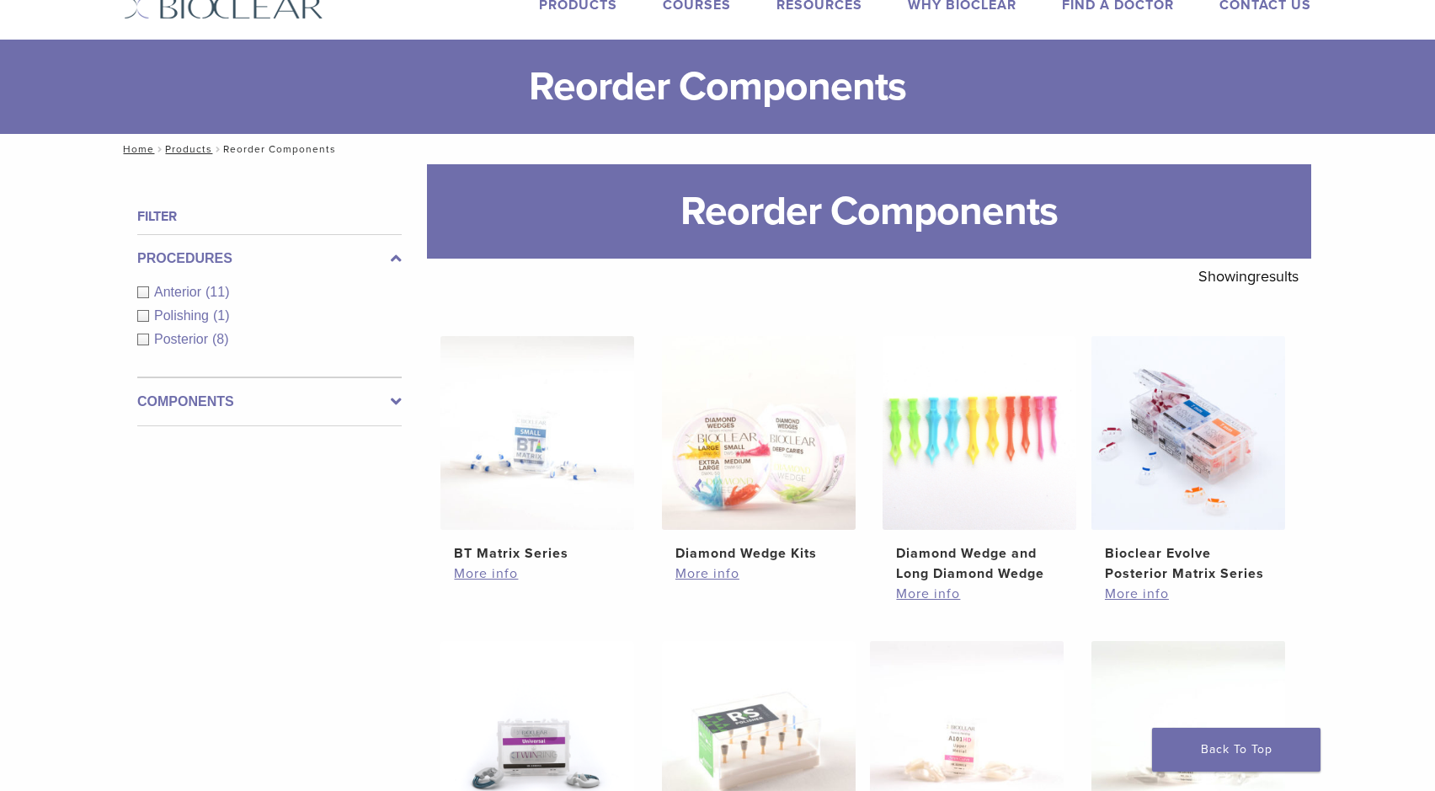
scroll to position [82, 0]
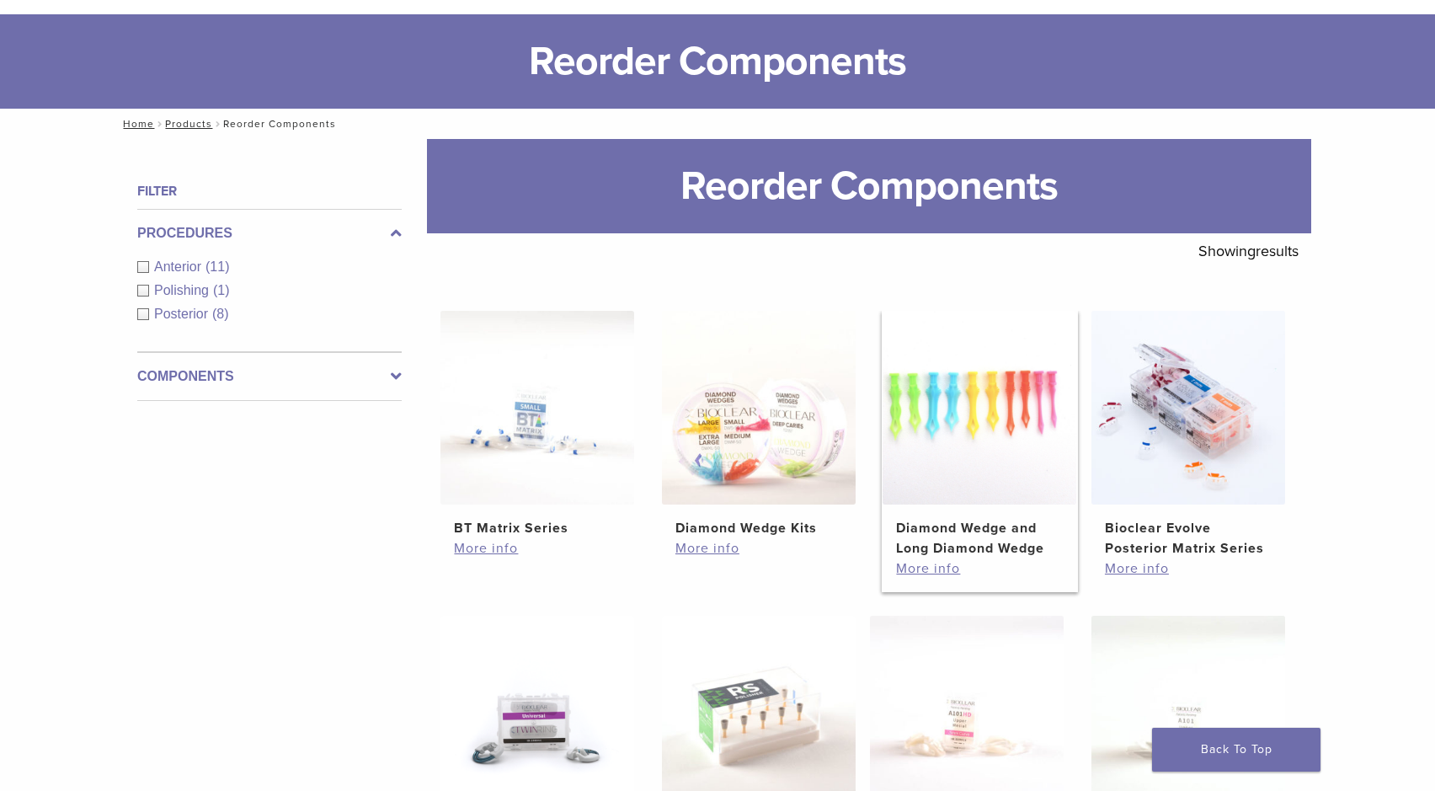
click at [941, 535] on h2 "Diamond Wedge and Long Diamond Wedge" at bounding box center [979, 538] width 167 height 40
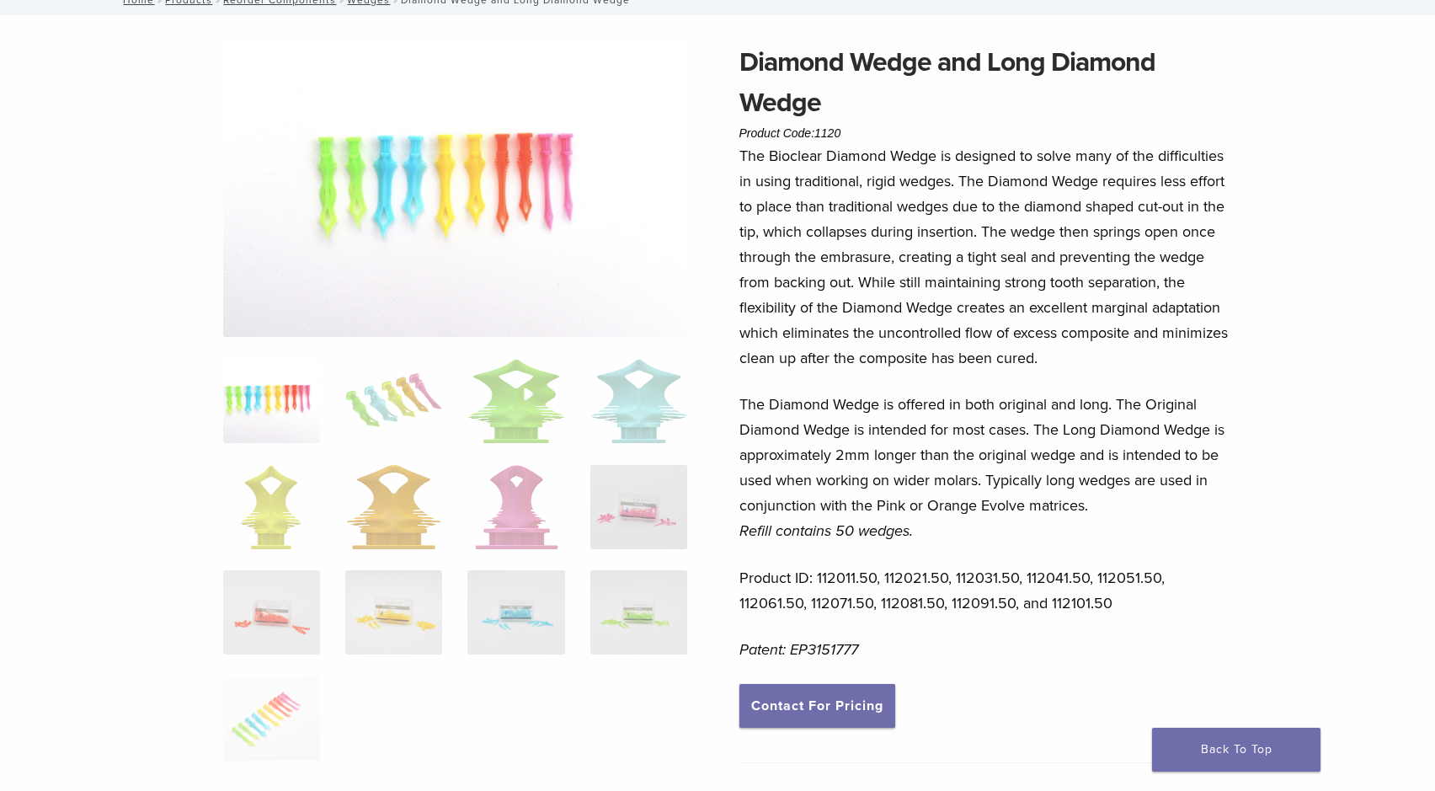
scroll to position [109, 0]
